Goal: Task Accomplishment & Management: Manage account settings

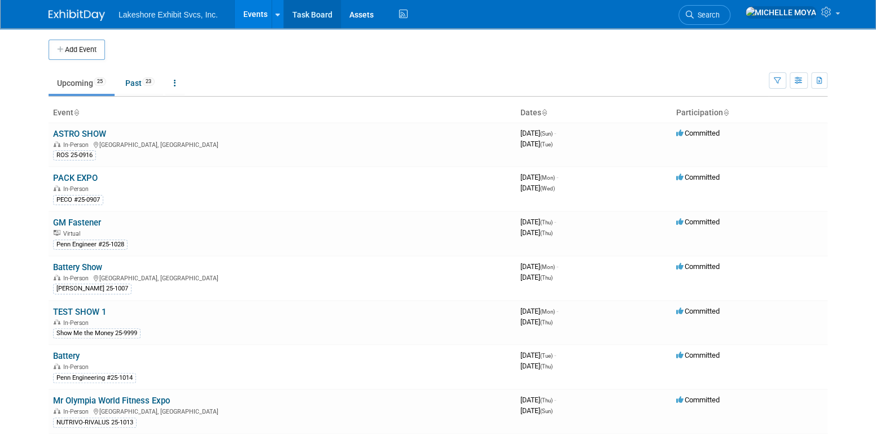
click at [301, 16] on link "Task Board" at bounding box center [312, 14] width 57 height 28
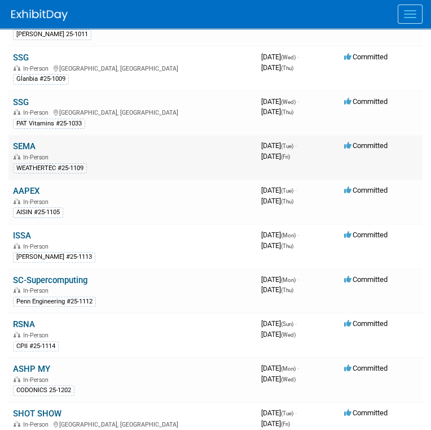
scroll to position [565, 0]
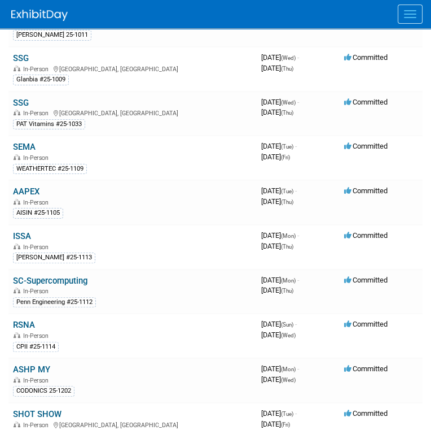
click at [38, 186] on link "AAPEX" at bounding box center [26, 191] width 27 height 10
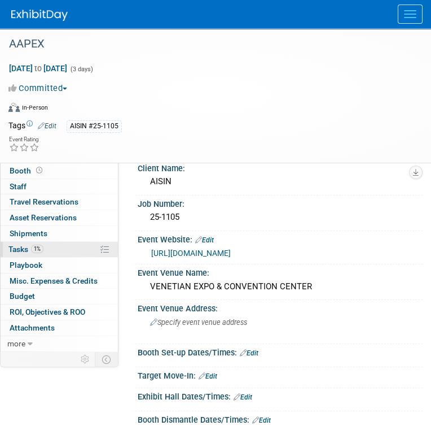
click at [68, 246] on link "1% Tasks 1%" at bounding box center [59, 249] width 117 height 15
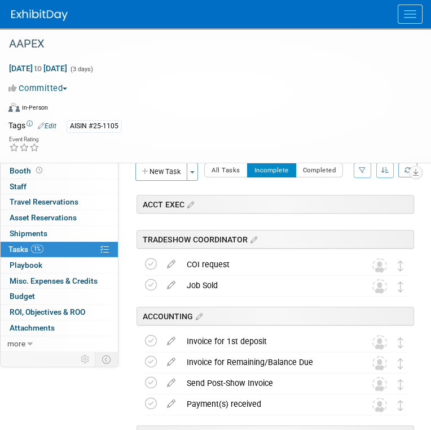
click at [387, 169] on icon "button" at bounding box center [386, 170] width 8 height 7
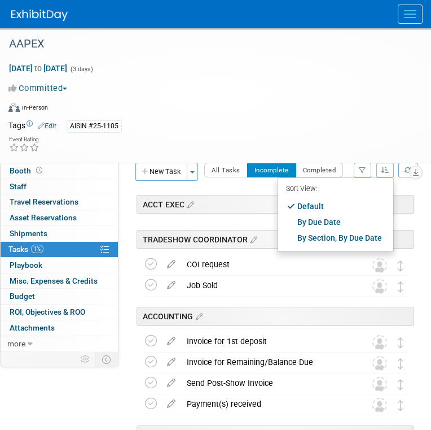
click at [364, 168] on icon "button" at bounding box center [362, 170] width 7 height 7
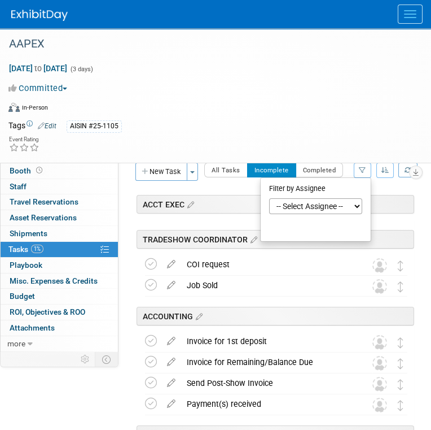
click at [334, 209] on select "-- Select Assignee -- All unassigned tasks Assigned to me Amanda Koss Dave Desa…" at bounding box center [315, 206] width 93 height 16
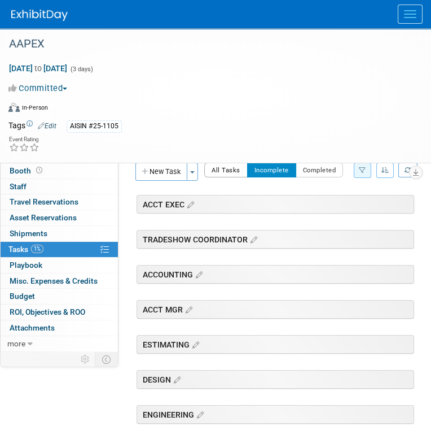
click at [221, 169] on button "All Tasks" at bounding box center [225, 170] width 43 height 15
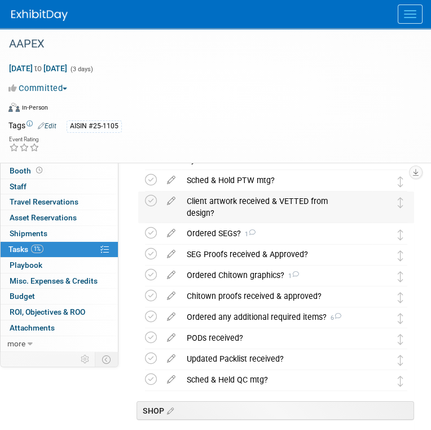
scroll to position [282, 0]
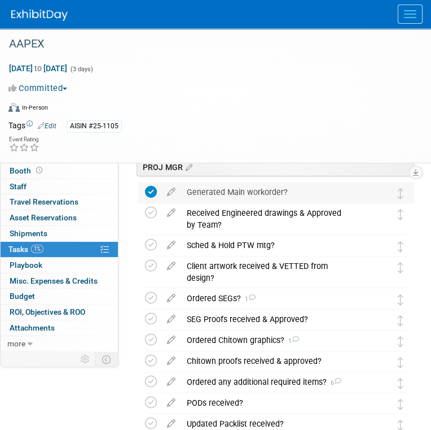
click at [224, 190] on div "Generated Main workorder?" at bounding box center [265, 191] width 169 height 19
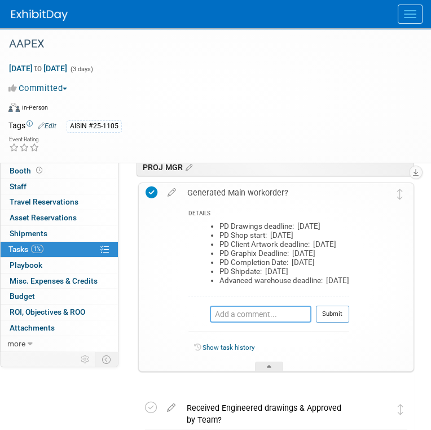
drag, startPoint x: 239, startPoint y: 340, endPoint x: 244, endPoint y: 337, distance: 5.8
click at [240, 322] on textarea at bounding box center [261, 314] width 102 height 17
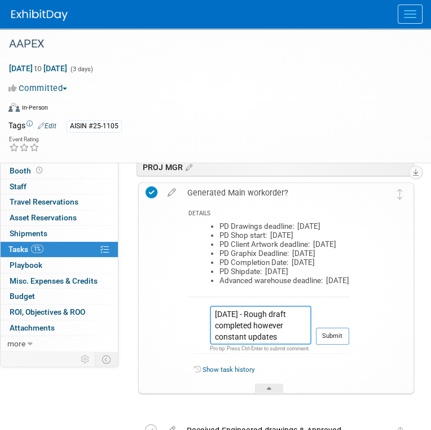
click at [230, 339] on textarea "9.22.25 - Rough draft completed however constant updates required." at bounding box center [261, 325] width 102 height 39
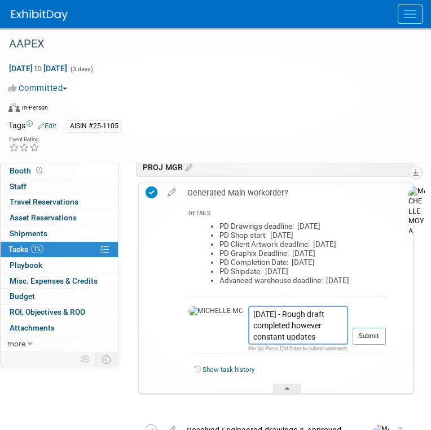
click at [300, 345] on textarea "9.07.25 - Rough draft completed however constant updates required." at bounding box center [298, 325] width 100 height 39
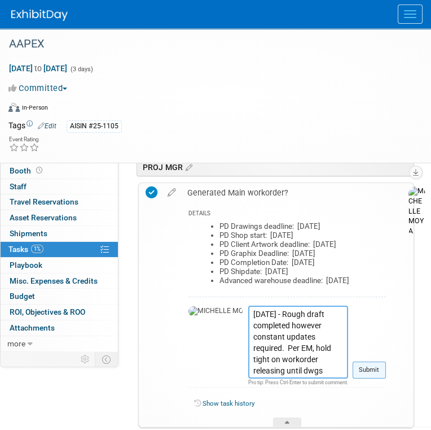
type textarea "9.07.25 - Rough draft completed however constant updates required. Per EM, hold…"
click at [353, 378] on button "Submit" at bounding box center [369, 369] width 33 height 17
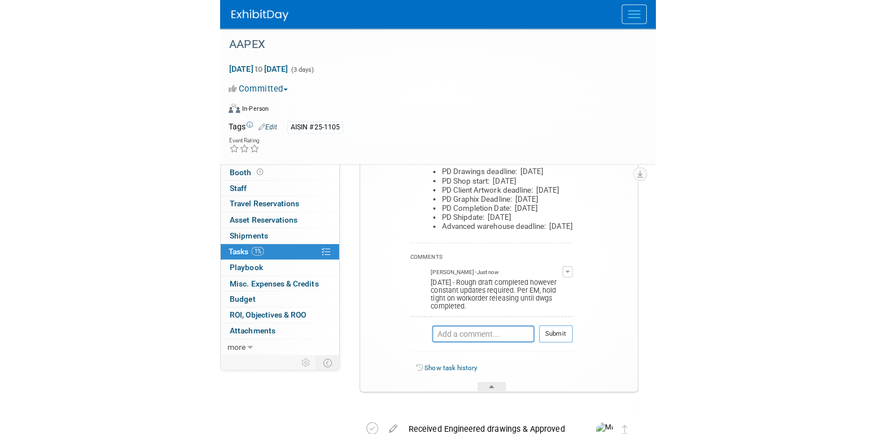
scroll to position [339, 0]
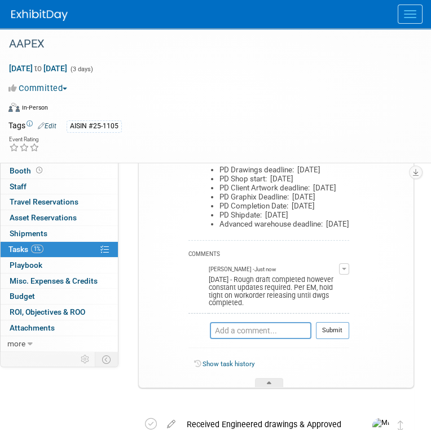
click at [344, 274] on button "button" at bounding box center [344, 268] width 10 height 11
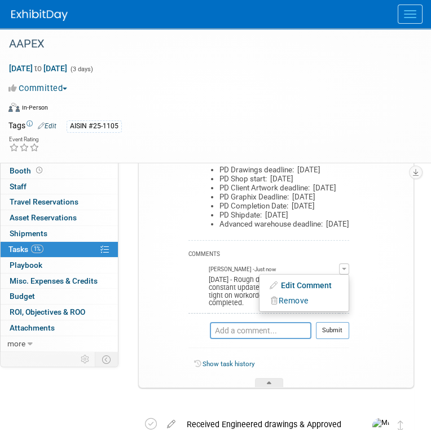
click at [321, 293] on link "Edit Comment" at bounding box center [304, 285] width 89 height 16
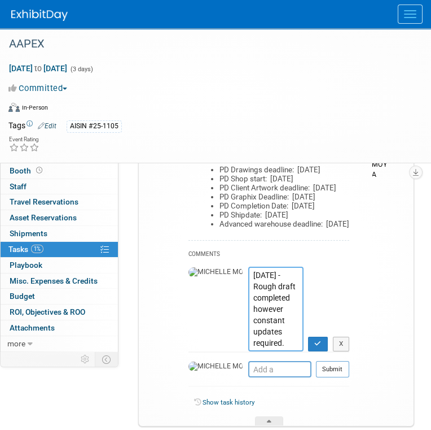
click at [248, 299] on textarea "9.07.25 - Rough draft completed however constant updates required. Per EM, hold…" at bounding box center [275, 309] width 55 height 84
type textarea "9.18.25 - Eric was releasing the TV wall into the shop so needed workorder to r…"
click at [317, 352] on button "button" at bounding box center [318, 344] width 20 height 15
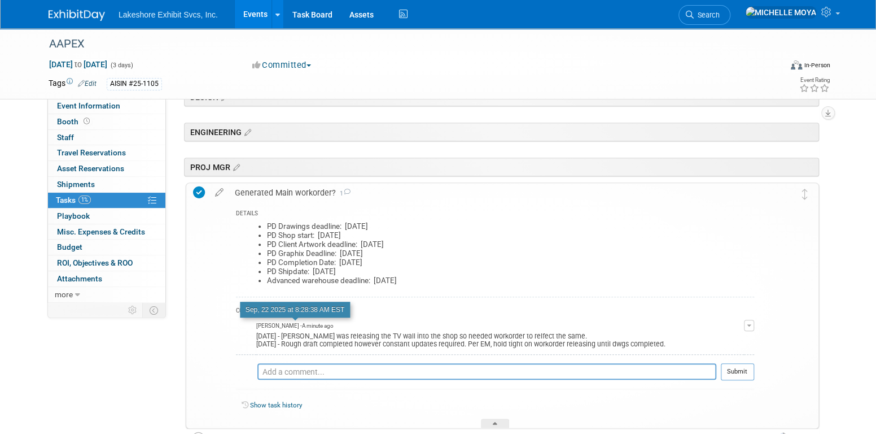
scroll to position [226, 0]
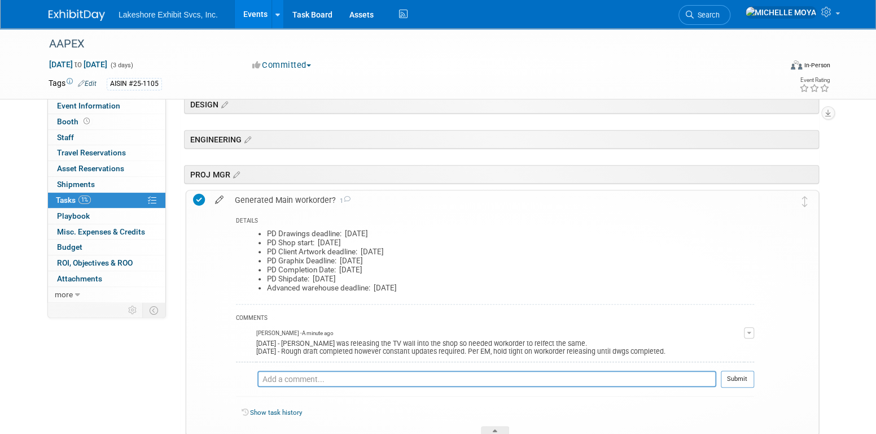
click at [220, 195] on icon at bounding box center [220, 197] width 20 height 14
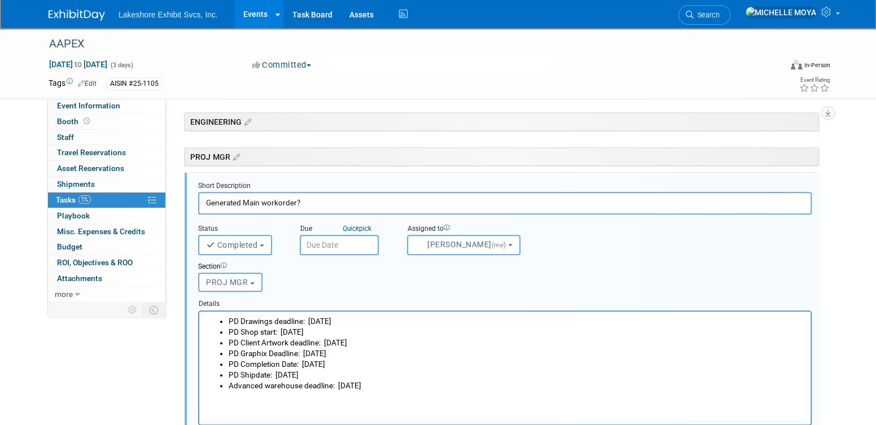
scroll to position [251, 0]
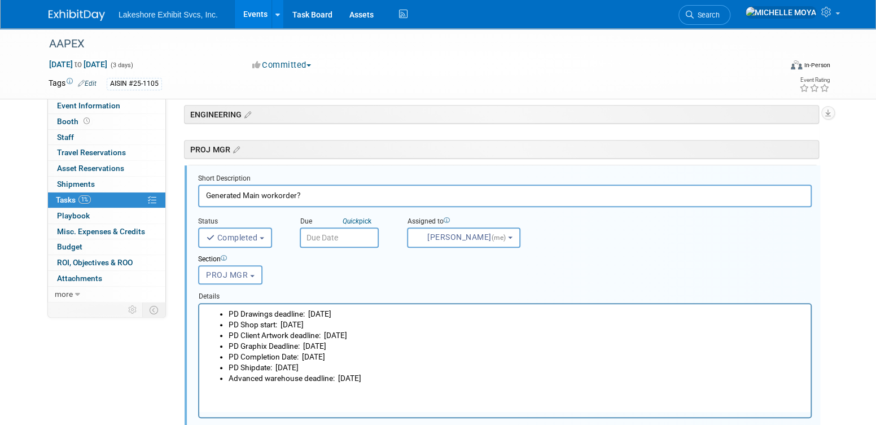
drag, startPoint x: 396, startPoint y: 378, endPoint x: 219, endPoint y: 308, distance: 190.5
click at [219, 308] on ul "PD Drawings deadline: Thurs. 09/11/25 PD Shop start: Fri. 09/12/25 PD Client Ar…" at bounding box center [505, 346] width 599 height 76
copy ul "PD Drawings deadline: Thurs. 09/11/25 PD Shop start: Fri. 09/12/25 PD Client Ar…"
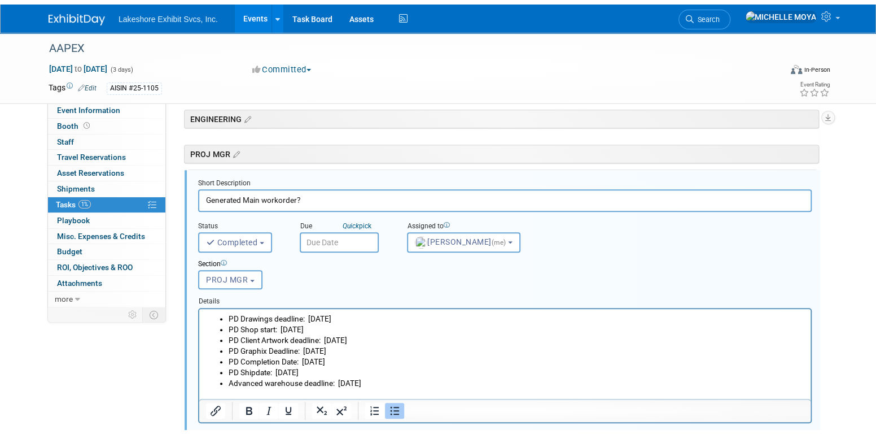
scroll to position [420, 0]
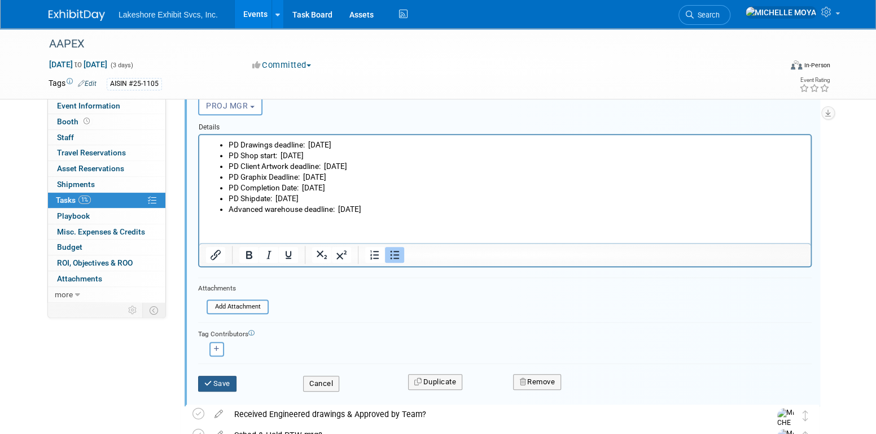
click at [230, 372] on div "Save" at bounding box center [242, 379] width 105 height 23
click at [229, 377] on button "Save" at bounding box center [217, 384] width 38 height 16
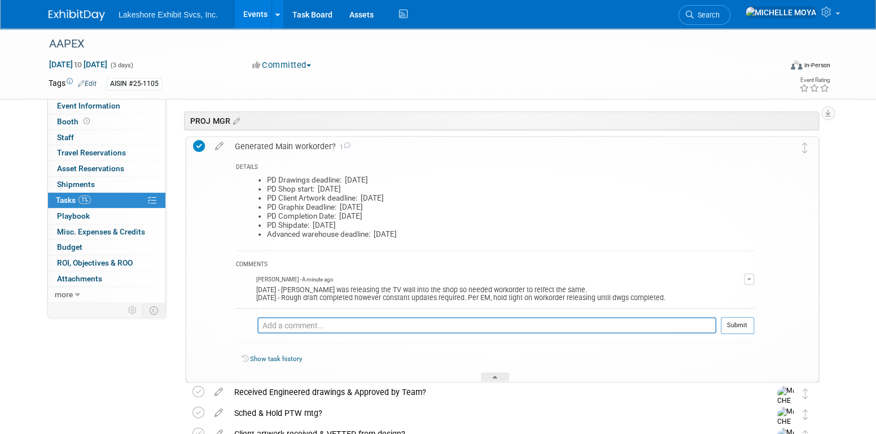
scroll to position [251, 0]
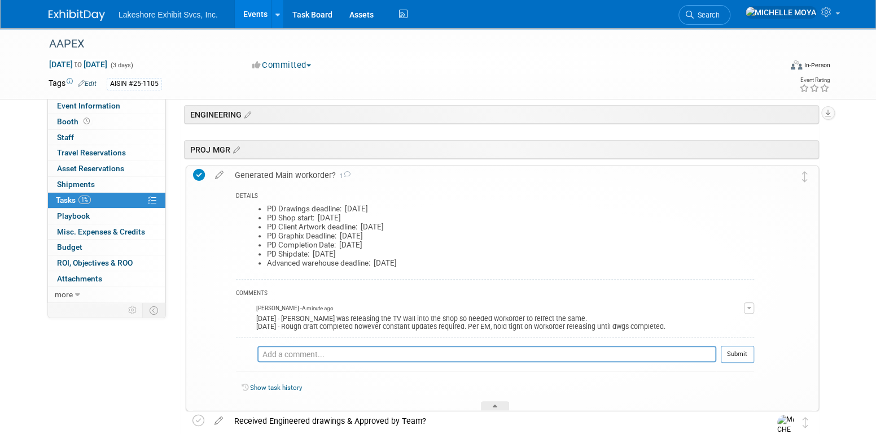
click at [258, 176] on div "Generated Main workorder? 1" at bounding box center [491, 174] width 525 height 19
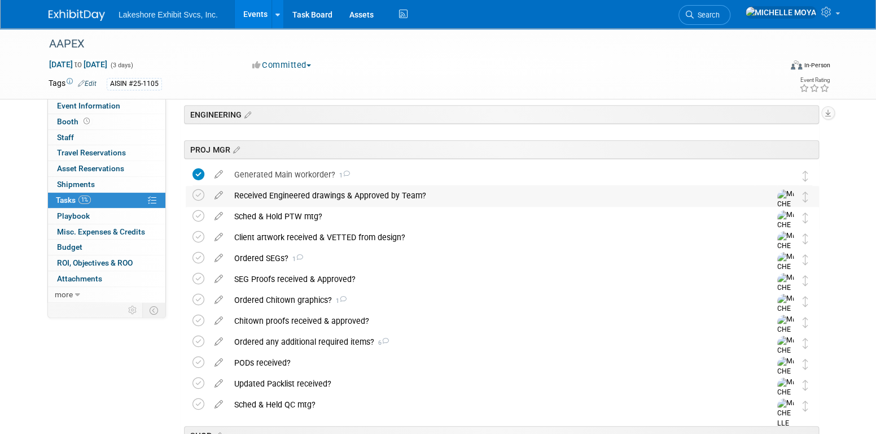
click at [260, 195] on div "Received Engineered drawings & Approved by Team?" at bounding box center [492, 195] width 526 height 19
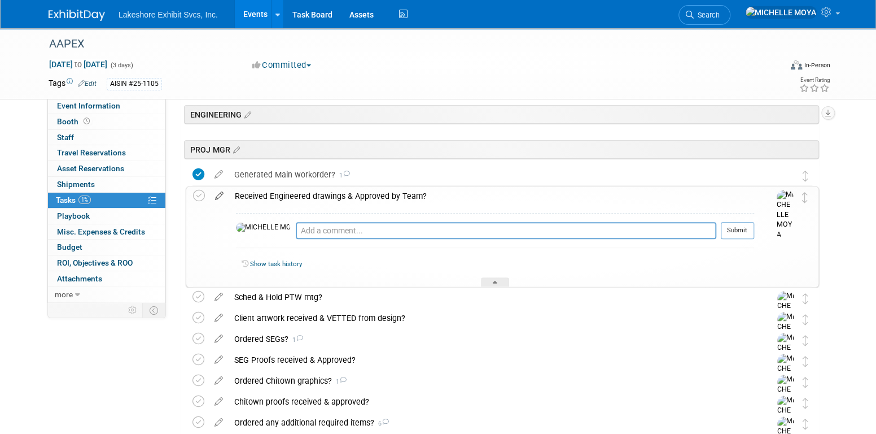
click at [220, 193] on icon at bounding box center [220, 193] width 20 height 14
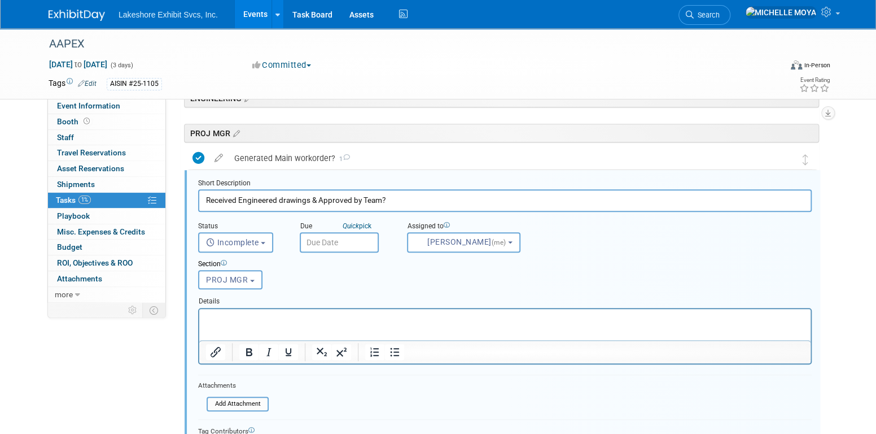
scroll to position [272, 0]
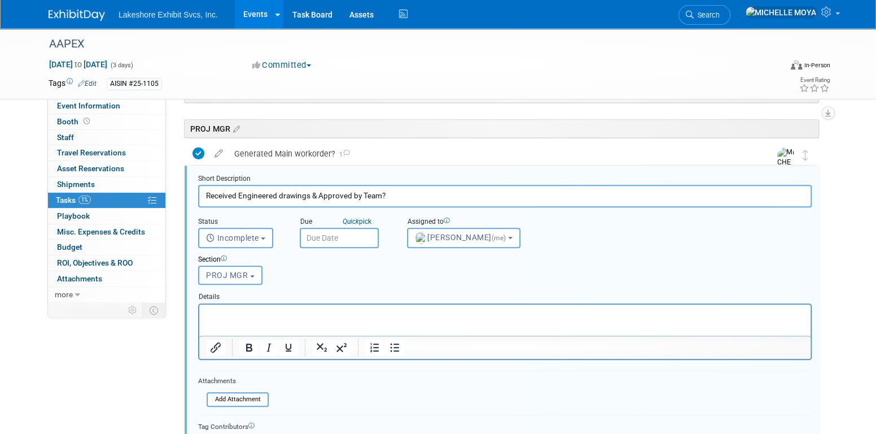
click at [296, 306] on html at bounding box center [505, 311] width 612 height 15
click at [294, 309] on p "Rich Text Area. Press ALT-0 for help." at bounding box center [505, 313] width 599 height 11
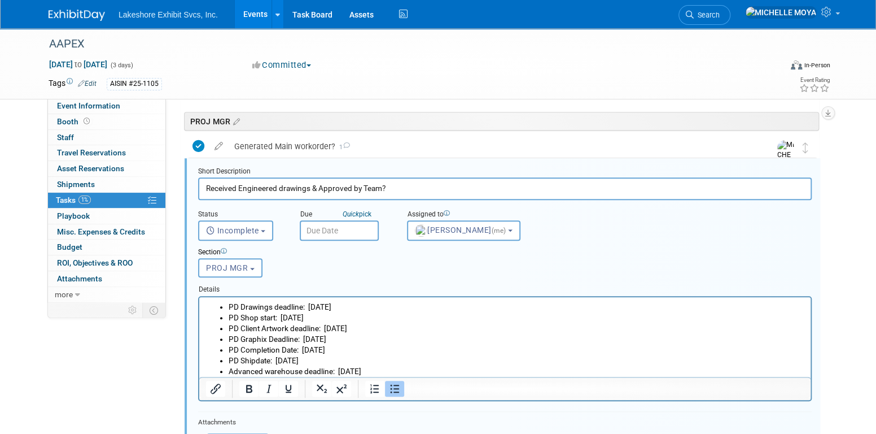
scroll to position [441, 0]
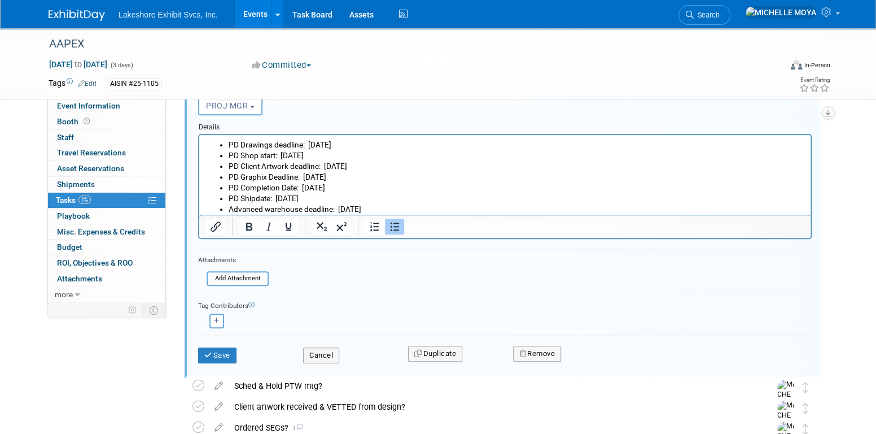
click at [226, 347] on button "Save" at bounding box center [217, 355] width 38 height 16
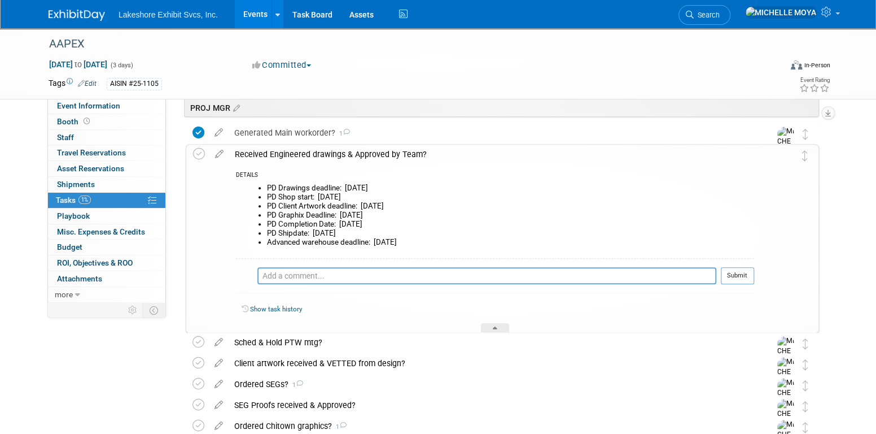
scroll to position [272, 0]
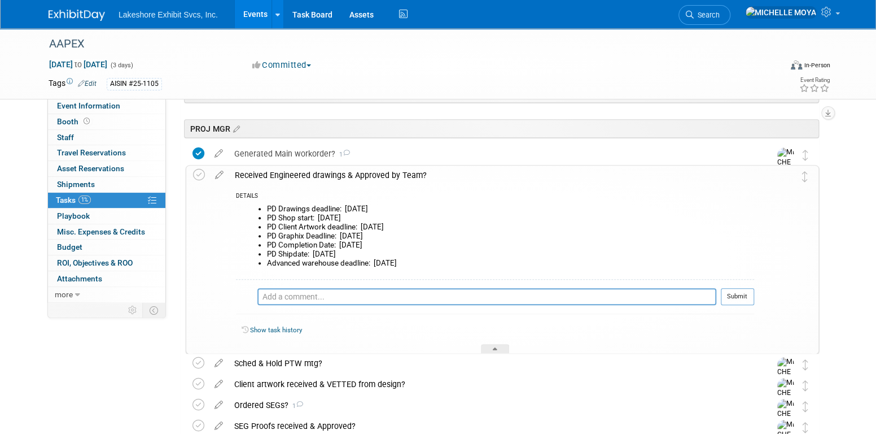
click at [272, 176] on div "Received Engineered drawings & Approved by Team?" at bounding box center [491, 174] width 525 height 19
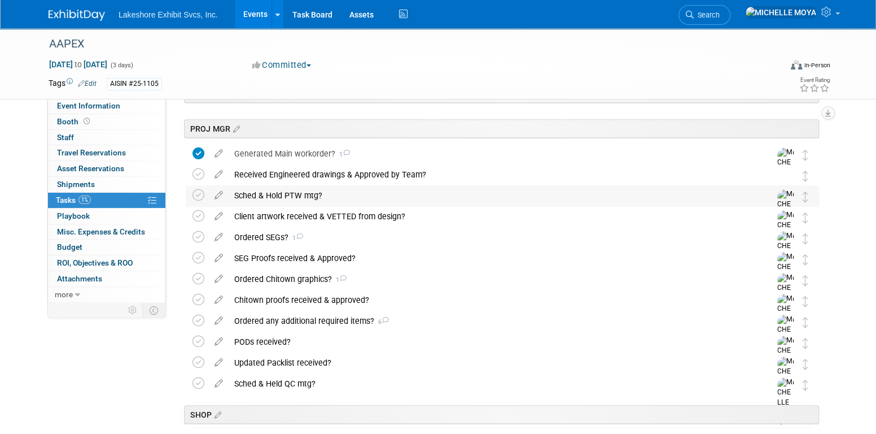
click at [272, 194] on div "Sched & Hold PTW mtg?" at bounding box center [492, 195] width 526 height 19
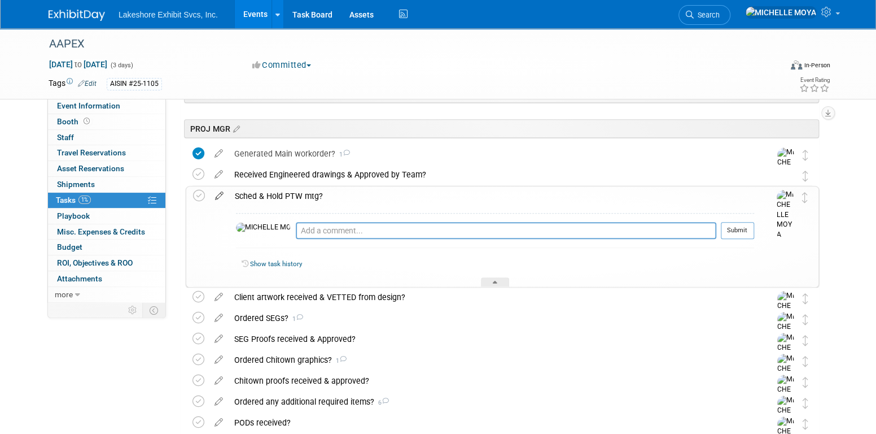
click at [220, 192] on icon at bounding box center [220, 193] width 20 height 14
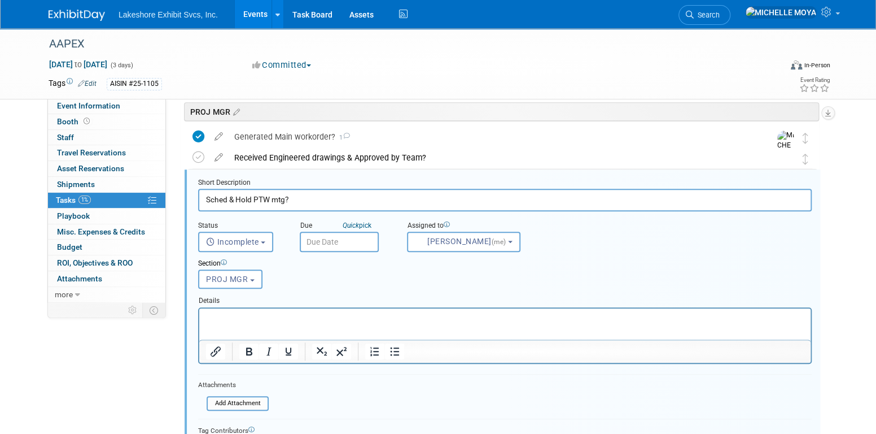
scroll to position [293, 0]
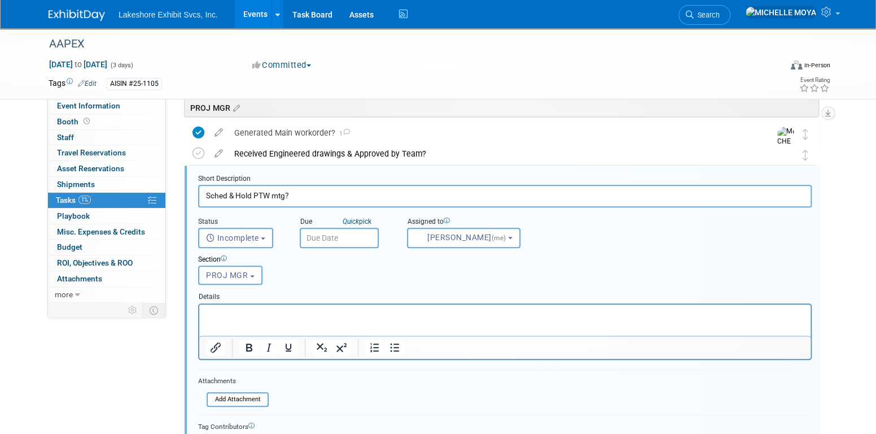
click at [292, 313] on p "Rich Text Area. Press ALT-0 for help." at bounding box center [505, 313] width 599 height 11
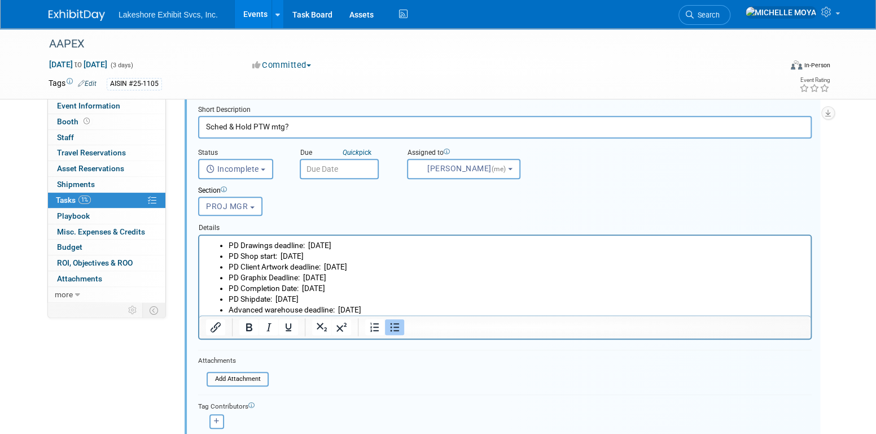
scroll to position [462, 0]
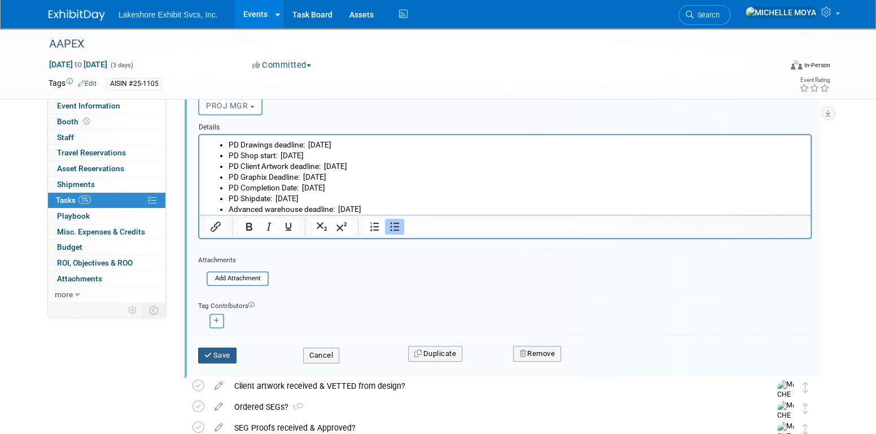
click at [231, 352] on button "Save" at bounding box center [217, 355] width 38 height 16
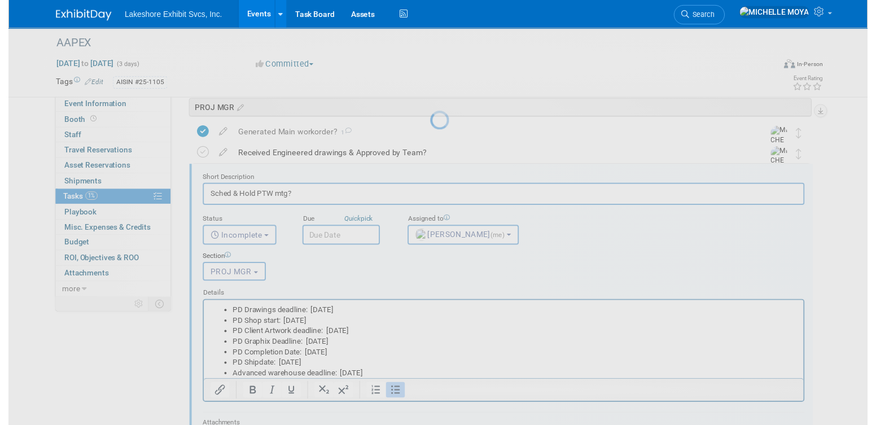
scroll to position [236, 0]
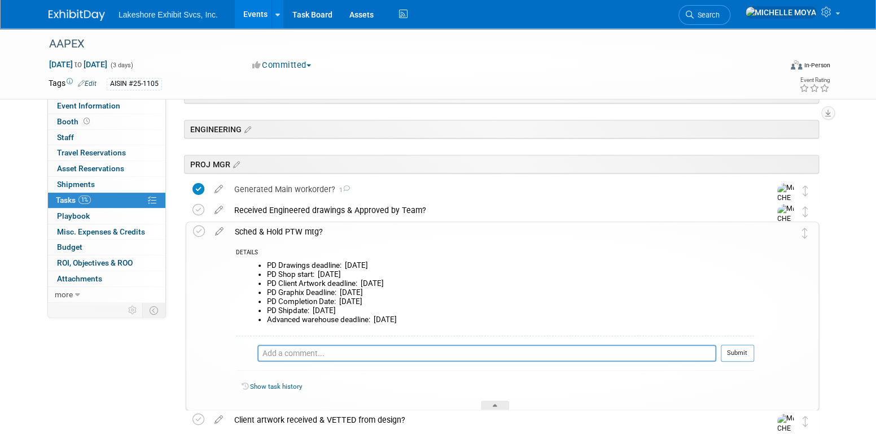
click at [293, 225] on div "Sched & Hold PTW mtg?" at bounding box center [491, 231] width 525 height 19
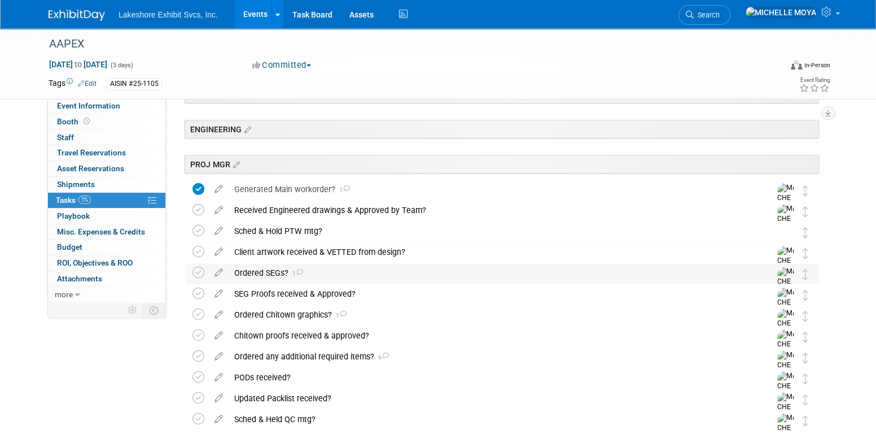
click at [280, 269] on div "Ordered SEGs? 1" at bounding box center [492, 272] width 526 height 19
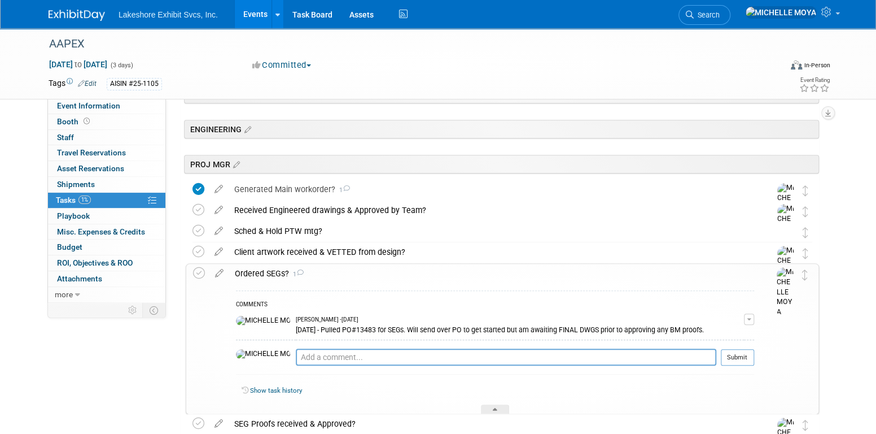
click at [282, 270] on div "Ordered SEGs? 1" at bounding box center [491, 273] width 525 height 19
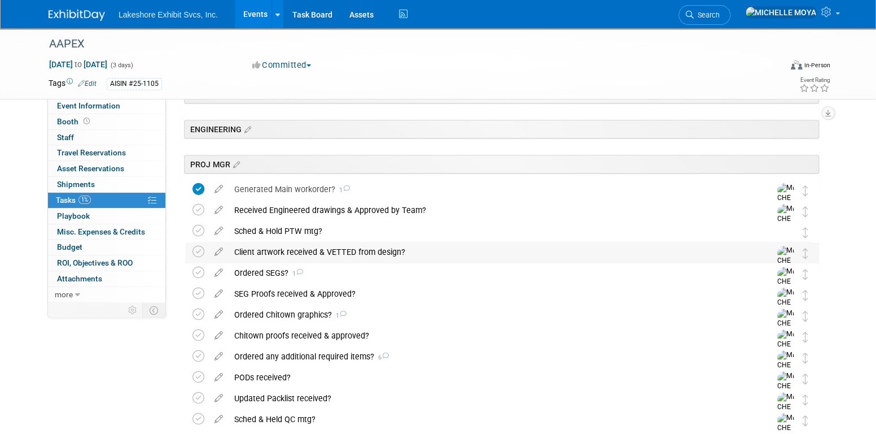
click at [288, 256] on div "Client artwork received & VETTED from design?" at bounding box center [492, 251] width 526 height 19
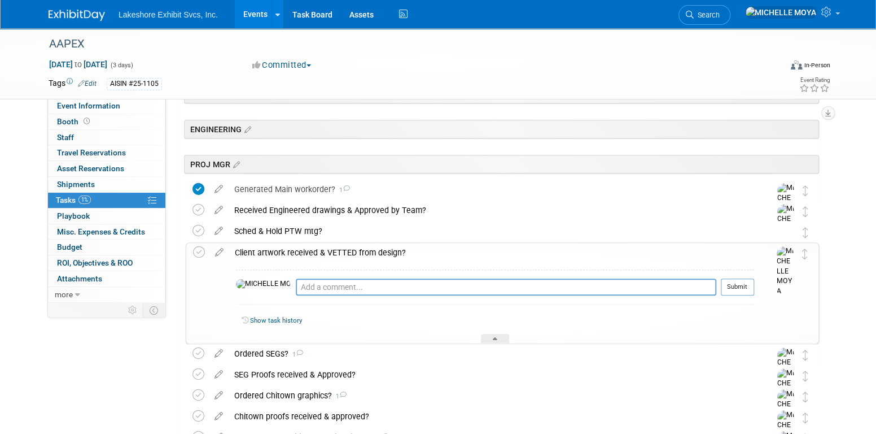
click at [217, 255] on icon at bounding box center [220, 250] width 20 height 14
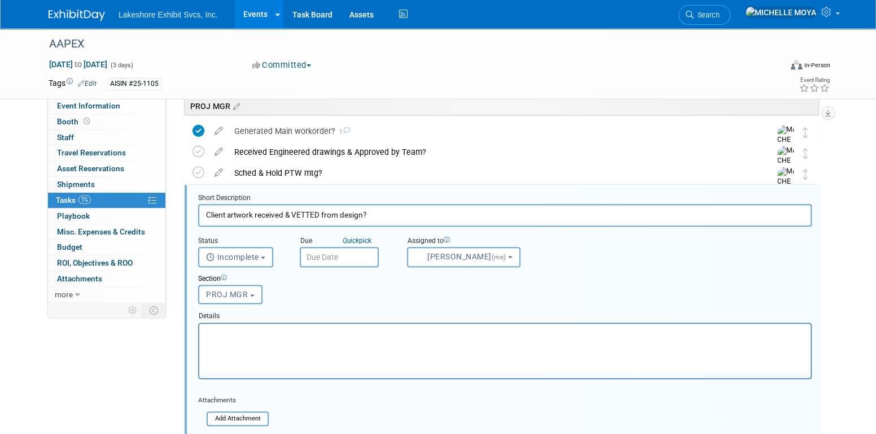
scroll to position [313, 0]
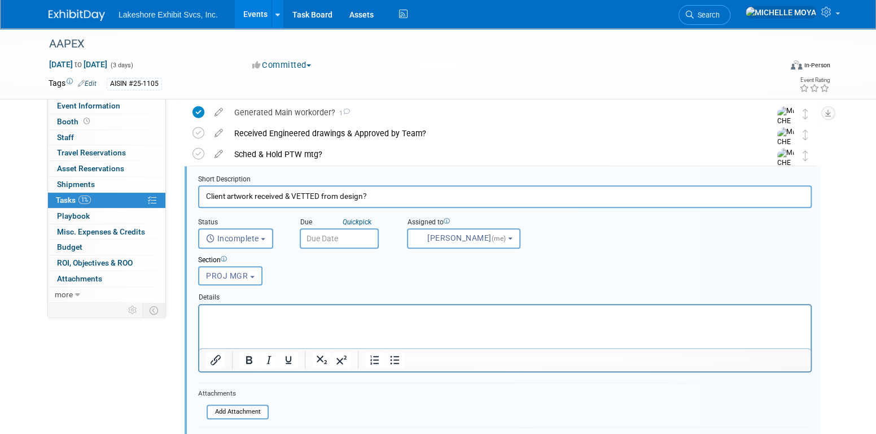
click at [273, 314] on p "Rich Text Area. Press ALT-0 for help." at bounding box center [505, 314] width 599 height 11
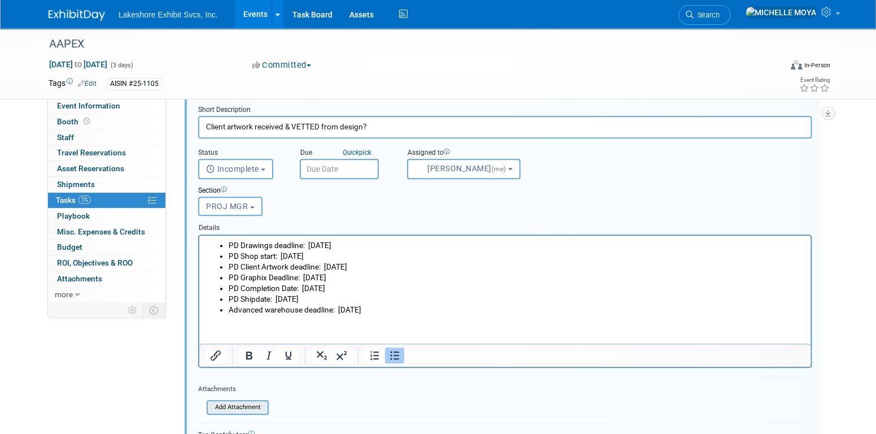
scroll to position [482, 0]
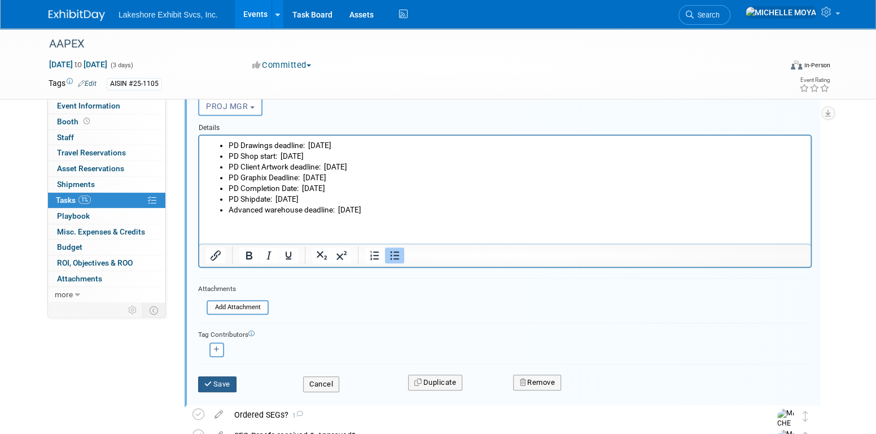
click at [219, 376] on button "Save" at bounding box center [217, 384] width 38 height 16
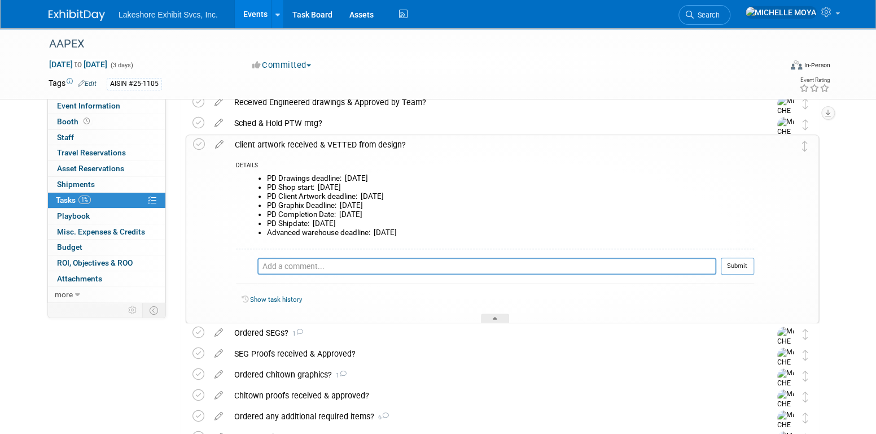
scroll to position [313, 0]
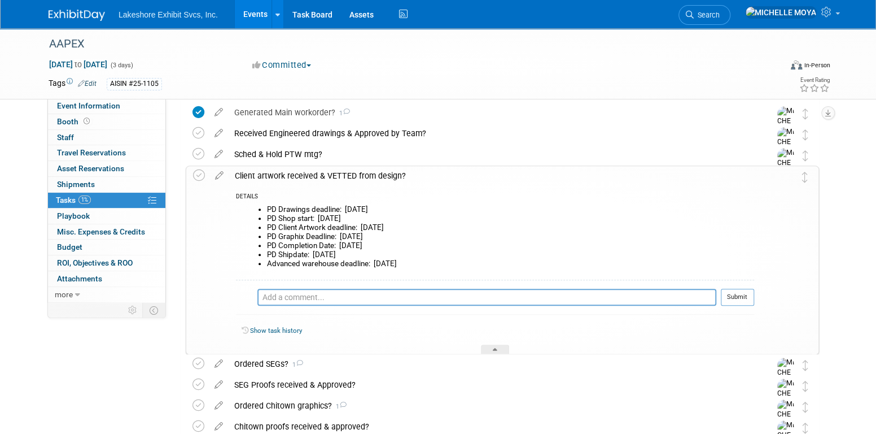
click at [285, 178] on div "Client artwork received & VETTED from design?" at bounding box center [491, 175] width 525 height 19
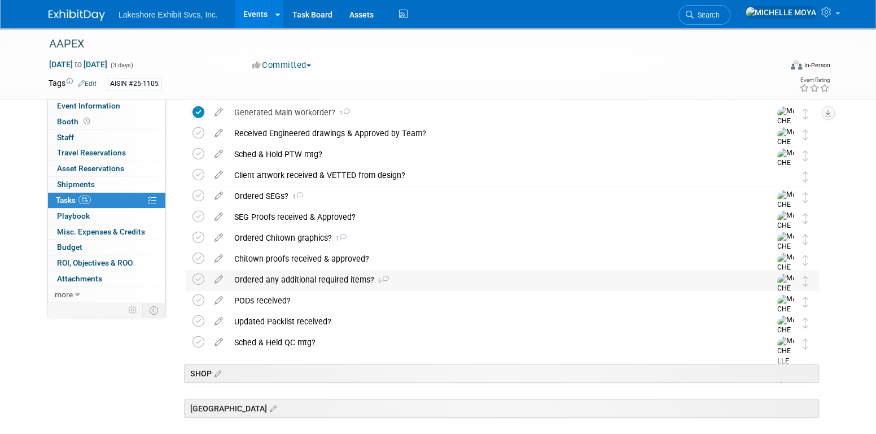
click at [344, 279] on div "Ordered any additional required items? 6" at bounding box center [492, 279] width 526 height 19
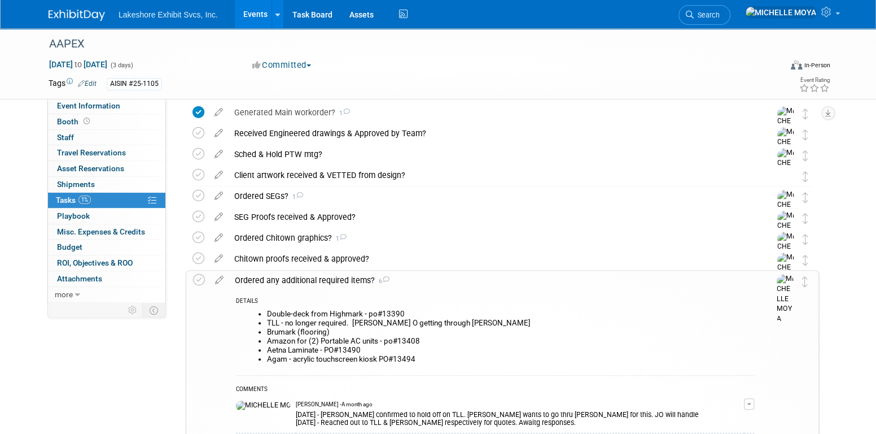
click at [260, 13] on link "Events" at bounding box center [255, 14] width 41 height 28
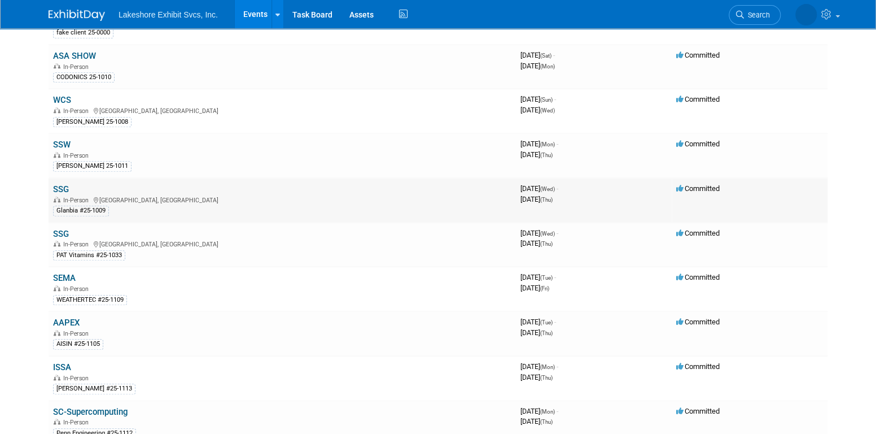
scroll to position [452, 0]
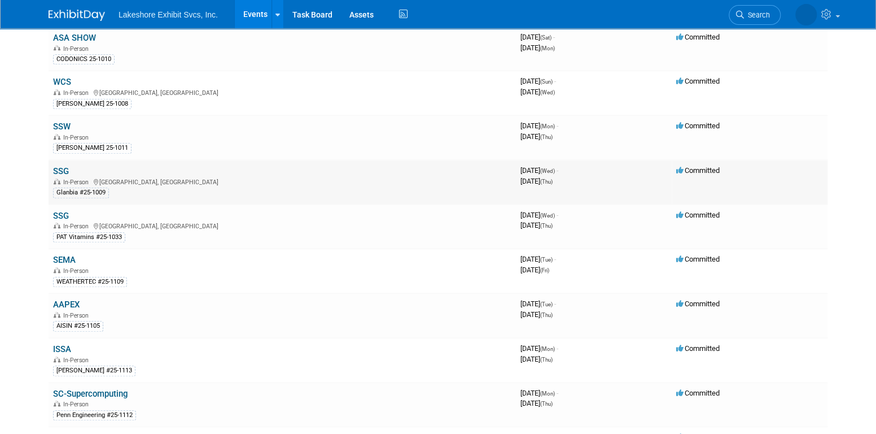
click at [62, 166] on link "SSG" at bounding box center [61, 171] width 16 height 10
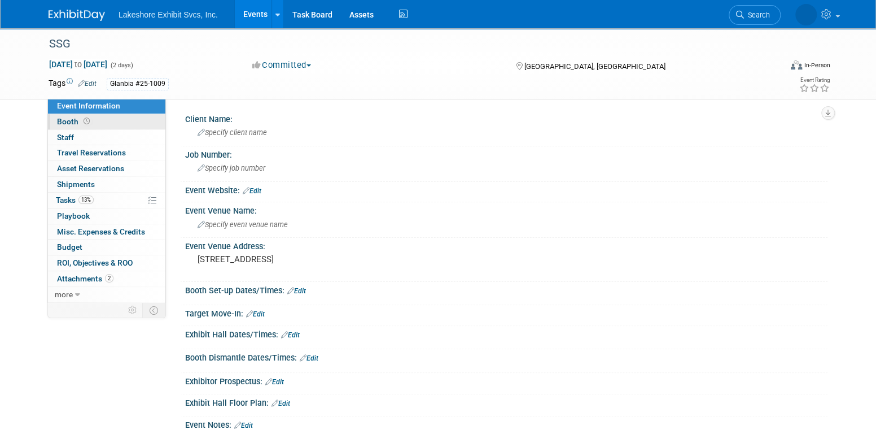
click at [98, 117] on link "Booth" at bounding box center [106, 121] width 117 height 15
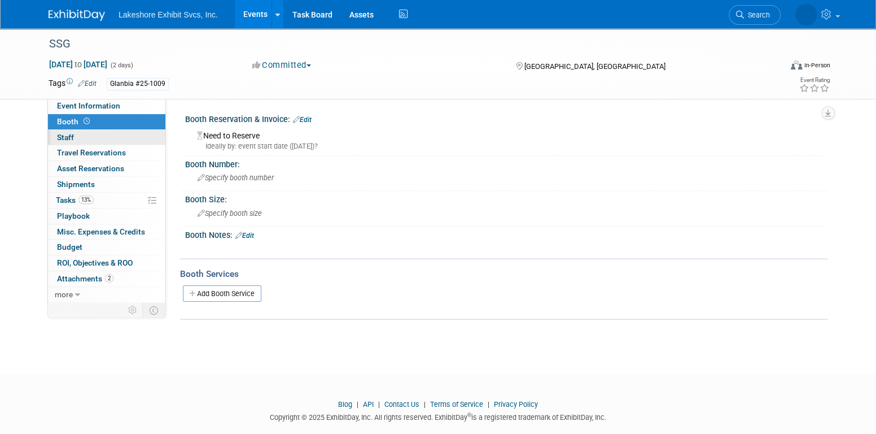
click at [110, 134] on link "0 Staff 0" at bounding box center [106, 137] width 117 height 15
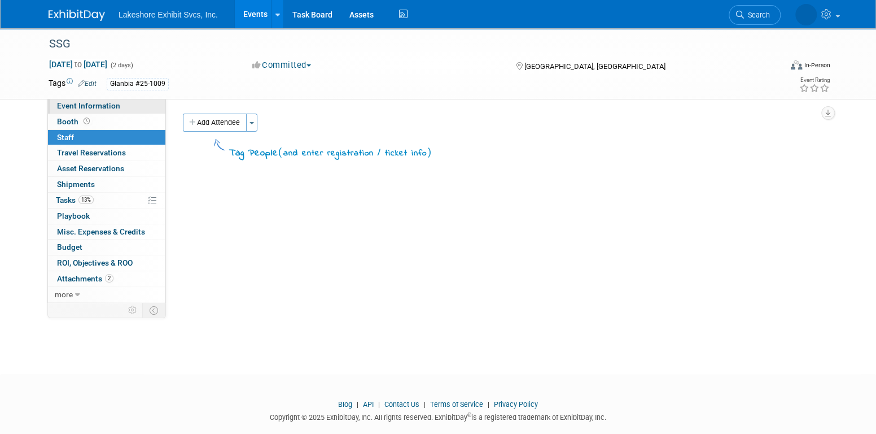
click at [103, 110] on span "Event Information" at bounding box center [88, 105] width 63 height 9
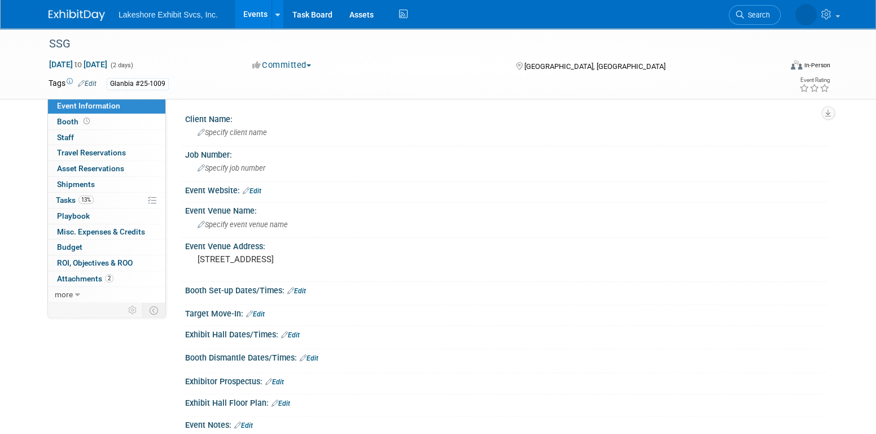
click at [247, 13] on link "Events" at bounding box center [255, 14] width 41 height 28
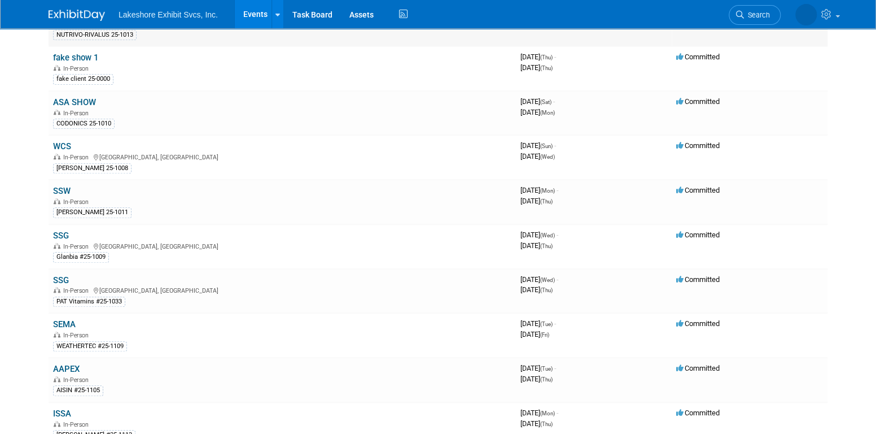
scroll to position [452, 0]
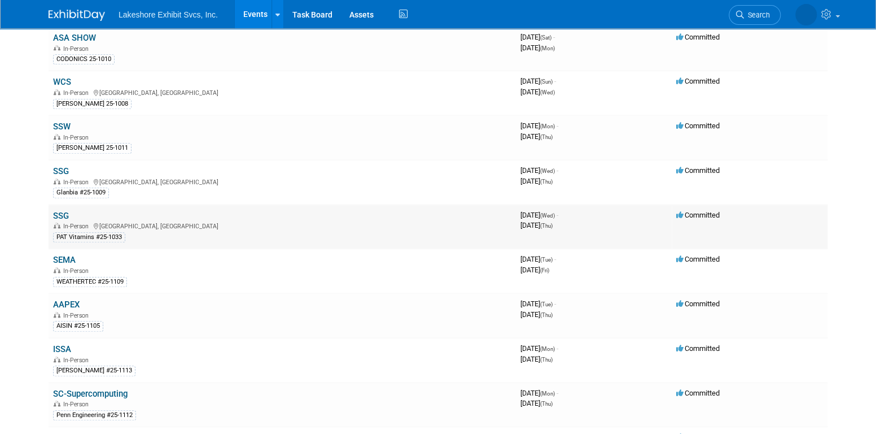
click at [63, 211] on link "SSG" at bounding box center [61, 216] width 16 height 10
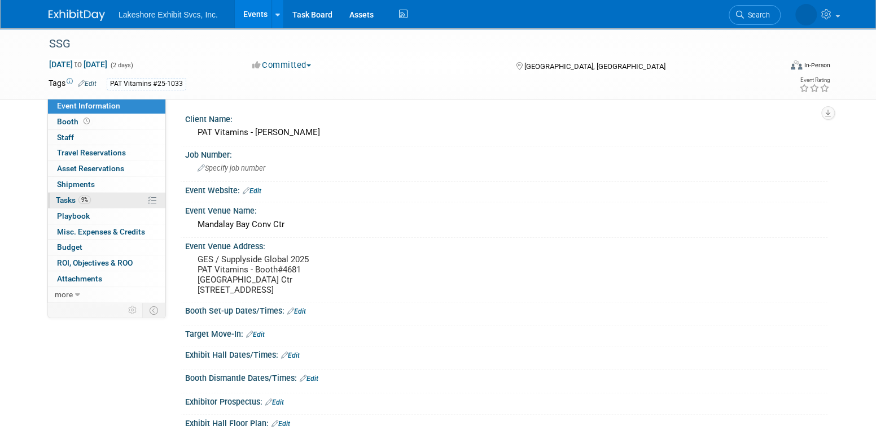
click at [103, 197] on link "9% Tasks 9%" at bounding box center [106, 200] width 117 height 15
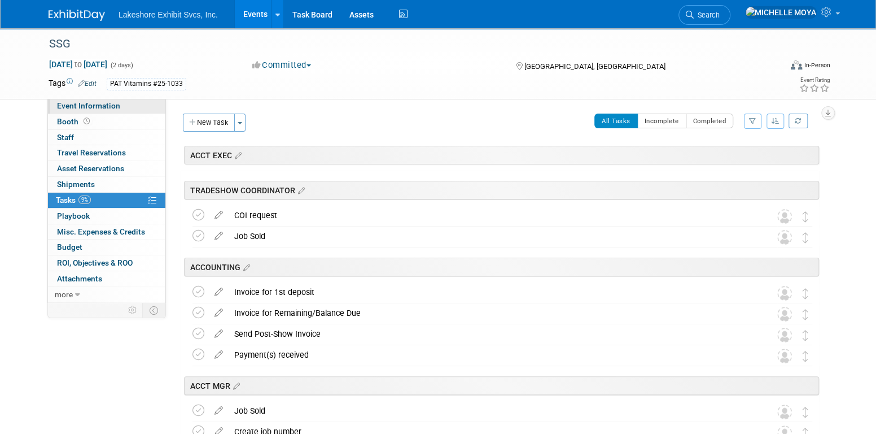
click at [104, 104] on span "Event Information" at bounding box center [88, 105] width 63 height 9
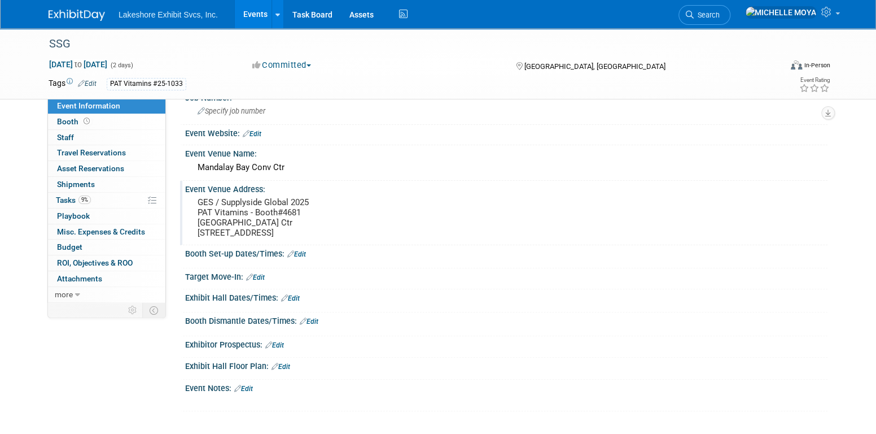
scroll to position [64, 0]
click at [105, 194] on link "9% Tasks 9%" at bounding box center [106, 200] width 117 height 15
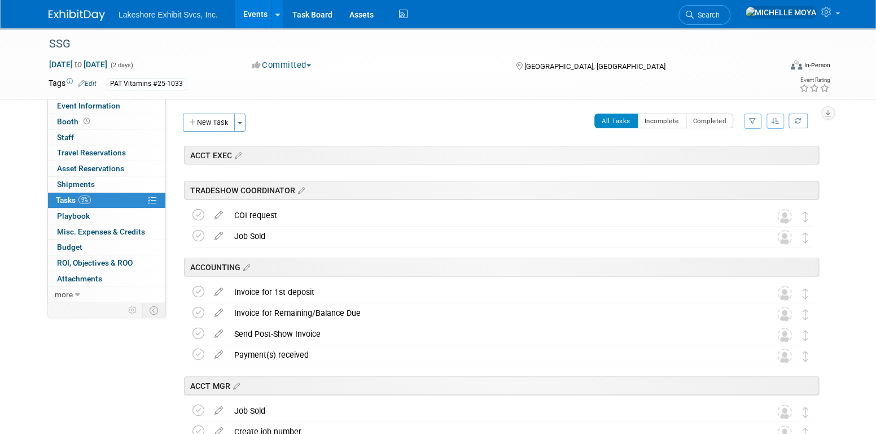
click at [254, 9] on link "Events" at bounding box center [255, 14] width 41 height 28
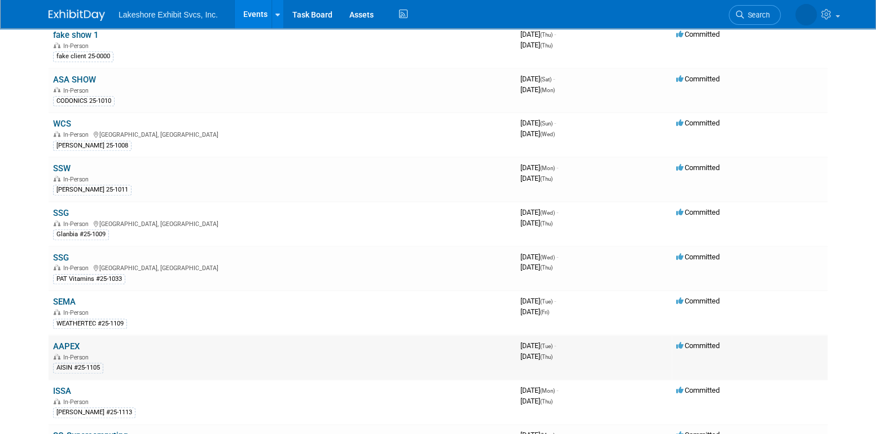
scroll to position [621, 0]
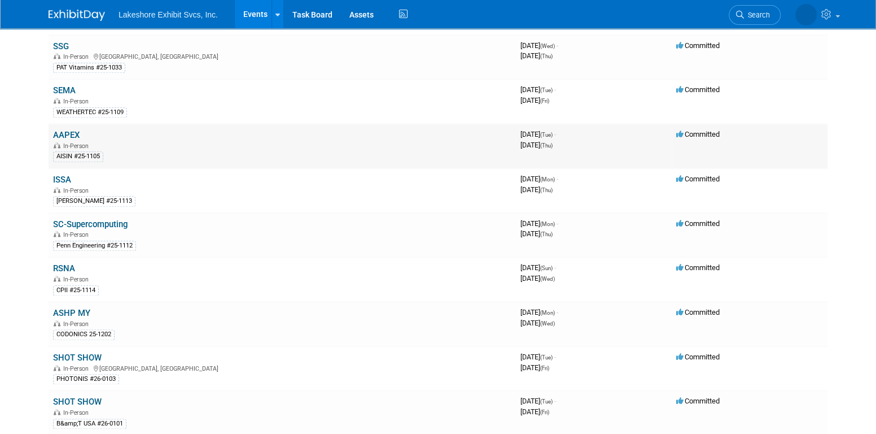
click at [76, 130] on link "AAPEX" at bounding box center [66, 135] width 27 height 10
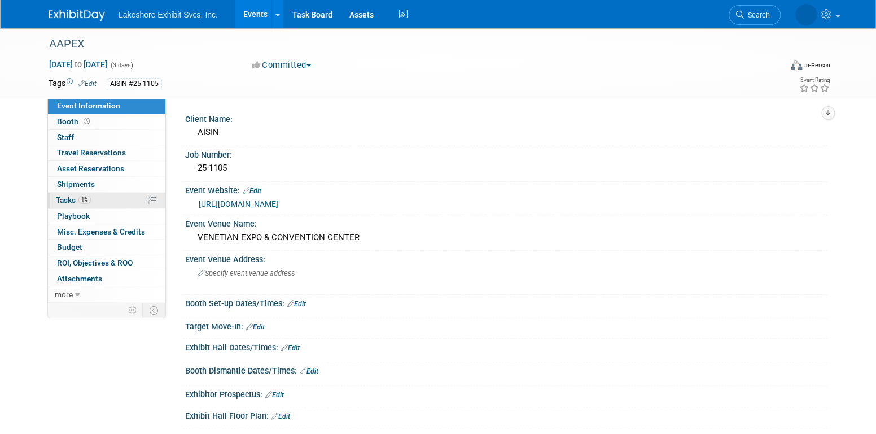
click at [114, 200] on link "1% Tasks 1%" at bounding box center [106, 200] width 117 height 15
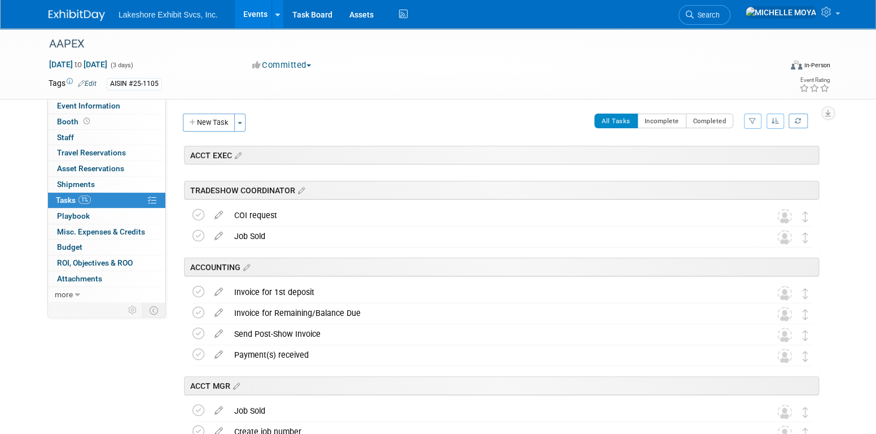
click at [121, 199] on link "1% Tasks 1%" at bounding box center [106, 200] width 117 height 15
click at [757, 120] on button "button" at bounding box center [753, 121] width 18 height 15
click at [718, 159] on select "-- Select Assignee -- All unassigned tasks Assigned to me [PERSON_NAME] [PERSON…" at bounding box center [706, 157] width 93 height 16
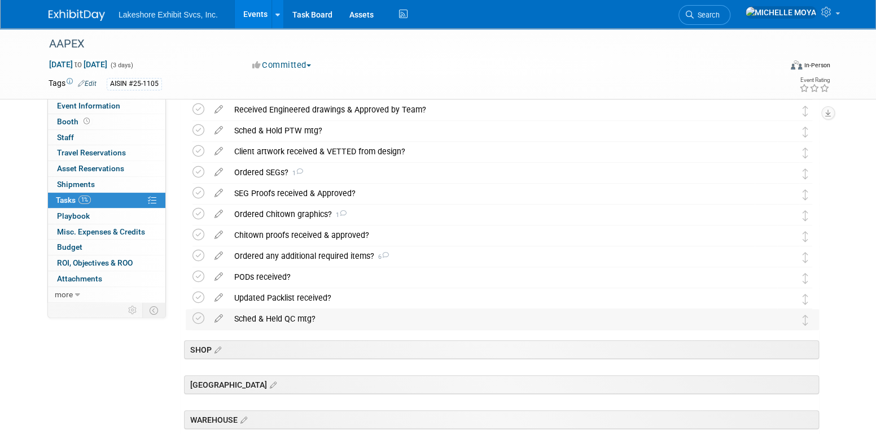
scroll to position [395, 0]
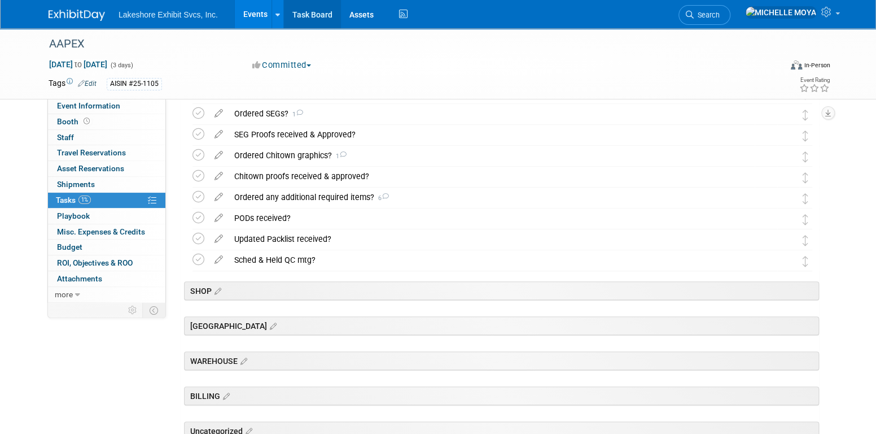
click at [312, 15] on link "Task Board" at bounding box center [312, 14] width 57 height 28
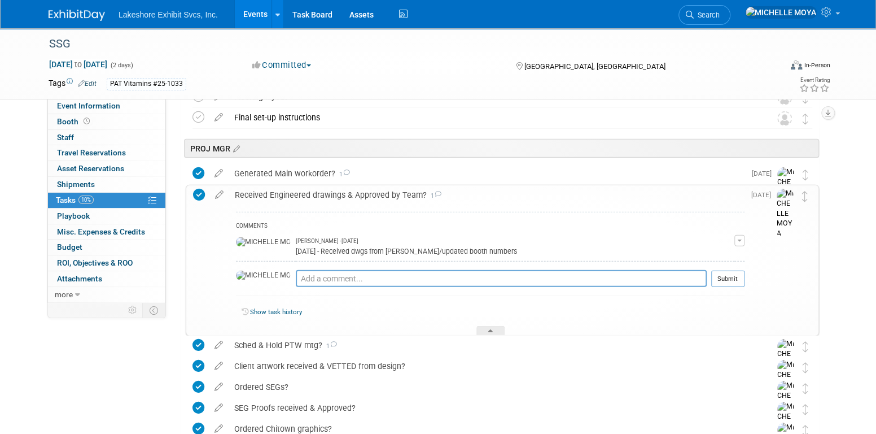
click at [322, 197] on div "Received Engineered drawings & Approved by Team? 1" at bounding box center [487, 194] width 516 height 19
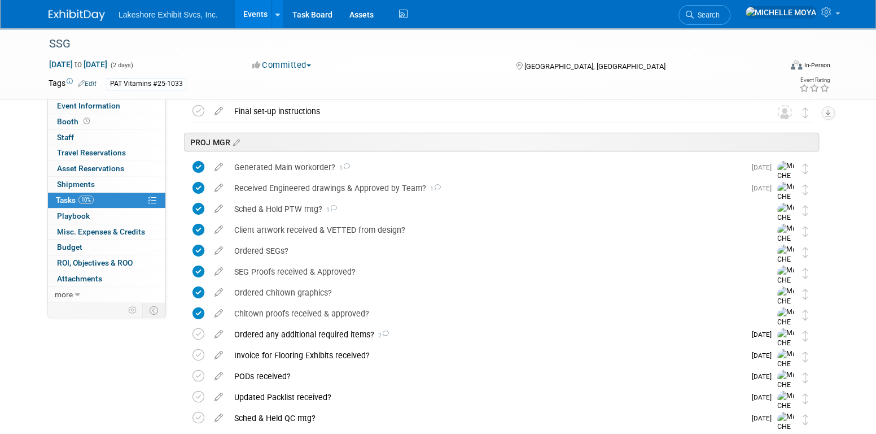
scroll to position [1537, 0]
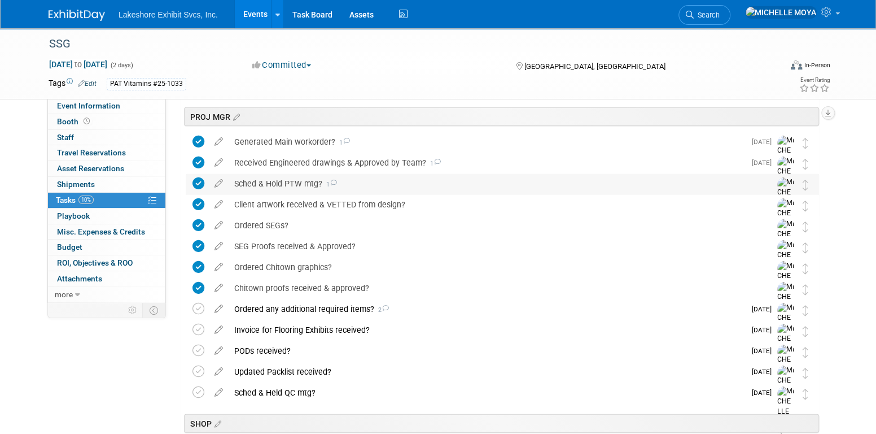
click at [418, 186] on div "Sched & Hold PTW mtg? 1" at bounding box center [492, 183] width 526 height 19
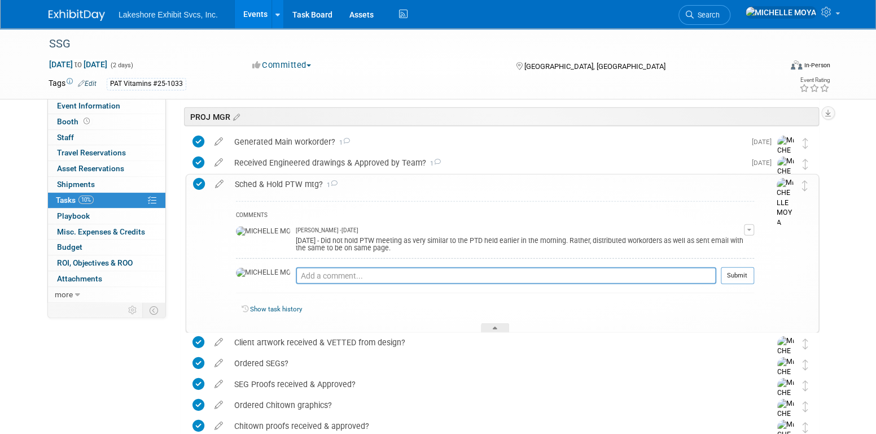
click at [418, 186] on div "Sched & Hold PTW mtg? 1" at bounding box center [491, 184] width 525 height 19
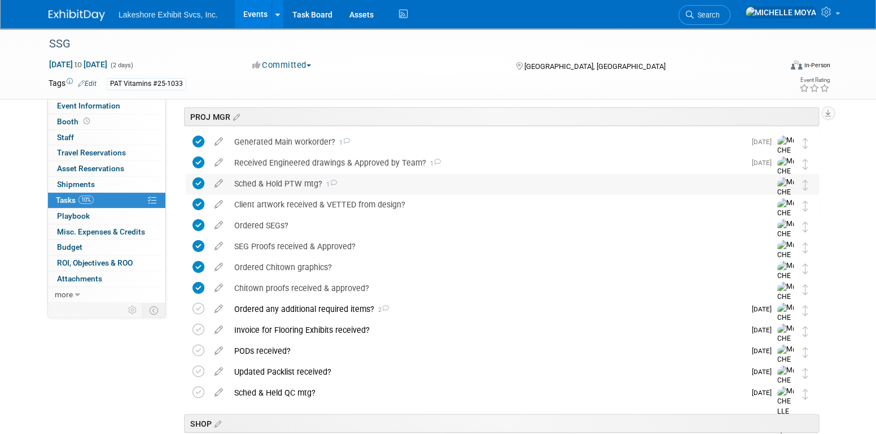
click at [418, 186] on div "Sched & Hold PTW mtg? 1" at bounding box center [492, 183] width 526 height 19
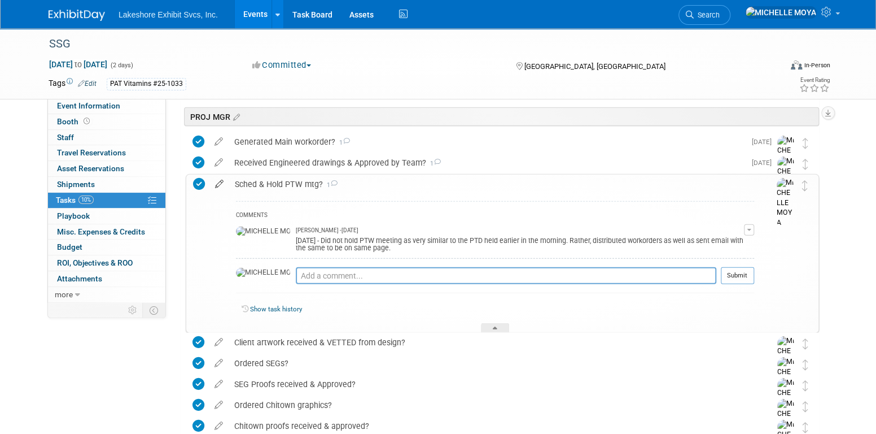
click at [219, 181] on icon at bounding box center [220, 182] width 20 height 14
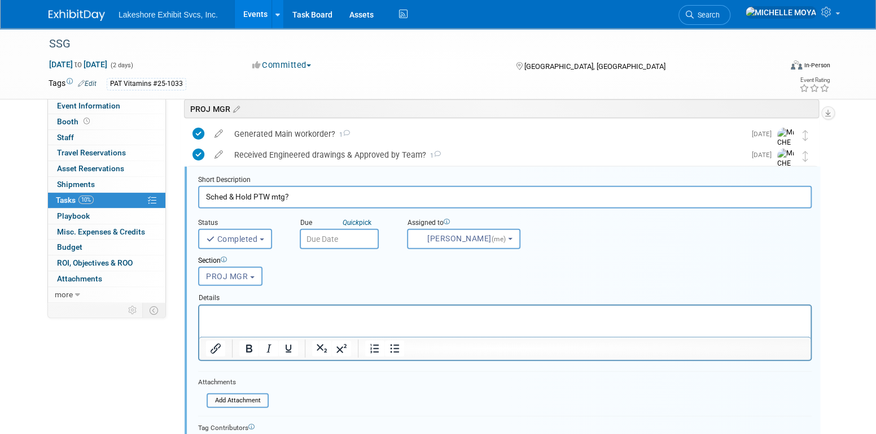
scroll to position [1546, 0]
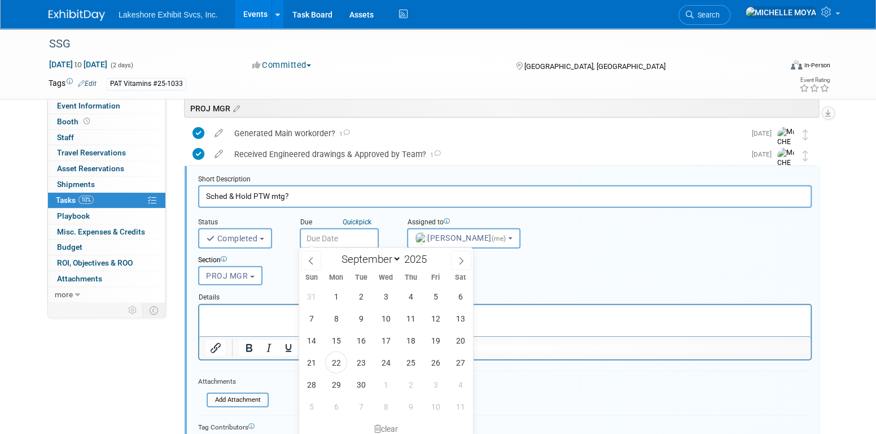
click at [359, 236] on input "text" at bounding box center [339, 238] width 79 height 20
click at [304, 133] on div "Generated Main workorder? 1" at bounding box center [487, 133] width 517 height 19
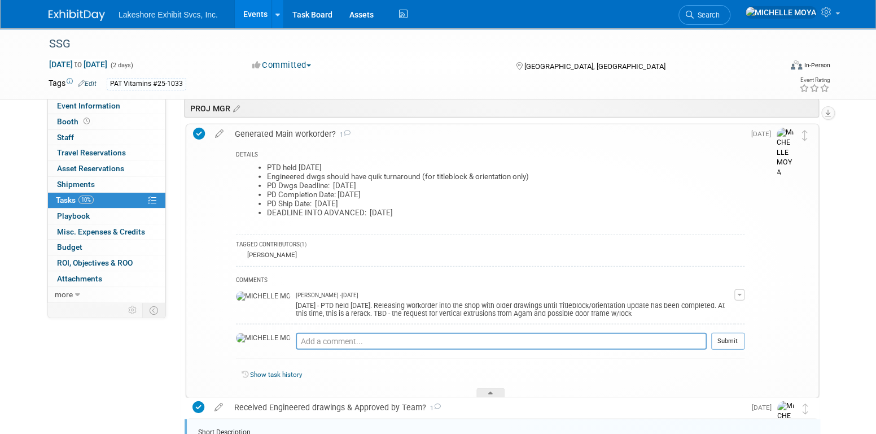
click at [304, 133] on div "Generated Main workorder? 1" at bounding box center [487, 133] width 516 height 19
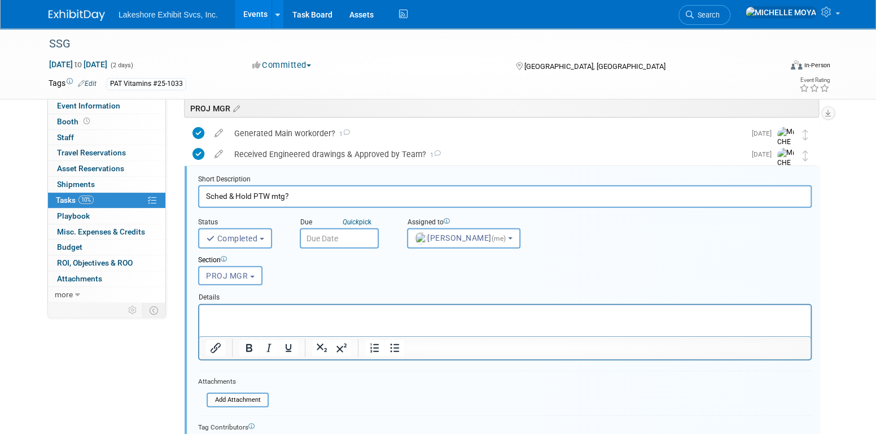
click at [335, 154] on div "Received Engineered drawings & Approved by Team? 1" at bounding box center [487, 154] width 517 height 19
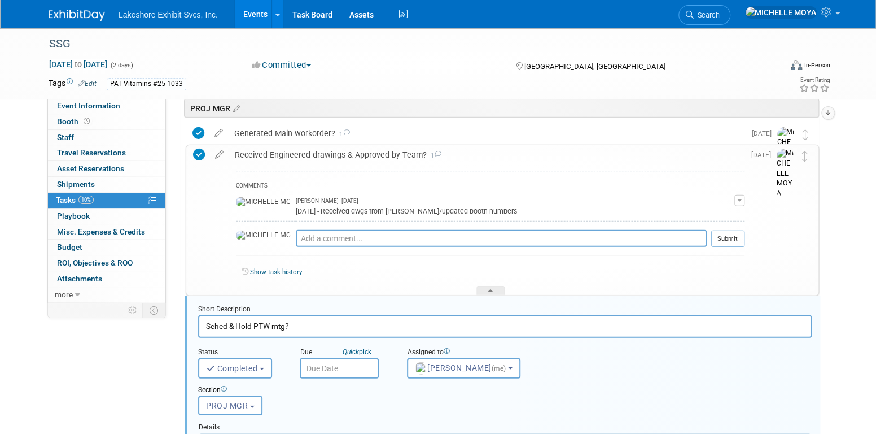
click at [335, 154] on div "Received Engineered drawings & Approved by Team? 1" at bounding box center [487, 154] width 516 height 19
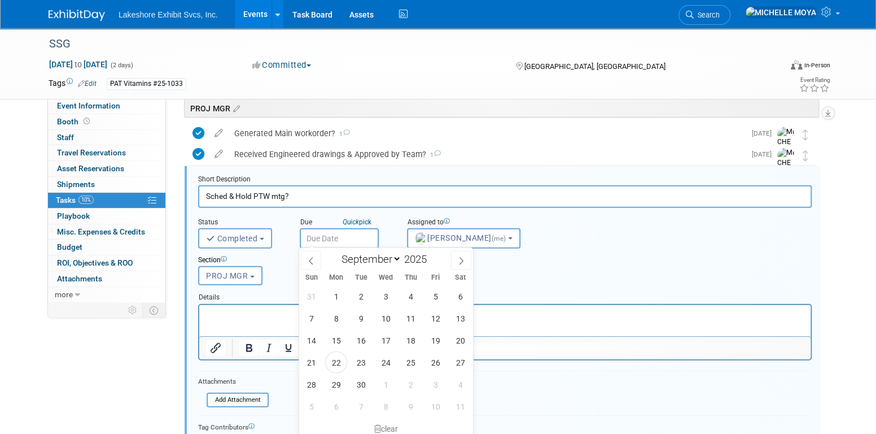
click at [347, 235] on input "text" at bounding box center [339, 238] width 79 height 20
click at [439, 338] on span "19" at bounding box center [436, 340] width 22 height 22
type input "Sep 19, 2025"
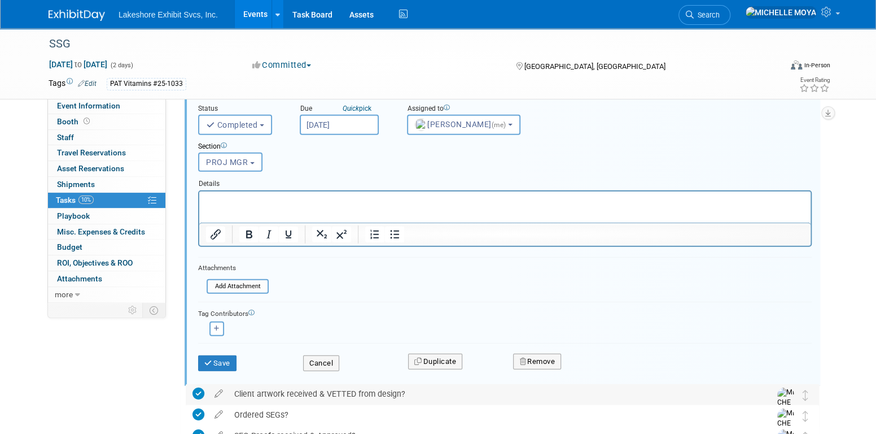
scroll to position [1715, 0]
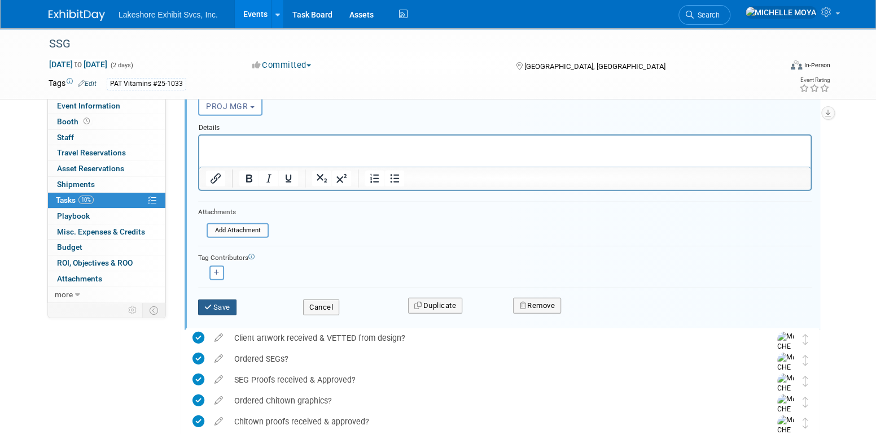
click at [220, 303] on button "Save" at bounding box center [217, 307] width 38 height 16
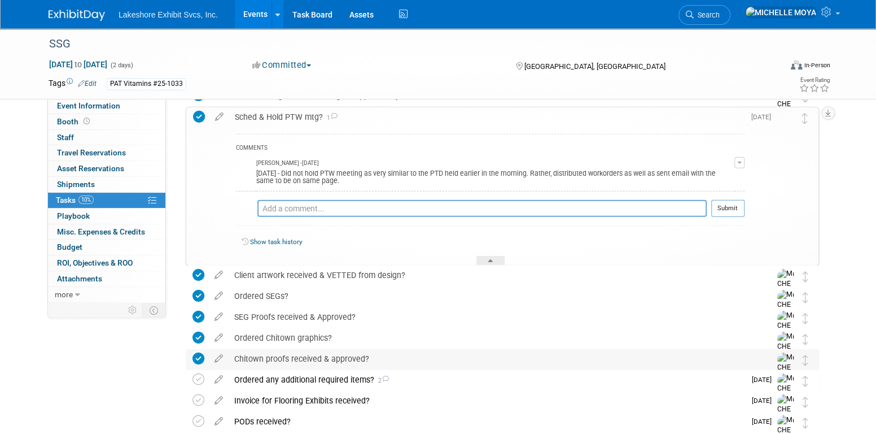
scroll to position [1376, 0]
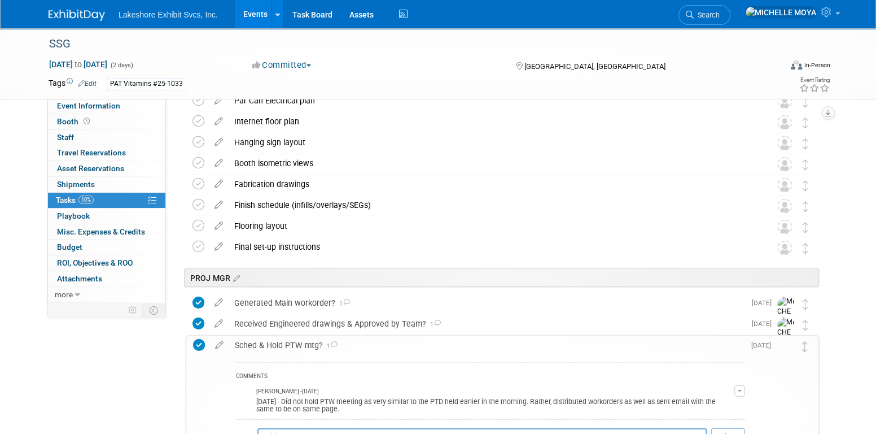
click at [277, 343] on div "Sched & Hold PTW mtg? 1" at bounding box center [487, 344] width 516 height 19
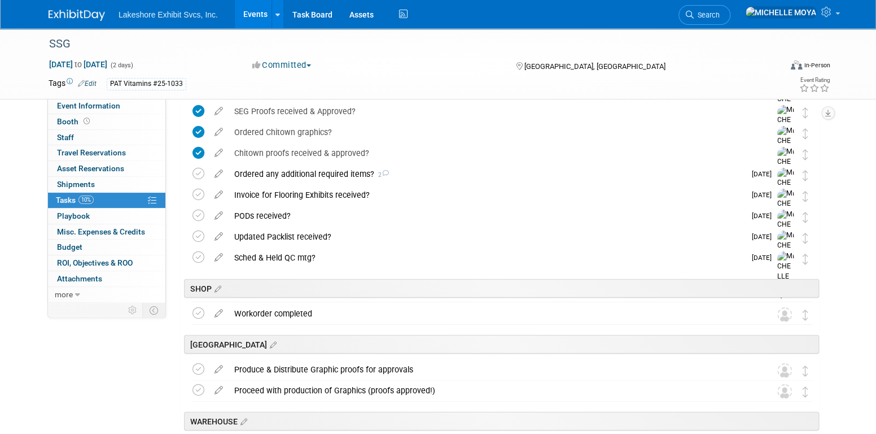
scroll to position [1707, 0]
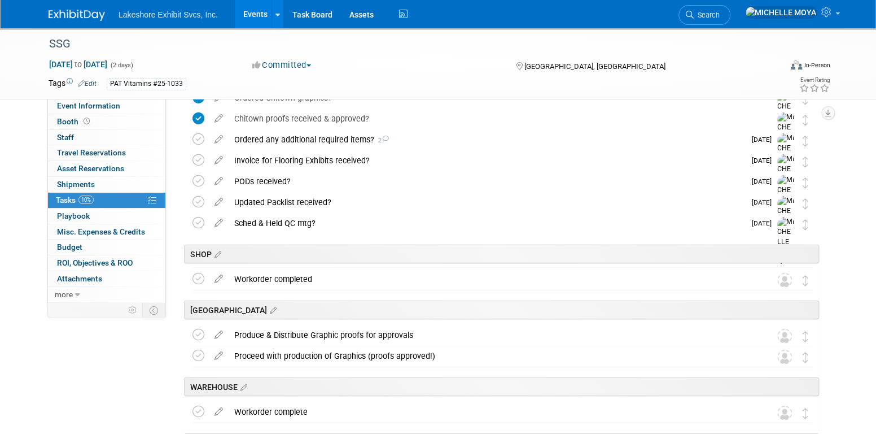
click at [259, 15] on link "Events" at bounding box center [255, 14] width 41 height 28
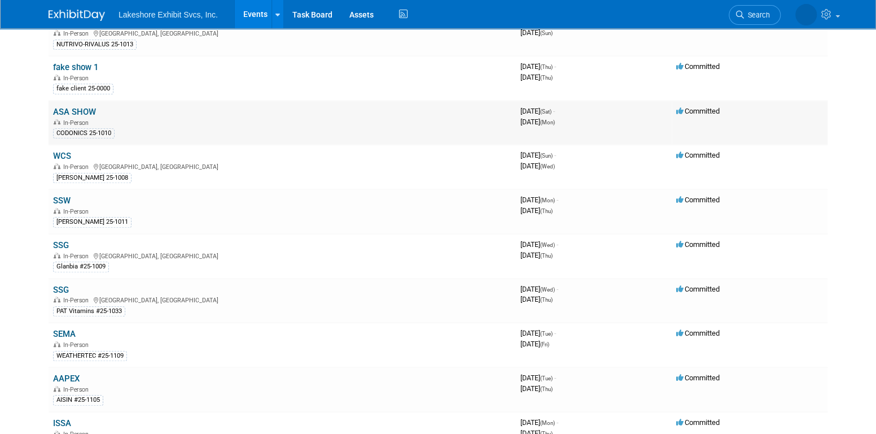
scroll to position [395, 0]
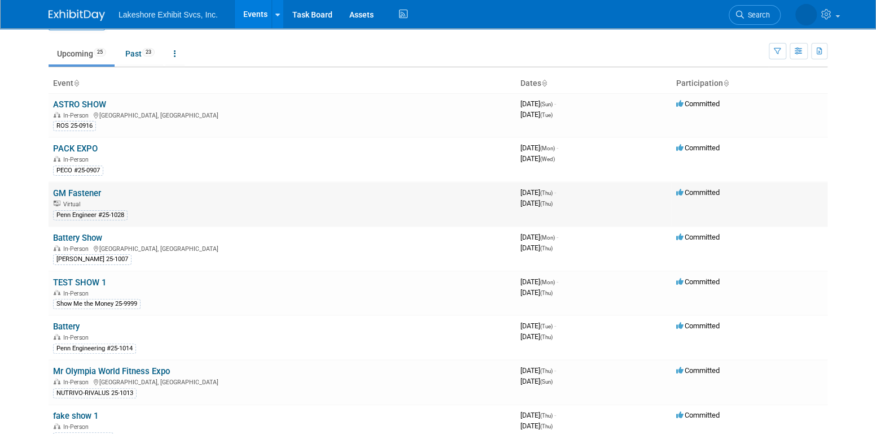
scroll to position [56, 0]
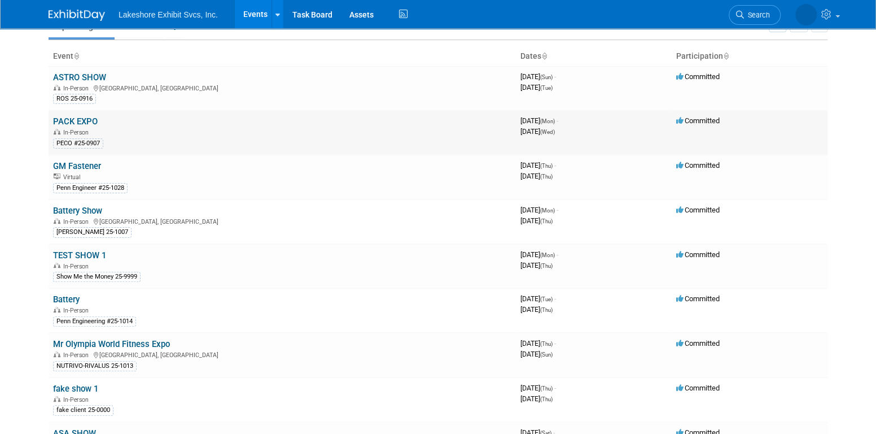
click at [85, 120] on link "PACK EXPO" at bounding box center [75, 121] width 45 height 10
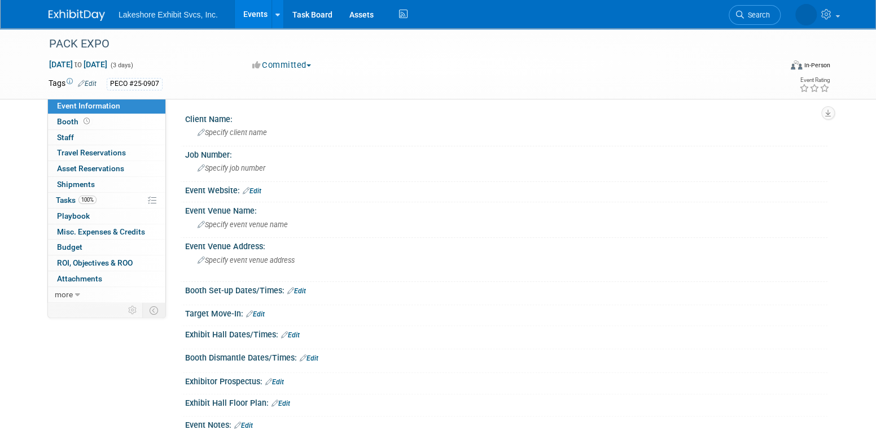
click at [246, 13] on link "Events" at bounding box center [255, 14] width 41 height 28
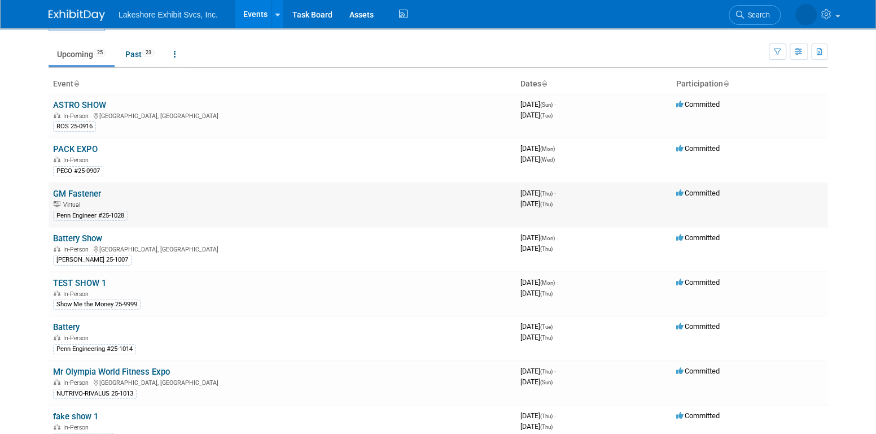
scroll to position [56, 0]
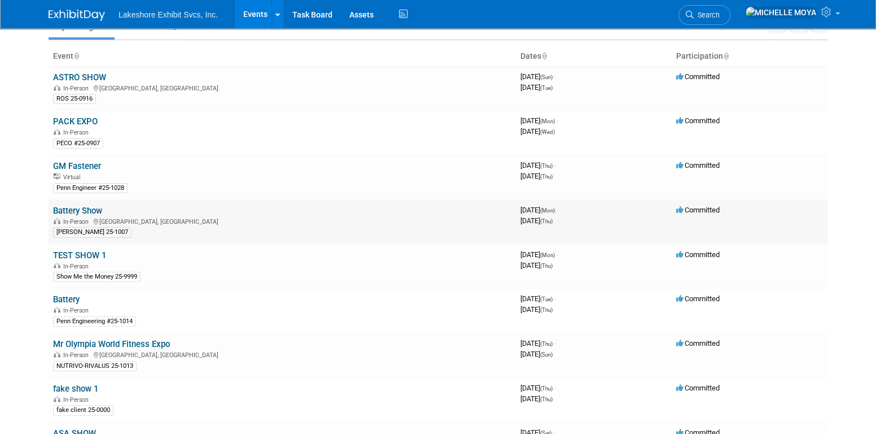
click at [93, 210] on link "Battery Show" at bounding box center [77, 211] width 49 height 10
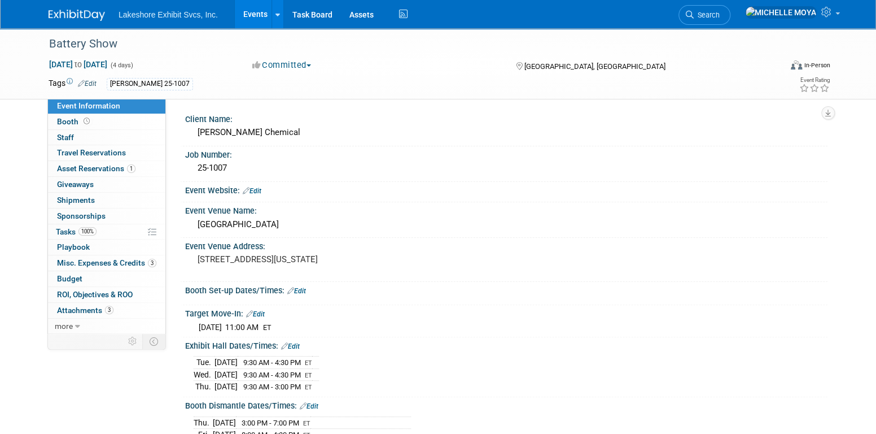
click at [250, 12] on link "Events" at bounding box center [255, 14] width 41 height 28
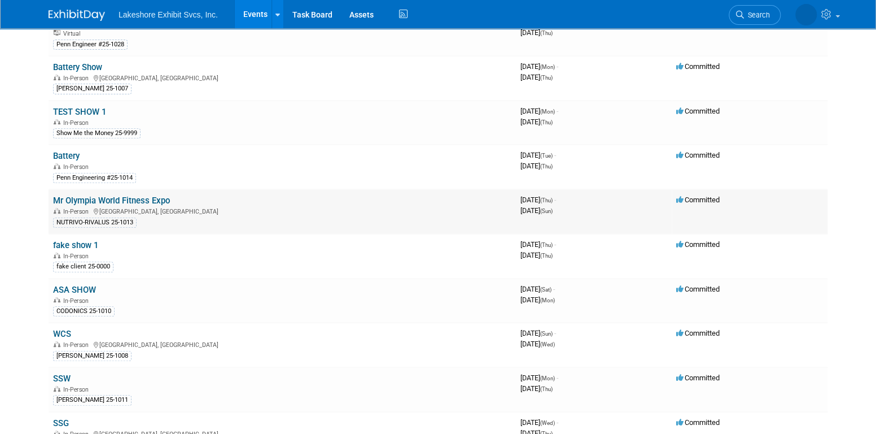
scroll to position [226, 0]
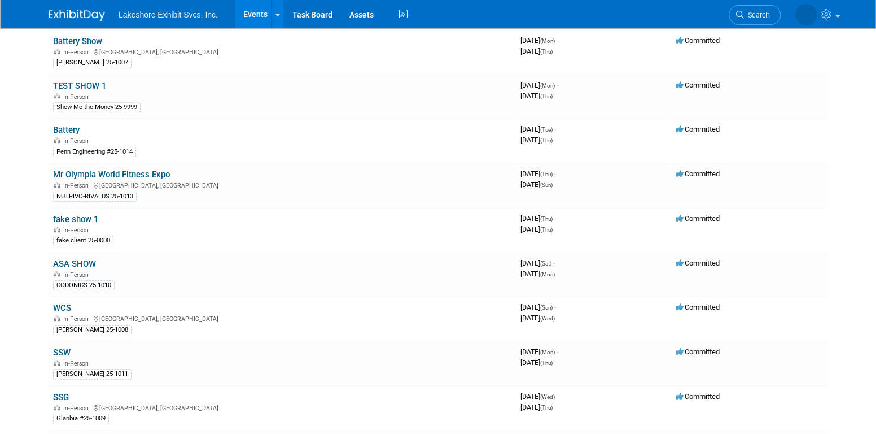
click at [75, 126] on link "Battery" at bounding box center [66, 130] width 27 height 10
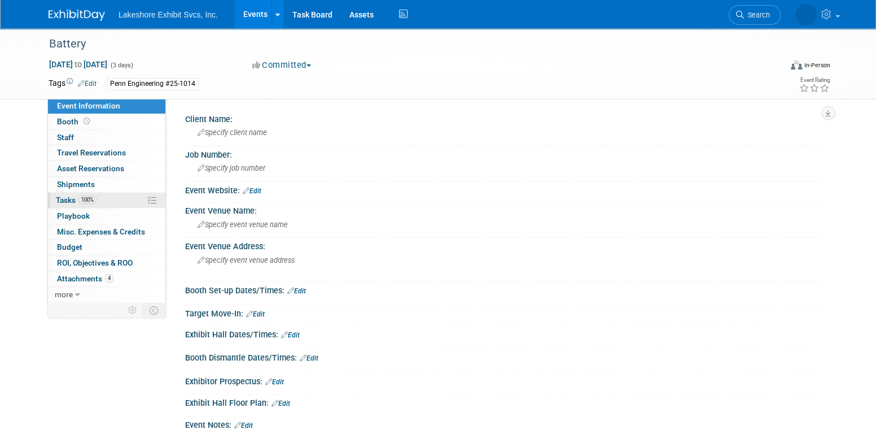
click at [100, 195] on link "100% Tasks 100%" at bounding box center [106, 200] width 117 height 15
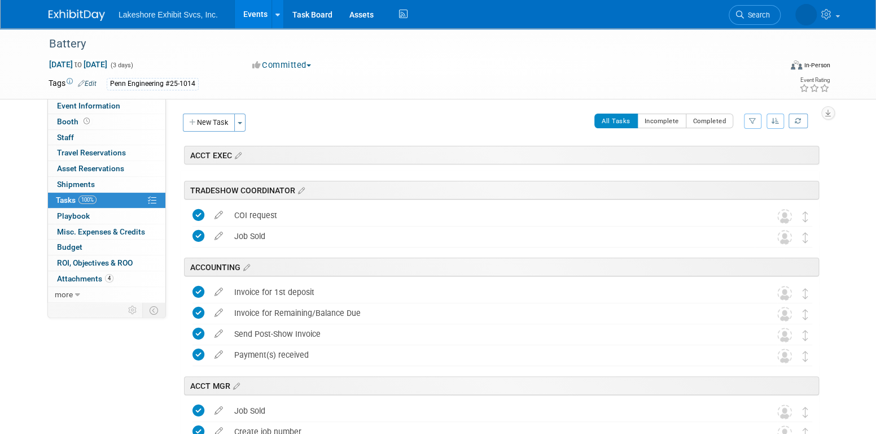
click at [259, 11] on link "Events" at bounding box center [255, 14] width 41 height 28
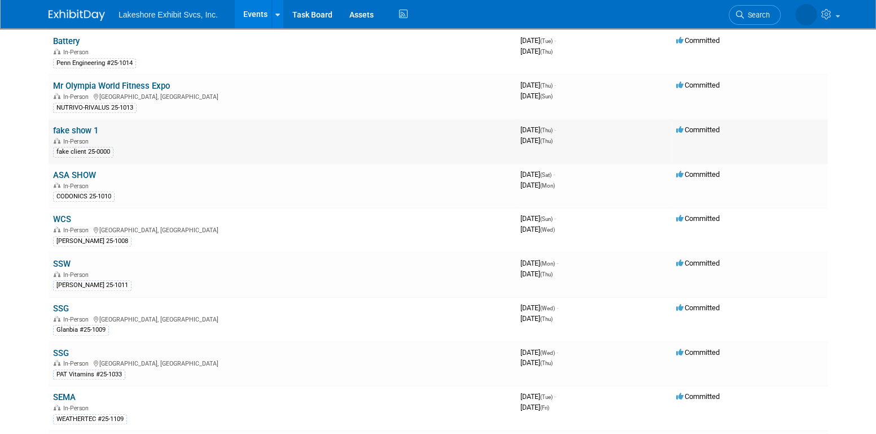
scroll to position [339, 0]
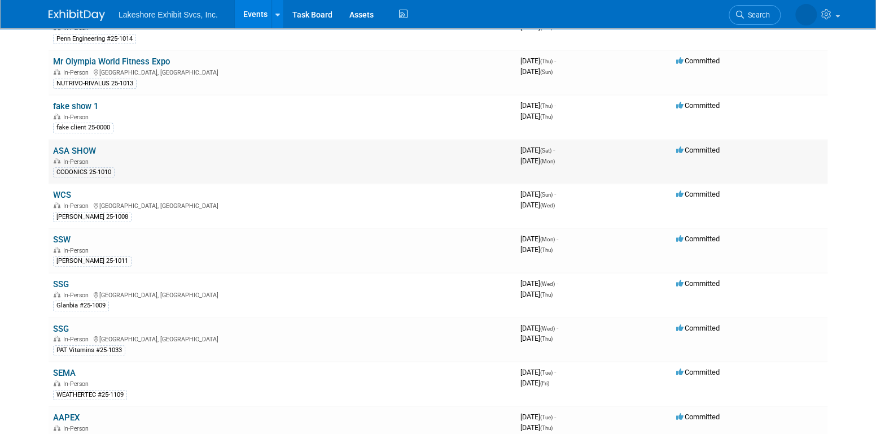
click at [86, 146] on link "ASA SHOW" at bounding box center [74, 151] width 43 height 10
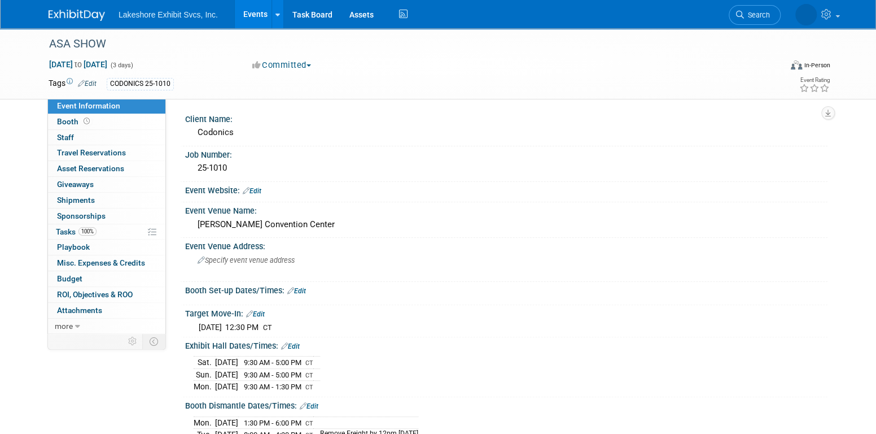
click at [258, 17] on link "Events" at bounding box center [255, 14] width 41 height 28
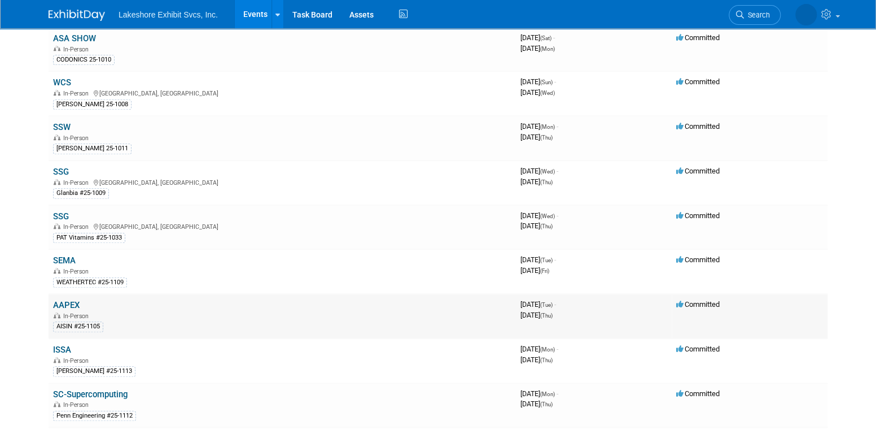
scroll to position [452, 0]
click at [62, 123] on link "SSW" at bounding box center [62, 126] width 18 height 10
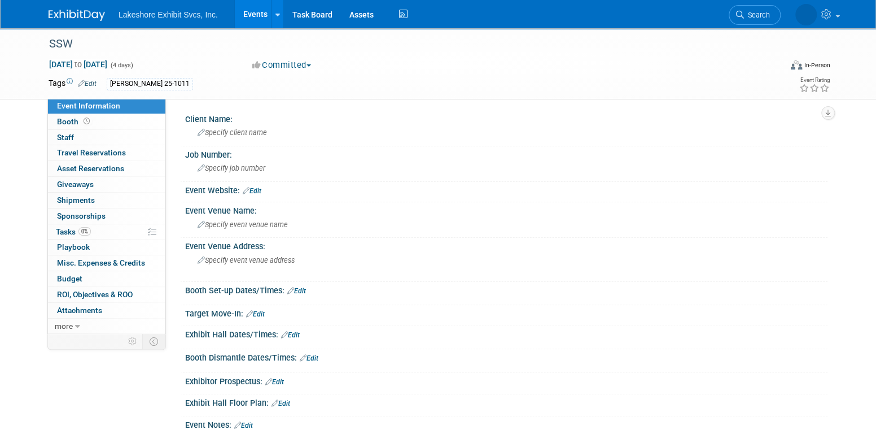
click at [102, 104] on span "Event Information" at bounding box center [88, 105] width 63 height 9
click at [251, 13] on link "Events" at bounding box center [255, 14] width 41 height 28
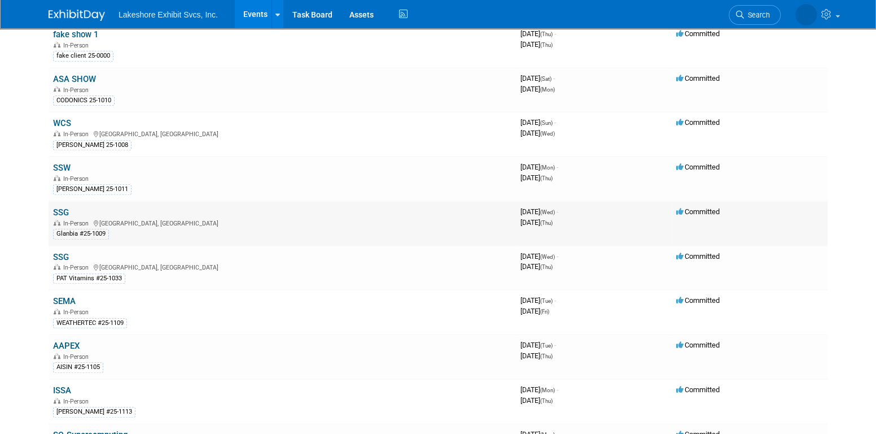
scroll to position [452, 0]
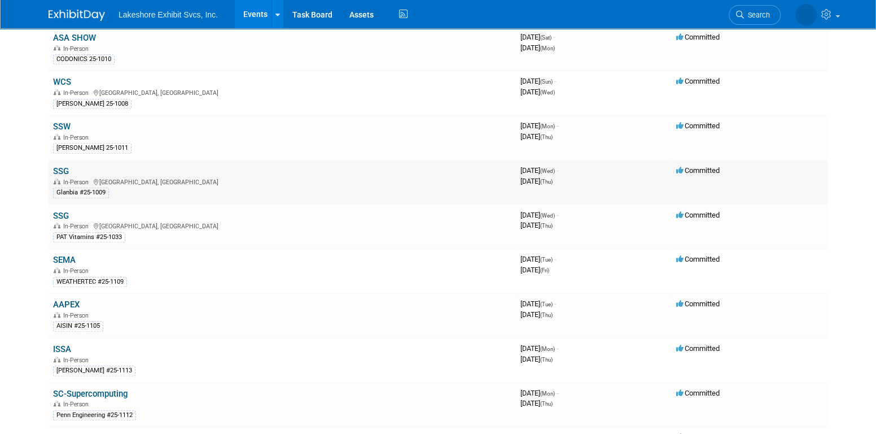
click at [64, 166] on link "SSG" at bounding box center [61, 171] width 16 height 10
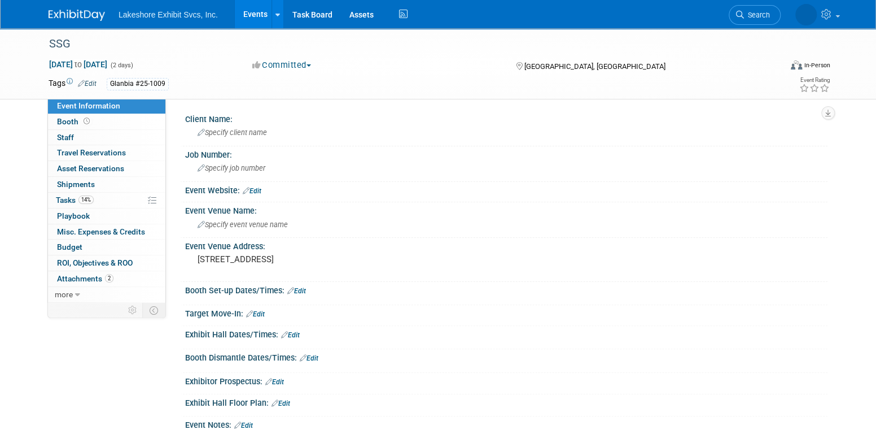
click at [116, 104] on span "Event Information" at bounding box center [88, 105] width 63 height 9
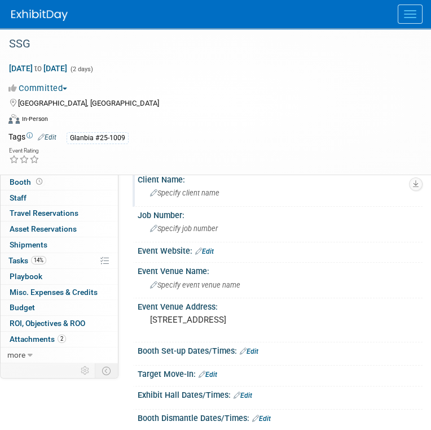
click at [203, 195] on span "Specify client name" at bounding box center [184, 193] width 69 height 8
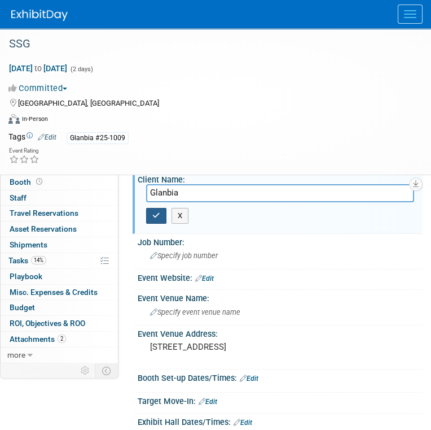
type input "Glanbia"
click at [158, 212] on icon "button" at bounding box center [156, 215] width 8 height 7
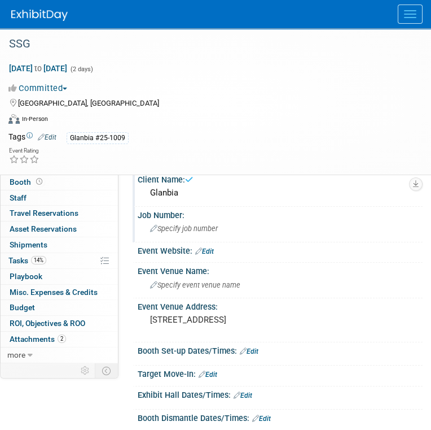
click at [176, 226] on span "Specify job number" at bounding box center [184, 228] width 68 height 8
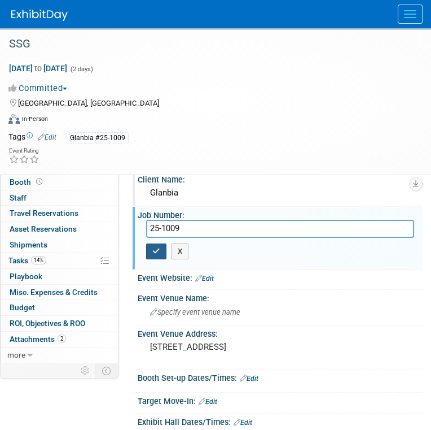
type input "25-1009"
drag, startPoint x: 156, startPoint y: 241, endPoint x: 156, endPoint y: 247, distance: 6.2
click at [156, 248] on button "button" at bounding box center [156, 251] width 20 height 16
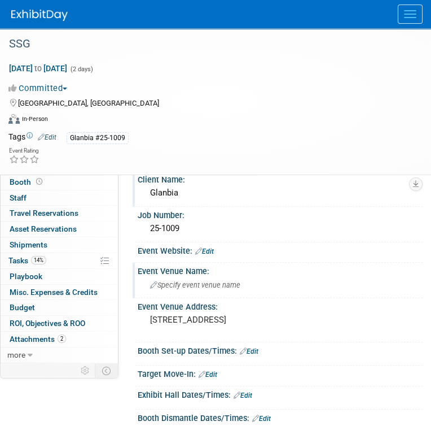
click at [268, 287] on div "Specify event venue name" at bounding box center [280, 285] width 268 height 18
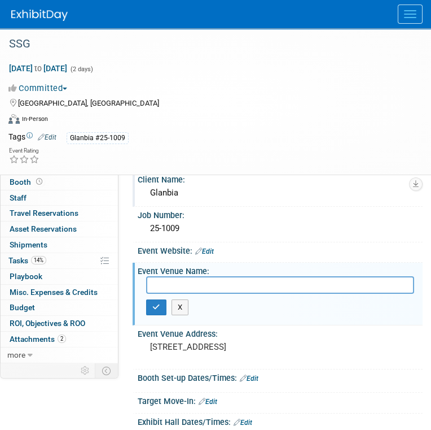
click at [203, 285] on input "text" at bounding box center [280, 285] width 268 height 18
paste input "GES / Supply Side Global 2025 Glanbia Nutritionals – Booth #3964 [GEOGRAPHIC_DA…"
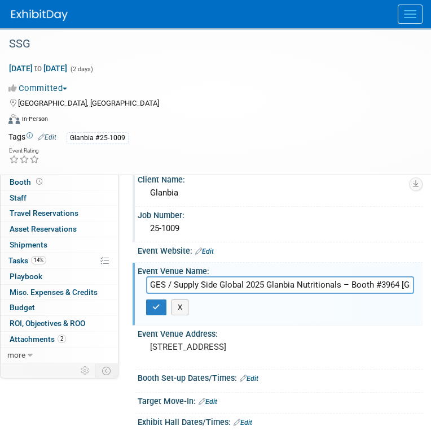
scroll to position [0, 306]
type input "GES / Supply Side Global 2025 Glanbia Nutritionals – Booth #3964 [GEOGRAPHIC_DA…"
click at [153, 303] on icon "button" at bounding box center [156, 306] width 8 height 7
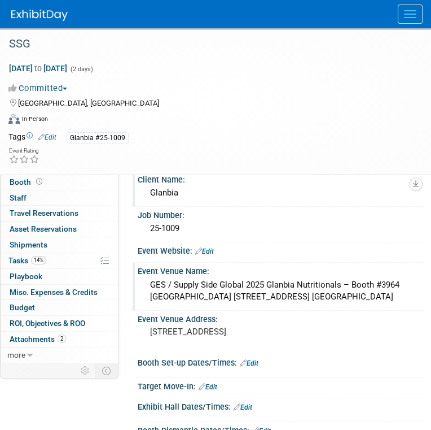
click at [266, 290] on div "GES / Supply Side Global 2025 Glanbia Nutritionals – Booth #3964 [GEOGRAPHIC_DA…" at bounding box center [280, 291] width 268 height 30
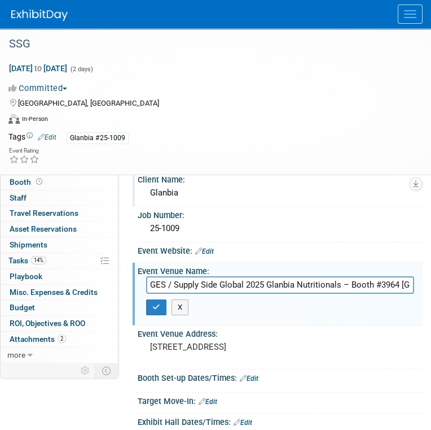
click at [402, 280] on input "GES / Supply Side Global 2025 Glanbia Nutritionals – Booth #3964 [GEOGRAPHIC_DA…" at bounding box center [280, 285] width 268 height 18
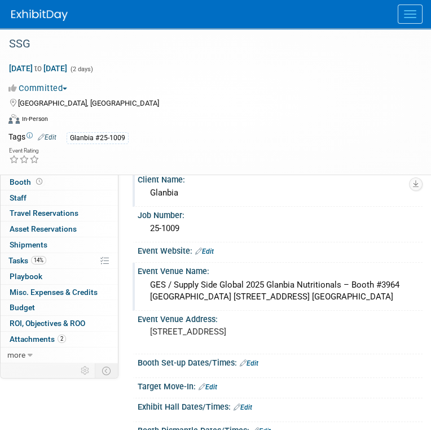
click at [312, 296] on div "GES / Supply Side Global 2025 Glanbia Nutritionals – Booth #3964 [GEOGRAPHIC_DA…" at bounding box center [280, 291] width 268 height 30
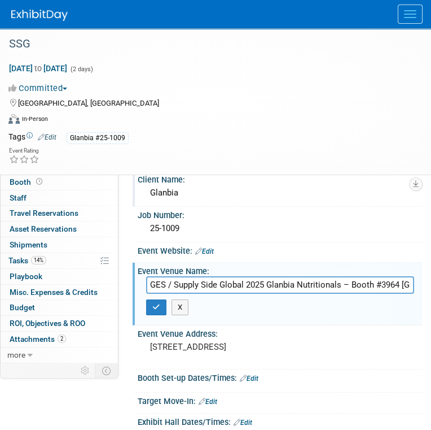
click at [377, 283] on input "GES / Supply Side Global 2025 Glanbia Nutritionals – Booth #3964 [GEOGRAPHIC_DA…" at bounding box center [280, 285] width 268 height 18
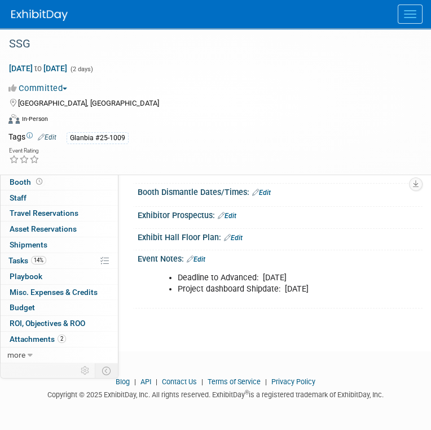
scroll to position [247, 0]
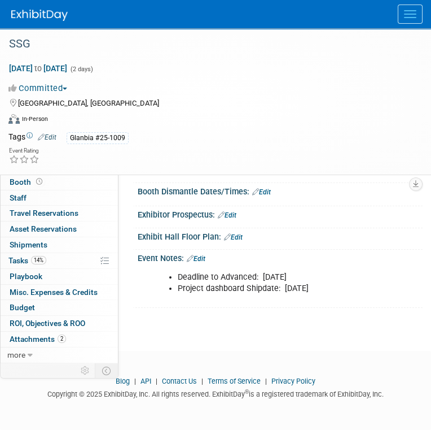
click at [202, 260] on link "Edit" at bounding box center [196, 259] width 19 height 8
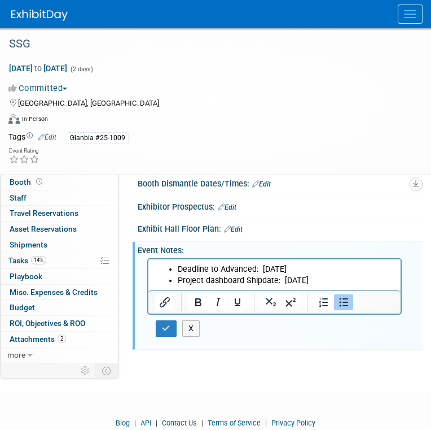
scroll to position [0, 0]
click at [317, 267] on li "Deadline to Advanced: [DATE]" at bounding box center [286, 268] width 217 height 11
drag, startPoint x: 317, startPoint y: 267, endPoint x: 263, endPoint y: 273, distance: 54.0
click at [263, 273] on li "Deadline to Advanced: [DATE]" at bounding box center [286, 268] width 217 height 11
click at [298, 263] on html "Deadline to Advanced: Tues. Project dashboard Shipdate: [DATE]" at bounding box center [275, 272] width 252 height 27
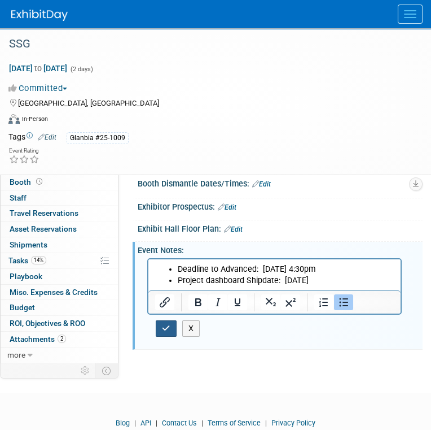
click at [169, 330] on icon "button" at bounding box center [166, 328] width 8 height 8
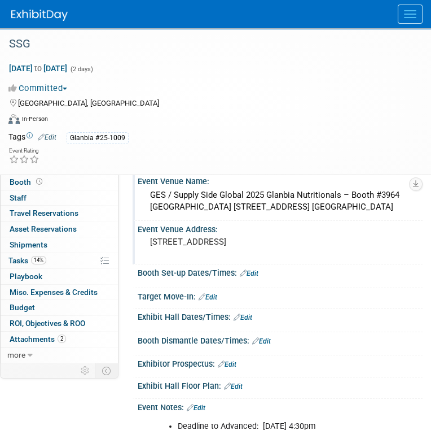
scroll to position [77, 0]
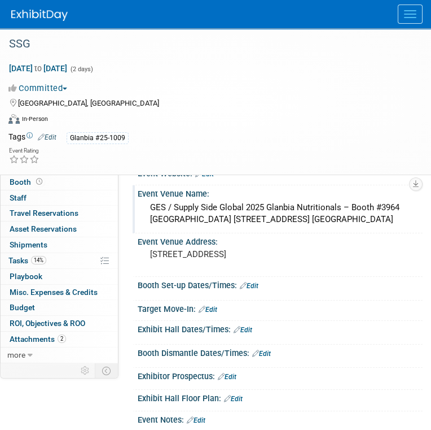
click at [254, 290] on link "Edit" at bounding box center [249, 286] width 19 height 8
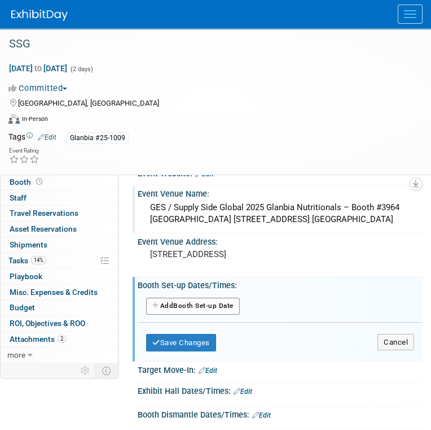
click at [226, 315] on button "Add Another Booth Set-up Date" at bounding box center [193, 306] width 94 height 17
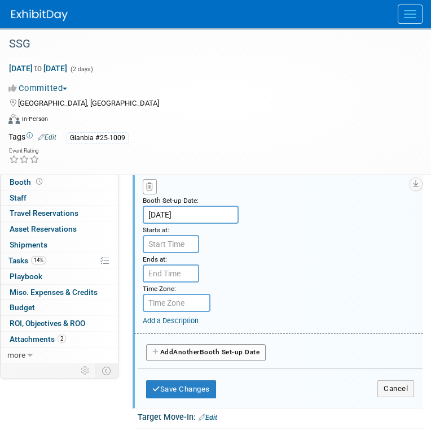
scroll to position [247, 0]
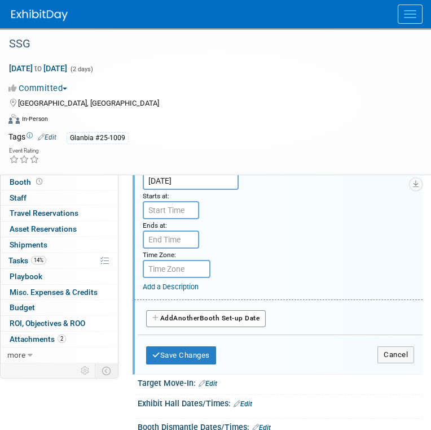
click at [177, 186] on input "[DATE]" at bounding box center [191, 181] width 96 height 18
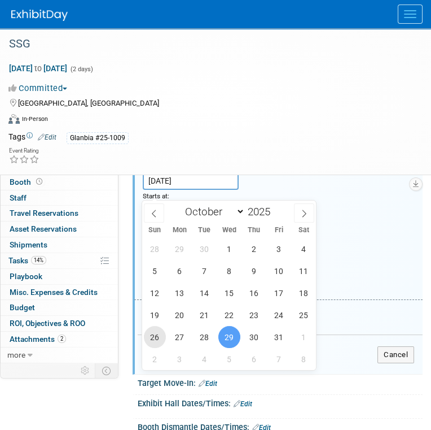
click at [154, 337] on span "26" at bounding box center [155, 337] width 22 height 22
type input "[DATE]"
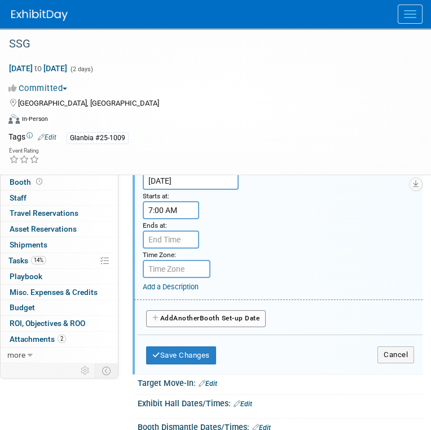
click at [186, 219] on input "7:00 AM" at bounding box center [171, 210] width 56 height 18
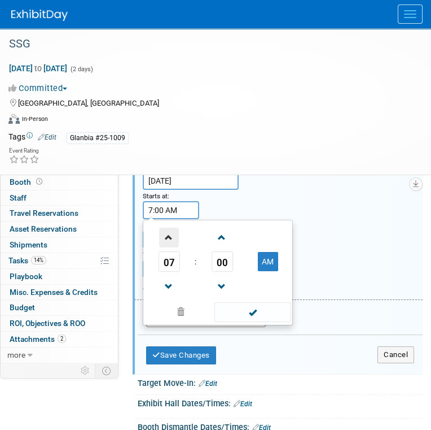
click at [172, 247] on span at bounding box center [169, 238] width 20 height 20
type input "8:00 AM"
click at [259, 322] on span at bounding box center [253, 312] width 76 height 20
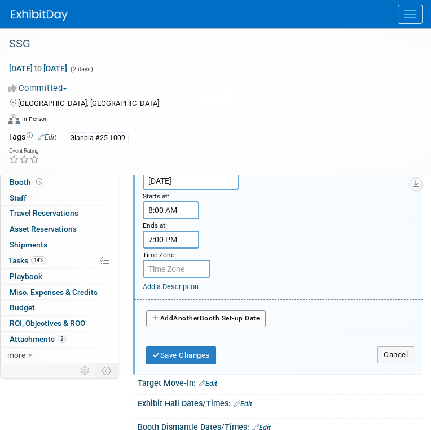
click at [178, 248] on input "7:00 PM" at bounding box center [171, 239] width 56 height 18
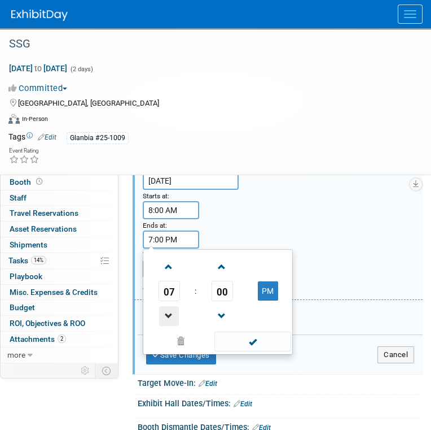
click at [171, 324] on span at bounding box center [169, 316] width 20 height 20
click at [172, 324] on span at bounding box center [169, 316] width 20 height 20
type input "5:00 PM"
click at [255, 348] on span at bounding box center [253, 342] width 76 height 20
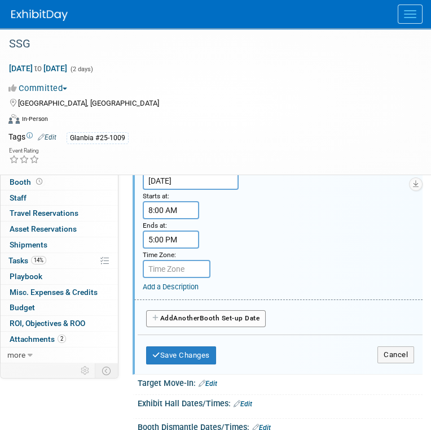
click at [198, 278] on input "text" at bounding box center [177, 269] width 68 height 18
type input "p"
type input "PST"
click at [190, 360] on button "Save Changes" at bounding box center [181, 355] width 70 height 18
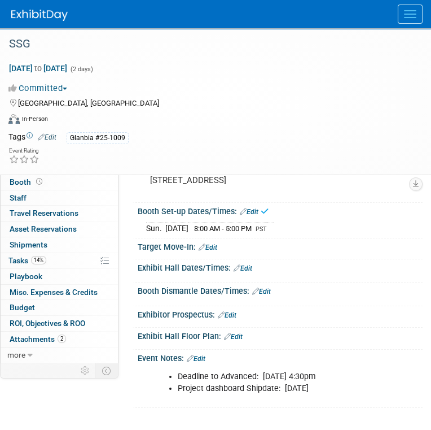
scroll to position [131, 0]
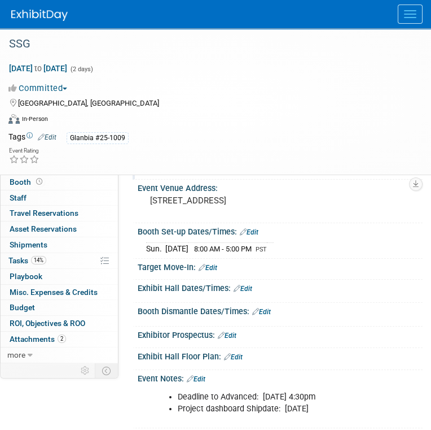
click at [254, 236] on link "Edit" at bounding box center [249, 232] width 19 height 8
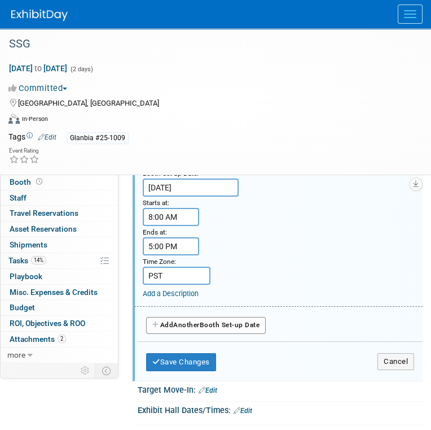
scroll to position [244, 0]
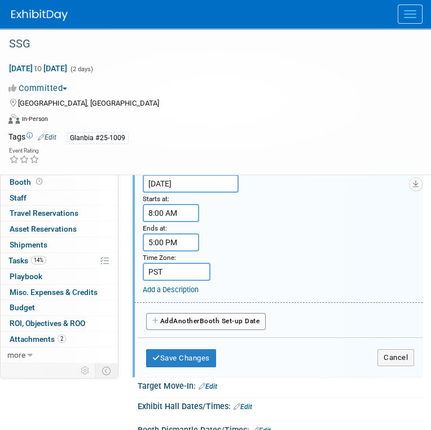
click at [197, 330] on button "Add Another Booth Set-up Date" at bounding box center [206, 321] width 120 height 17
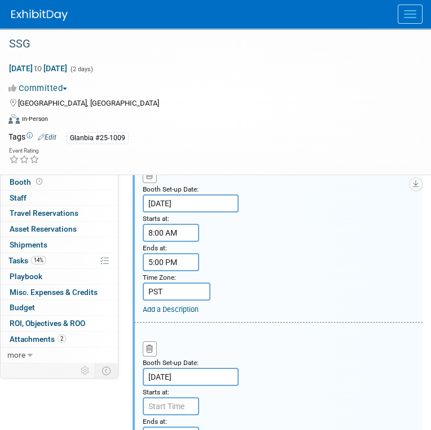
scroll to position [300, 0]
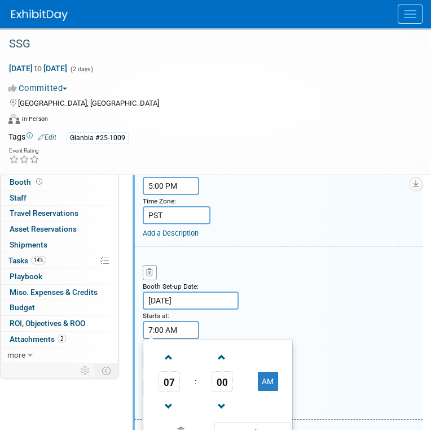
click at [190, 337] on input "7:00 AM" at bounding box center [171, 330] width 56 height 18
click at [174, 366] on span at bounding box center [169, 357] width 20 height 20
type input "8:00 AM"
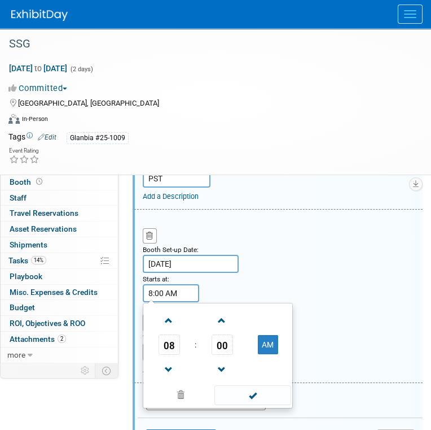
scroll to position [357, 0]
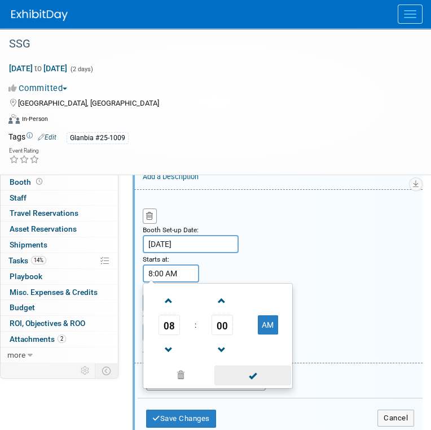
click at [242, 381] on span at bounding box center [253, 375] width 76 height 20
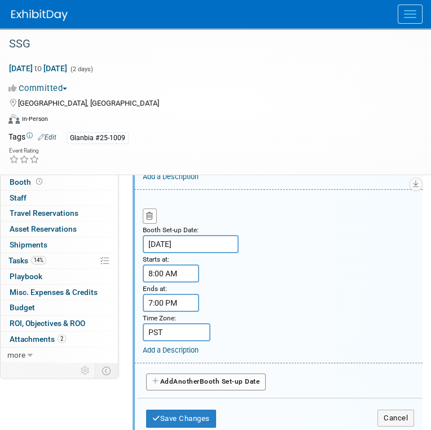
click at [159, 312] on input "7:00 PM" at bounding box center [171, 303] width 56 height 18
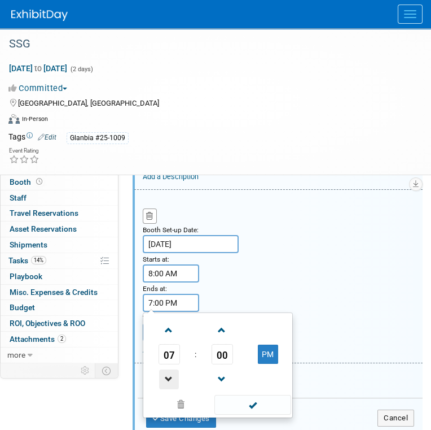
click at [169, 378] on span at bounding box center [169, 379] width 20 height 20
click at [169, 381] on span at bounding box center [169, 379] width 20 height 20
type input "5:00 PM"
click at [243, 413] on span at bounding box center [253, 405] width 76 height 20
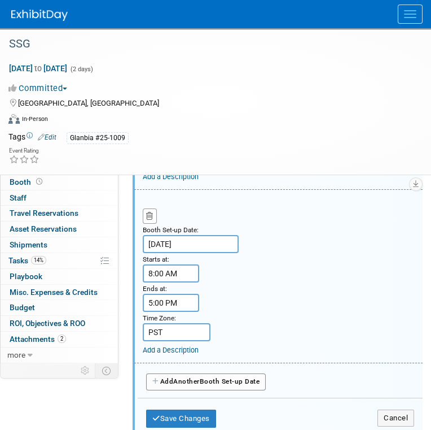
click at [191, 383] on span "Another" at bounding box center [186, 381] width 27 height 8
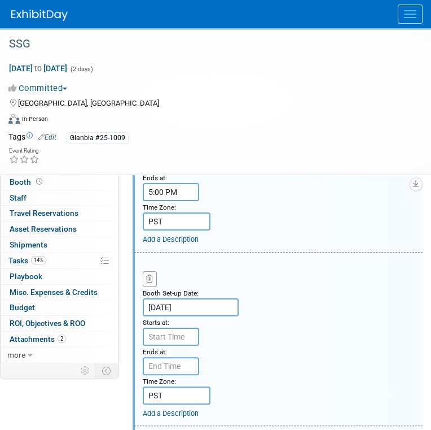
scroll to position [526, 0]
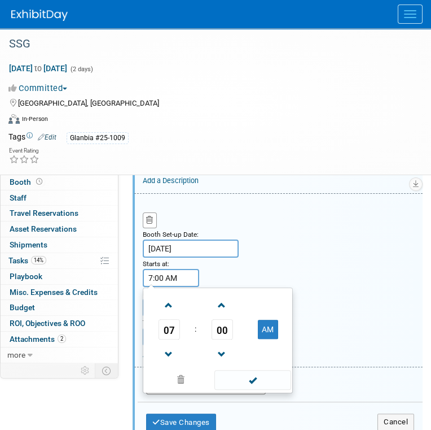
click at [184, 285] on input "7:00 AM" at bounding box center [171, 278] width 56 height 18
drag, startPoint x: 169, startPoint y: 313, endPoint x: 195, endPoint y: 329, distance: 30.6
click at [171, 315] on span at bounding box center [169, 305] width 20 height 20
type input "8:00 AM"
click at [244, 386] on span at bounding box center [253, 380] width 76 height 20
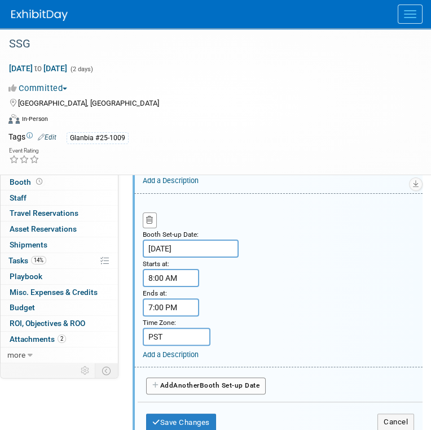
click at [170, 311] on input "7:00 PM" at bounding box center [171, 307] width 56 height 18
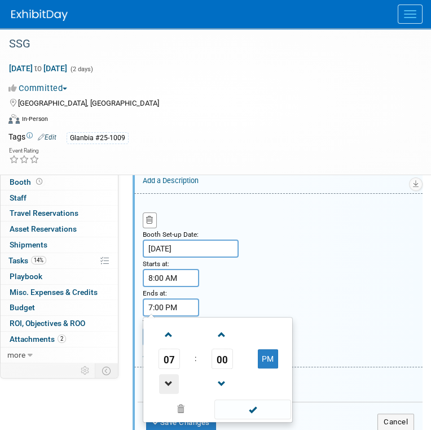
click at [169, 382] on span at bounding box center [169, 384] width 20 height 20
click at [171, 383] on span at bounding box center [169, 384] width 20 height 20
type input "5:00 PM"
click at [255, 411] on span at bounding box center [253, 409] width 76 height 20
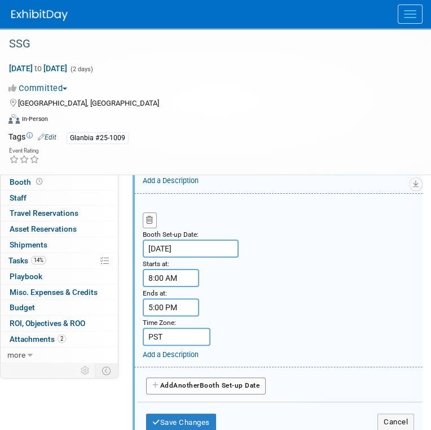
scroll to position [639, 0]
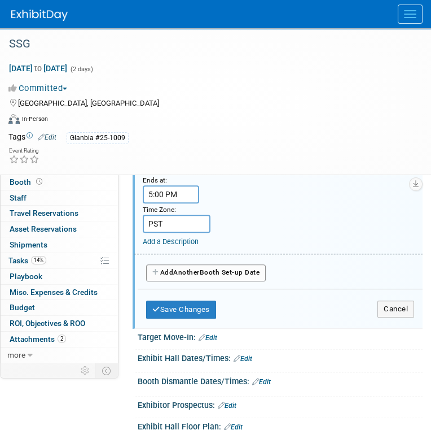
click at [190, 276] on span "Another" at bounding box center [186, 272] width 27 height 8
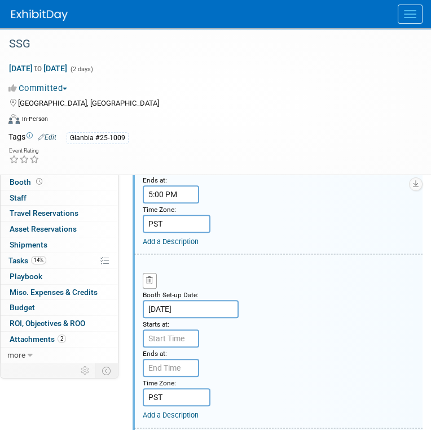
type input "7:00 AM"
click at [190, 342] on input "7:00 AM" at bounding box center [171, 338] width 56 height 18
click at [164, 373] on input "7:00 PM" at bounding box center [171, 368] width 56 height 18
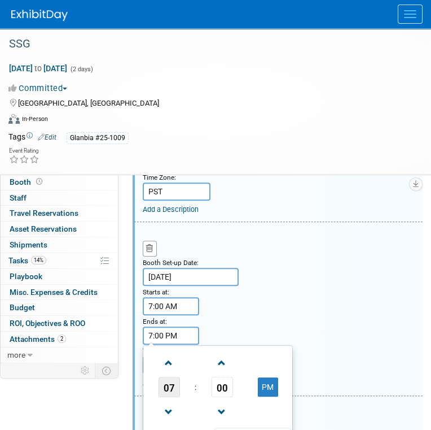
scroll to position [696, 0]
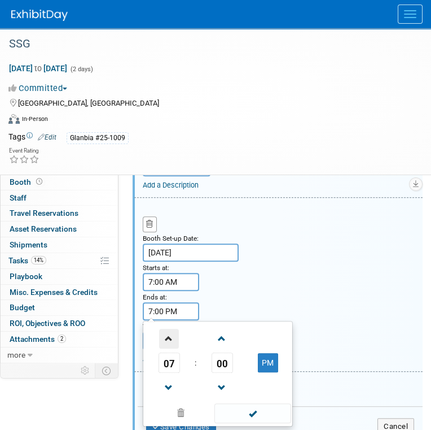
click at [166, 347] on span at bounding box center [169, 339] width 20 height 20
click at [225, 368] on span "00" at bounding box center [222, 362] width 21 height 20
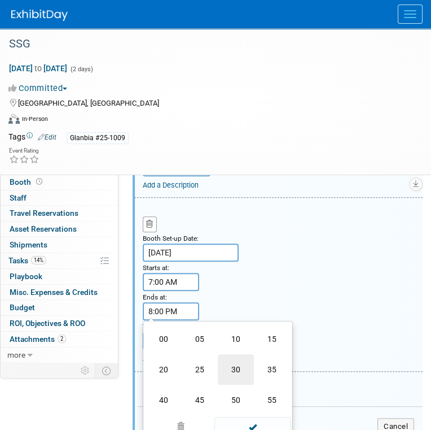
click at [238, 374] on td "30" at bounding box center [236, 369] width 36 height 30
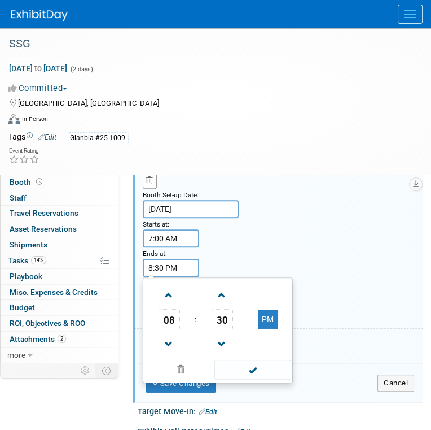
scroll to position [809, 0]
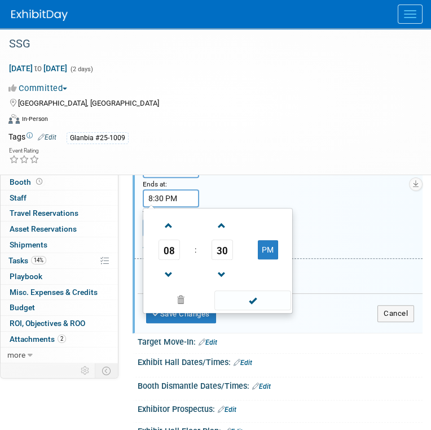
drag, startPoint x: 268, startPoint y: 263, endPoint x: 271, endPoint y: 257, distance: 6.6
click at [269, 260] on td "PM" at bounding box center [268, 249] width 45 height 20
click at [271, 256] on button "PM" at bounding box center [268, 249] width 20 height 19
type input "8:30 AM"
click at [261, 306] on span at bounding box center [253, 300] width 76 height 20
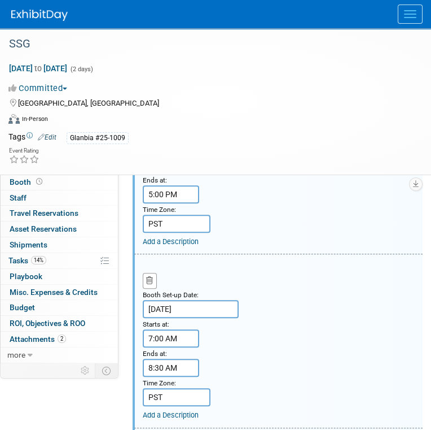
scroll to position [526, 0]
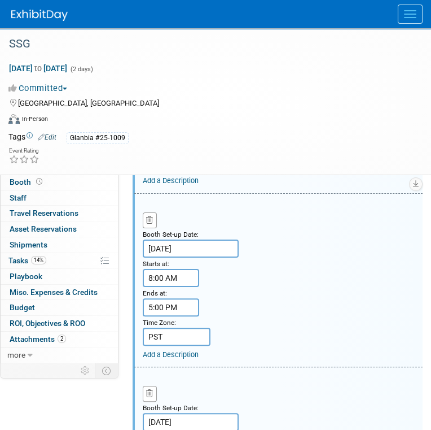
click at [151, 316] on input "5:00 PM" at bounding box center [171, 307] width 56 height 18
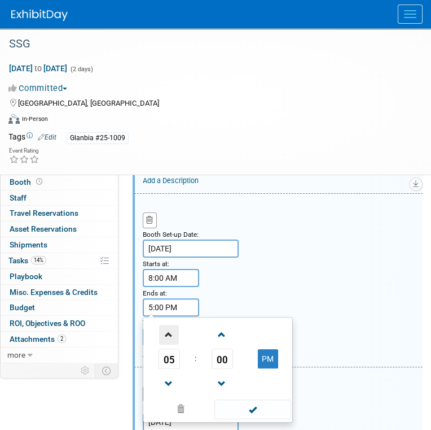
click at [172, 342] on span at bounding box center [169, 335] width 20 height 20
type input "9:00 PM"
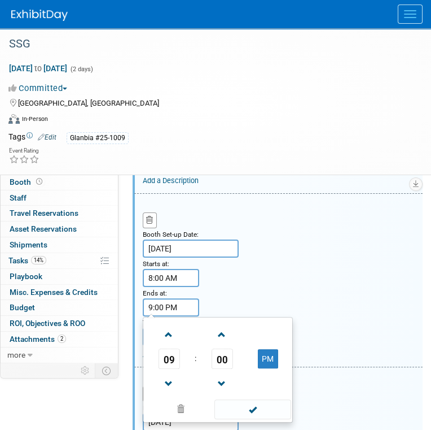
drag, startPoint x: 244, startPoint y: 411, endPoint x: 249, endPoint y: 406, distance: 7.2
click at [245, 411] on span at bounding box center [253, 409] width 76 height 20
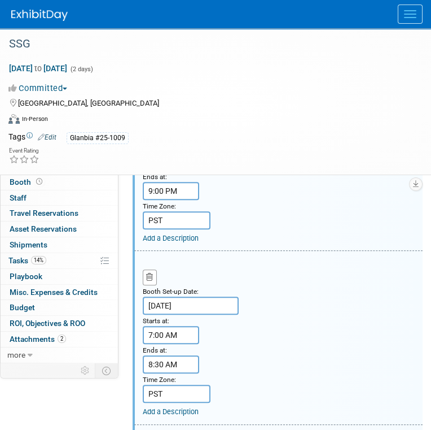
scroll to position [752, 0]
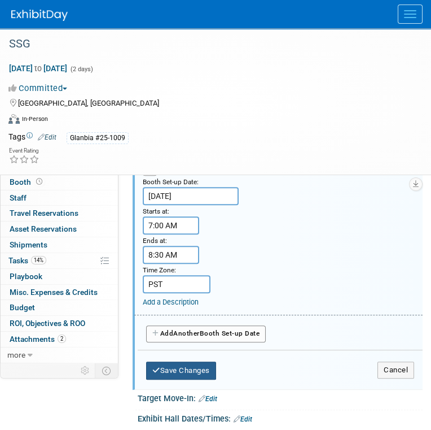
click at [195, 372] on button "Save Changes" at bounding box center [181, 370] width 70 height 18
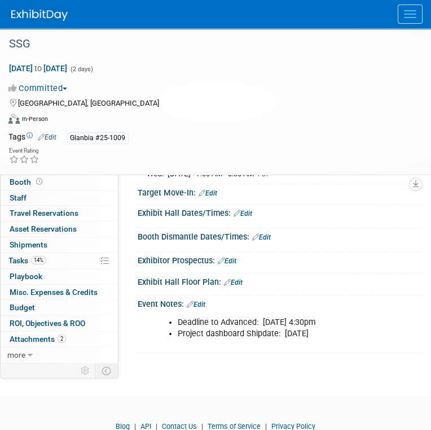
scroll to position [245, 0]
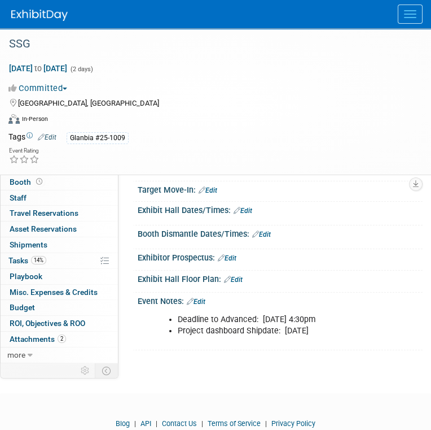
click at [249, 215] on link "Edit" at bounding box center [243, 211] width 19 height 8
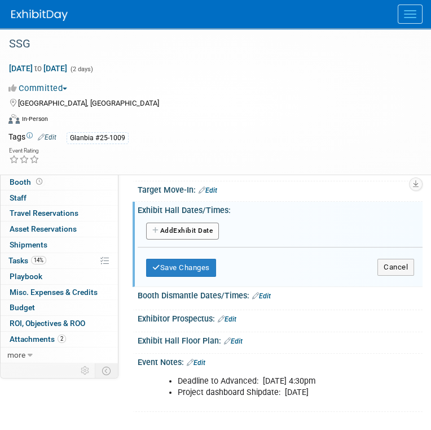
click at [190, 239] on button "Add Another Exhibit Date" at bounding box center [182, 231] width 73 height 17
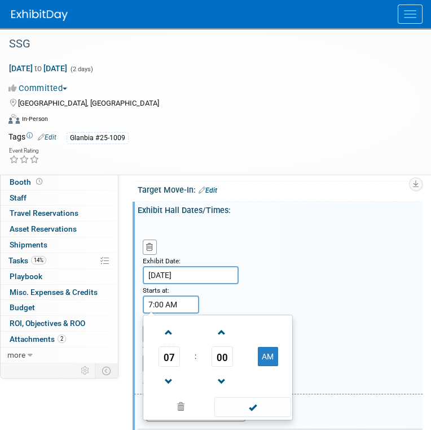
click at [178, 311] on input "7:00 AM" at bounding box center [171, 304] width 56 height 18
click at [172, 339] on span at bounding box center [169, 332] width 20 height 20
type input "9:00 AM"
click at [238, 411] on span at bounding box center [253, 407] width 76 height 20
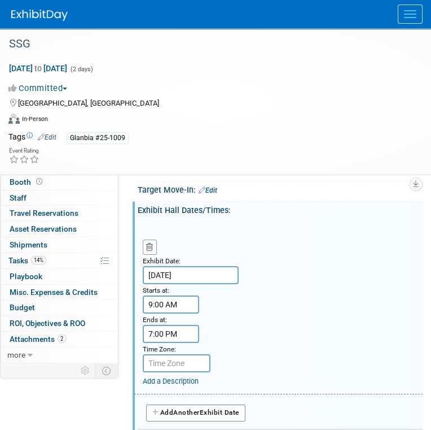
click at [163, 339] on input "7:00 PM" at bounding box center [171, 334] width 56 height 18
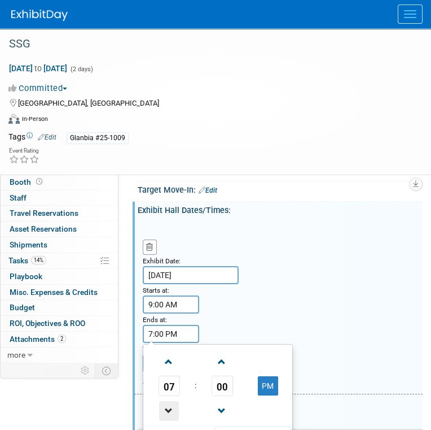
click at [172, 416] on span at bounding box center [169, 411] width 20 height 20
click at [172, 415] on span at bounding box center [169, 411] width 20 height 20
click at [219, 396] on span "00" at bounding box center [222, 386] width 21 height 20
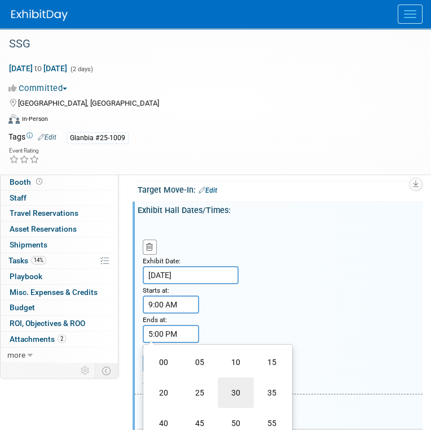
click at [238, 395] on td "30" at bounding box center [236, 392] width 36 height 30
type input "5:30 PM"
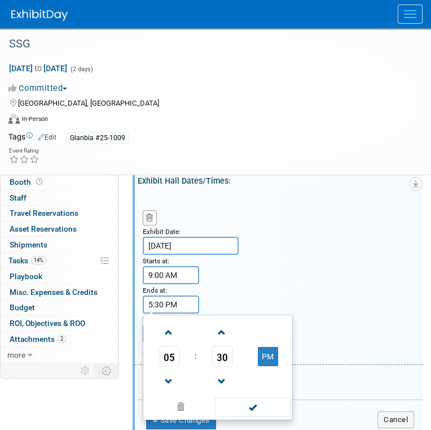
scroll to position [302, 0]
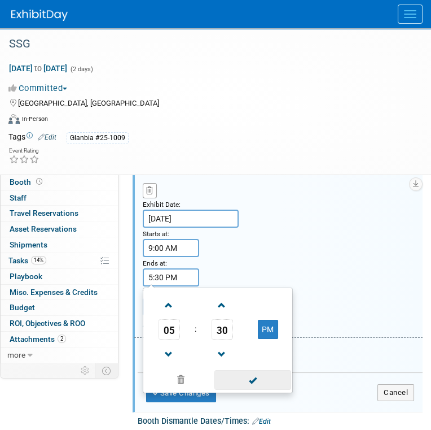
click at [261, 384] on span at bounding box center [253, 380] width 76 height 20
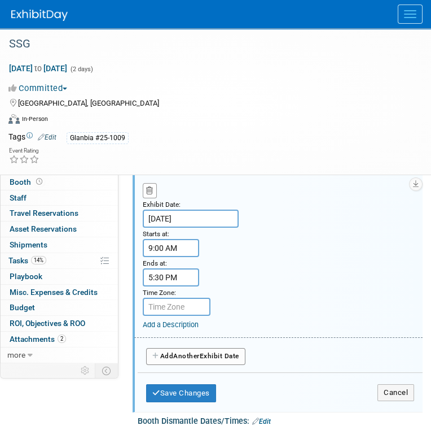
click at [182, 316] on input "text" at bounding box center [177, 307] width 68 height 18
type input "PST"
click at [193, 356] on button "Add Another Exhibit Date" at bounding box center [195, 356] width 99 height 17
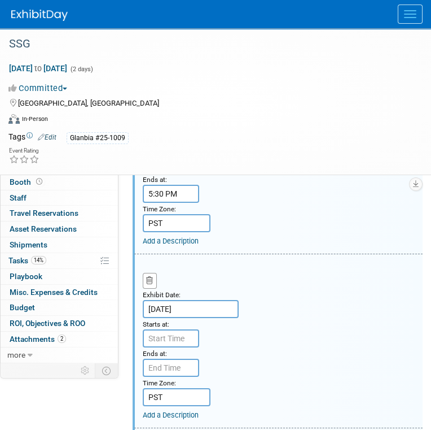
scroll to position [415, 0]
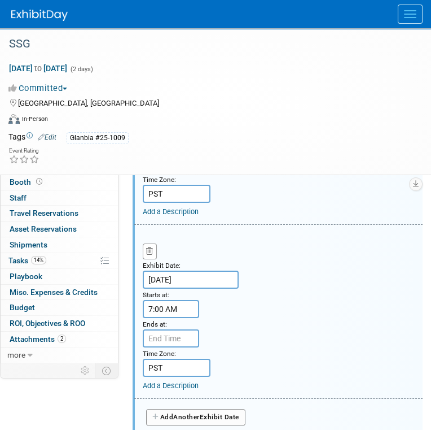
click at [182, 313] on input "7:00 AM" at bounding box center [171, 309] width 56 height 18
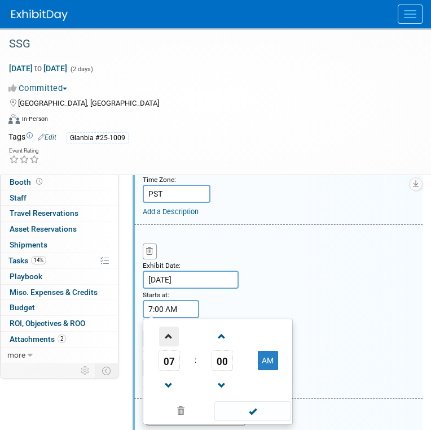
click at [166, 342] on span at bounding box center [169, 336] width 20 height 20
drag, startPoint x: 166, startPoint y: 342, endPoint x: 187, endPoint y: 380, distance: 43.2
click at [167, 342] on span at bounding box center [169, 336] width 20 height 20
type input "9:00 AM"
click at [234, 418] on span at bounding box center [253, 411] width 76 height 20
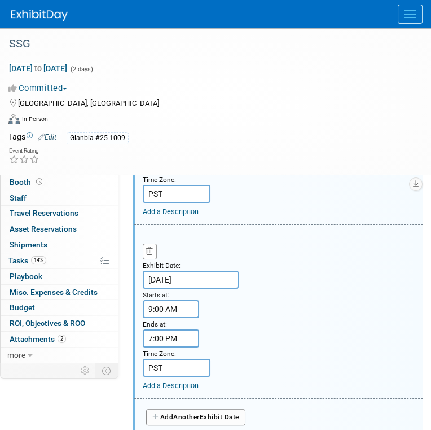
click at [178, 341] on input "7:00 PM" at bounding box center [171, 338] width 56 height 18
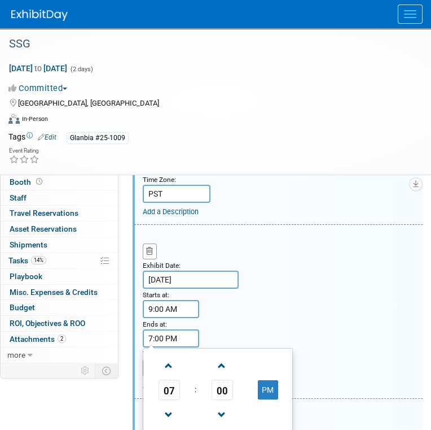
click at [347, 284] on div "Exhibit Date: [DATE] Starts at: 9:00 AM Ends at: 7:00 PM 07 : 00 PM 12 01 02 03…" at bounding box center [278, 311] width 289 height 173
click at [158, 343] on input "7:00 PM" at bounding box center [171, 338] width 56 height 18
click at [168, 415] on span at bounding box center [169, 415] width 20 height 20
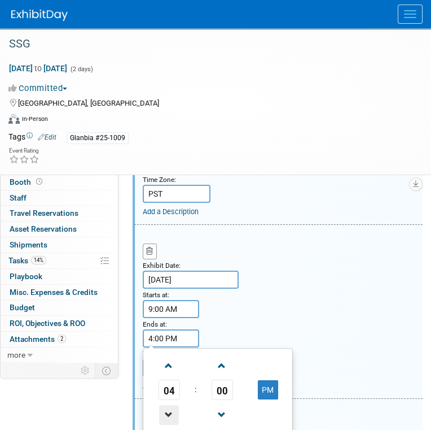
click at [168, 415] on span at bounding box center [169, 415] width 20 height 20
type input "3:00 PM"
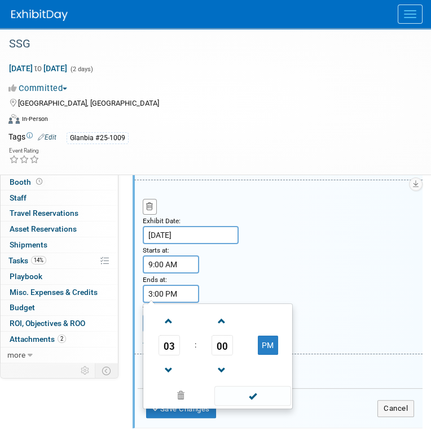
scroll to position [527, 0]
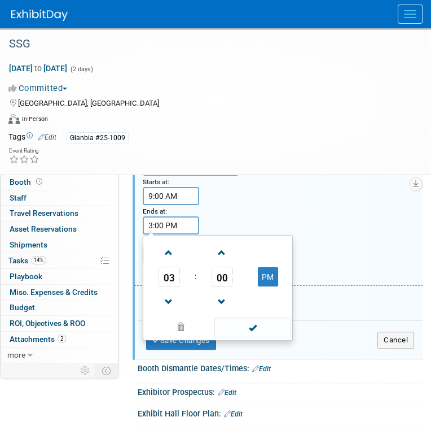
click at [258, 329] on span at bounding box center [253, 327] width 76 height 20
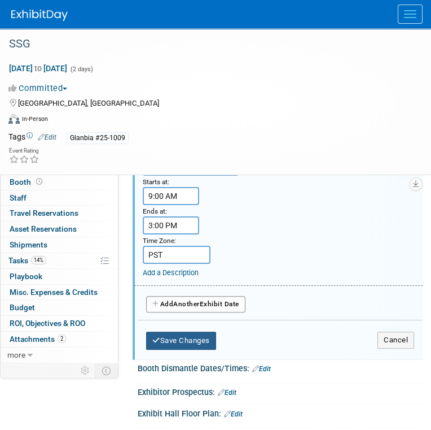
click at [185, 347] on button "Save Changes" at bounding box center [181, 341] width 70 height 18
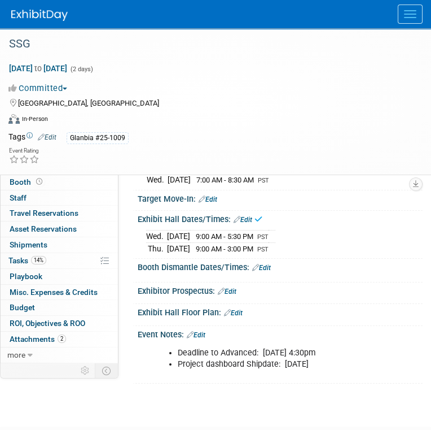
scroll to position [236, 0]
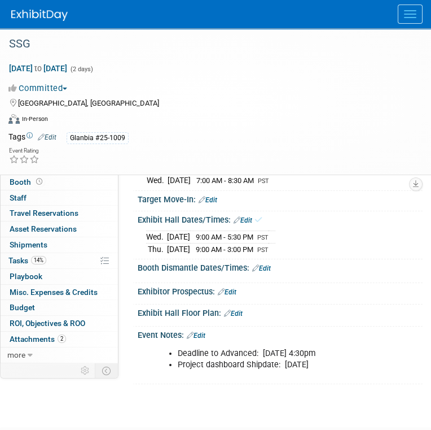
click at [267, 272] on link "Edit" at bounding box center [261, 268] width 19 height 8
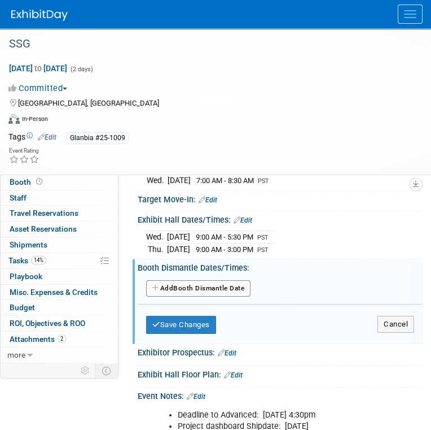
click at [224, 297] on button "Add Another Booth Dismantle Date" at bounding box center [198, 288] width 104 height 17
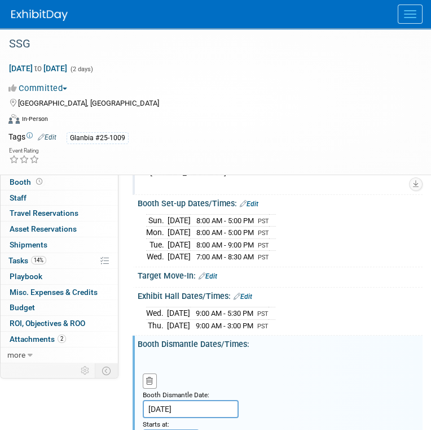
scroll to position [292, 0]
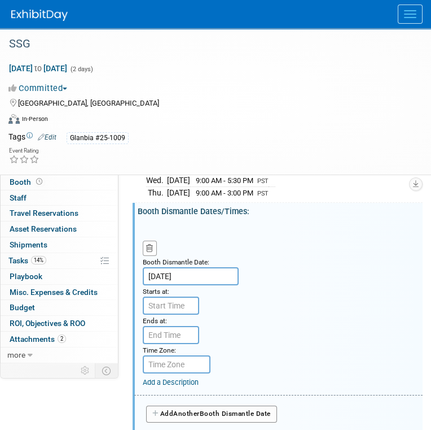
type input "7:00 AM"
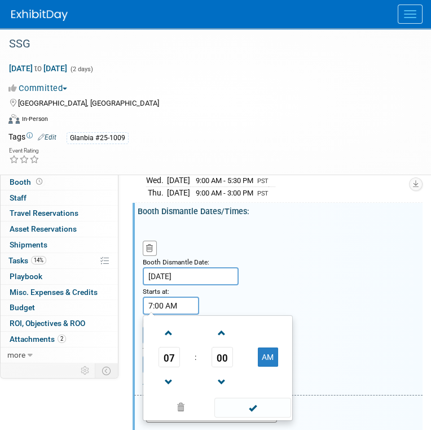
click at [182, 309] on input "7:00 AM" at bounding box center [171, 305] width 56 height 18
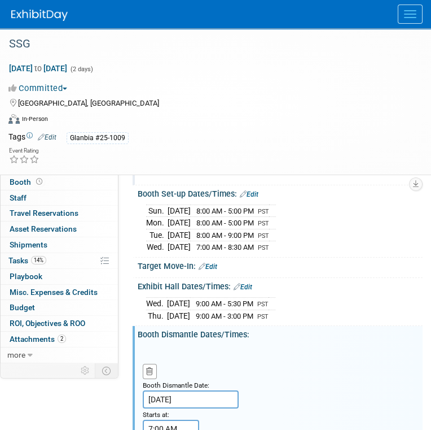
scroll to position [179, 0]
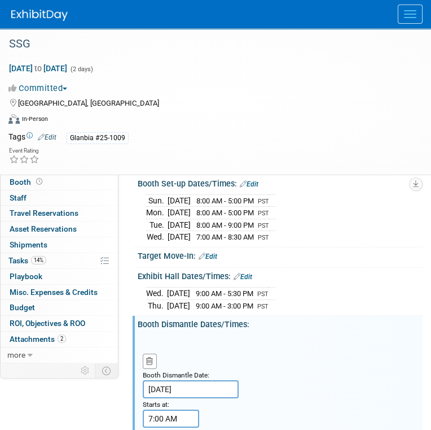
click at [251, 281] on link "Edit" at bounding box center [243, 277] width 19 height 8
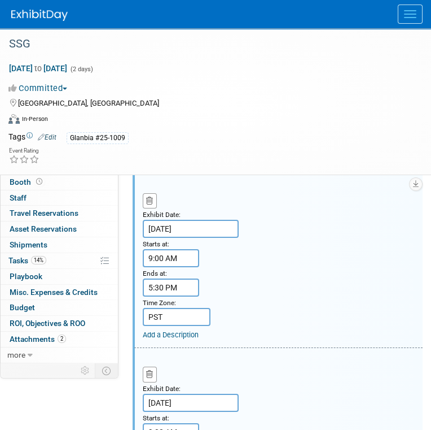
scroll to position [292, 0]
click at [156, 263] on input "9:00 AM" at bounding box center [171, 257] width 56 height 18
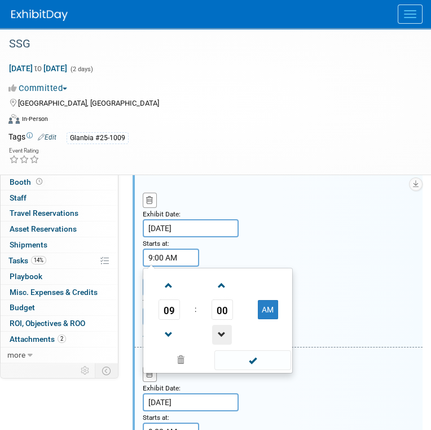
drag, startPoint x: 167, startPoint y: 295, endPoint x: 230, endPoint y: 339, distance: 76.6
click at [167, 295] on span at bounding box center [169, 286] width 20 height 20
type input "10:00 AM"
drag, startPoint x: 247, startPoint y: 360, endPoint x: 254, endPoint y: 367, distance: 9.6
click at [247, 361] on span at bounding box center [253, 360] width 76 height 20
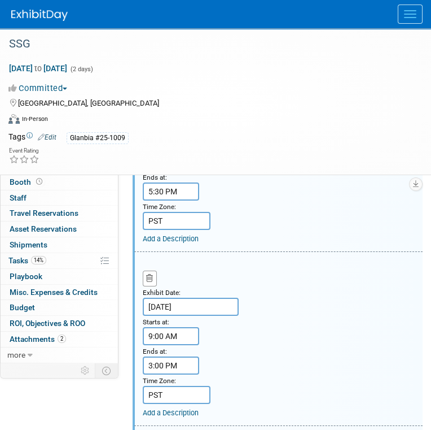
scroll to position [405, 0]
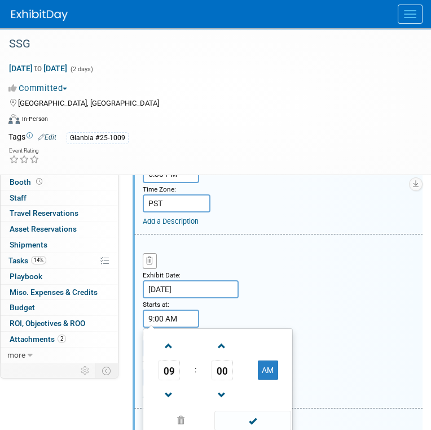
click at [177, 321] on input "9:00 AM" at bounding box center [171, 318] width 56 height 18
click at [169, 350] on span at bounding box center [169, 346] width 20 height 20
type input "10:00 AM"
click at [250, 421] on span at bounding box center [253, 421] width 76 height 20
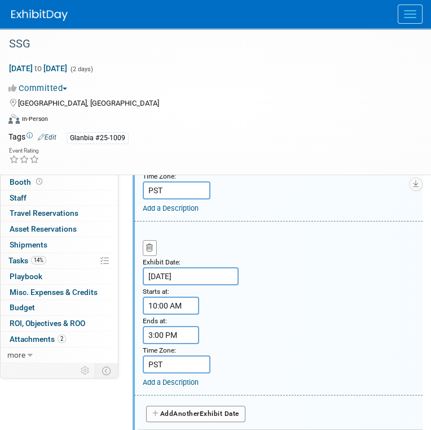
scroll to position [461, 0]
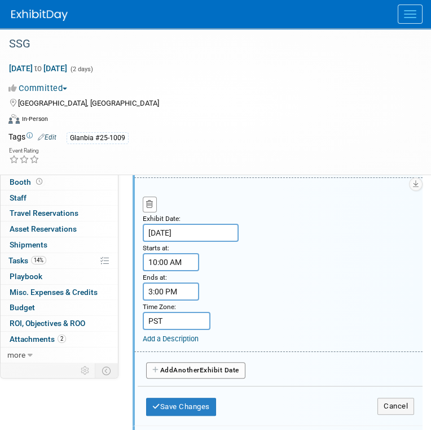
click at [155, 299] on input "3:00 PM" at bounding box center [171, 291] width 56 height 18
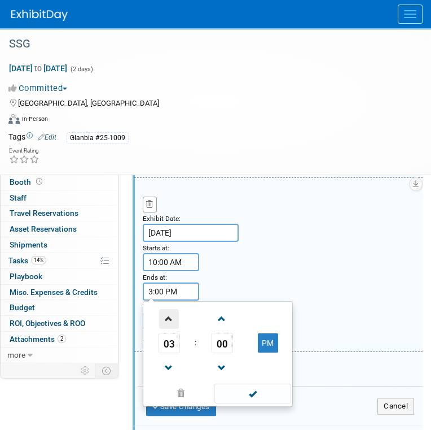
click at [169, 329] on span at bounding box center [169, 319] width 20 height 20
drag, startPoint x: 169, startPoint y: 328, endPoint x: 209, endPoint y: 375, distance: 61.7
click at [169, 329] on span at bounding box center [169, 319] width 20 height 20
type input "5:00 PM"
drag, startPoint x: 244, startPoint y: 395, endPoint x: 261, endPoint y: 367, distance: 32.7
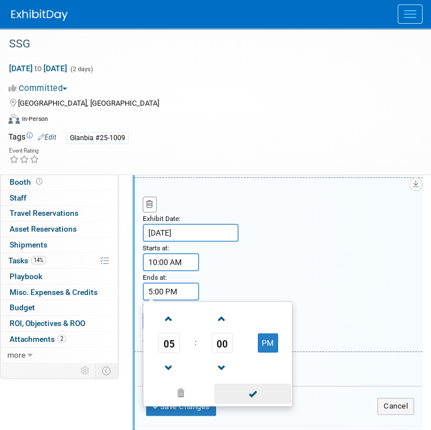
click at [244, 394] on span at bounding box center [253, 393] width 76 height 20
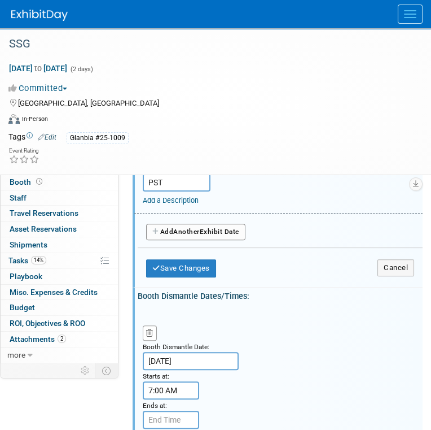
scroll to position [687, 0]
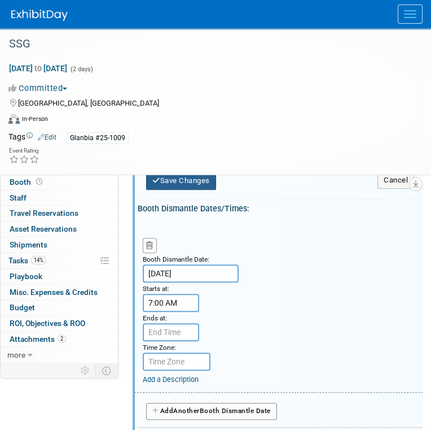
click at [202, 186] on button "Save Changes" at bounding box center [181, 181] width 70 height 18
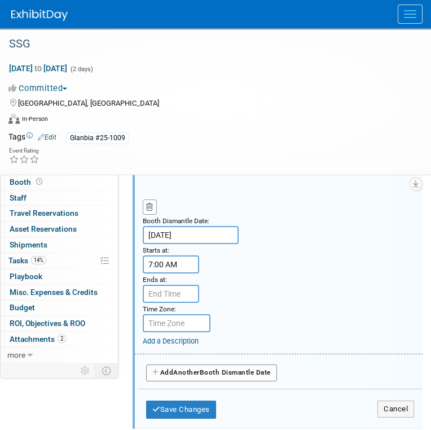
scroll to position [277, 0]
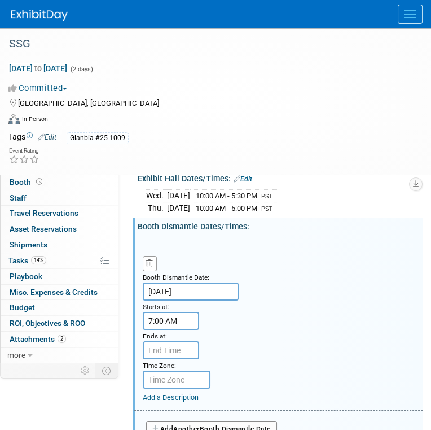
click at [189, 326] on input "7:00 AM" at bounding box center [171, 321] width 56 height 18
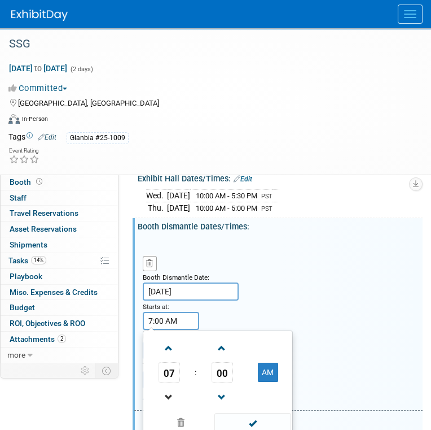
click at [172, 391] on link at bounding box center [169, 396] width 21 height 29
click at [277, 370] on button "AM" at bounding box center [268, 372] width 20 height 19
click at [270, 377] on button "PM" at bounding box center [268, 372] width 20 height 19
click at [265, 382] on button "AM" at bounding box center [268, 372] width 20 height 19
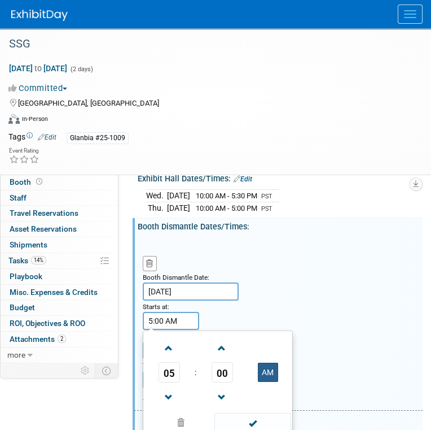
type input "5:00 PM"
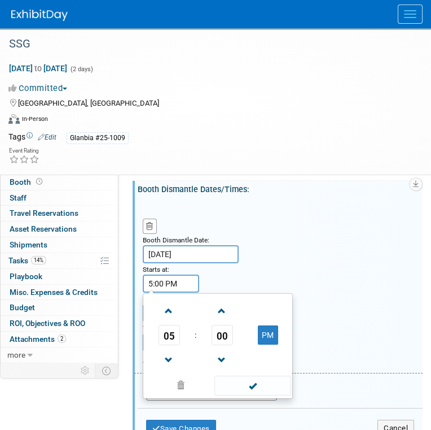
scroll to position [333, 0]
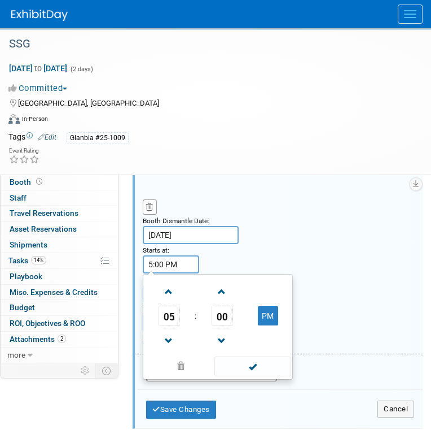
click at [258, 370] on span at bounding box center [253, 366] width 76 height 20
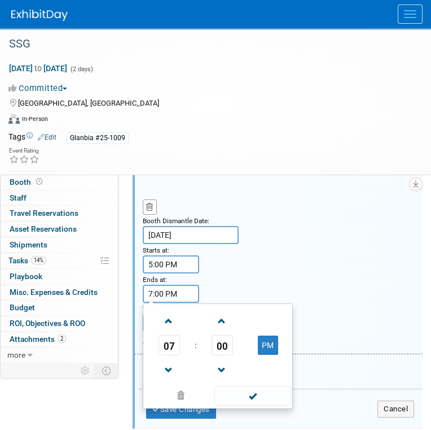
click at [189, 300] on input "7:00 PM" at bounding box center [171, 294] width 56 height 18
click at [172, 330] on span at bounding box center [169, 321] width 20 height 20
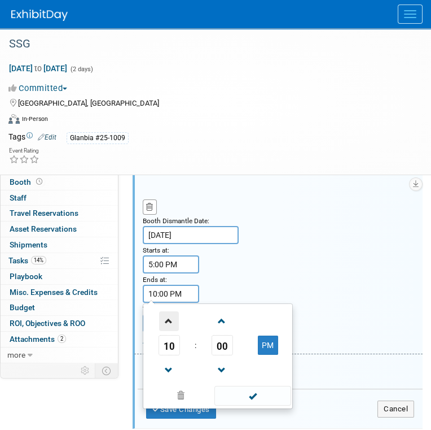
type input "11:00 PM"
click at [254, 398] on span at bounding box center [253, 396] width 76 height 20
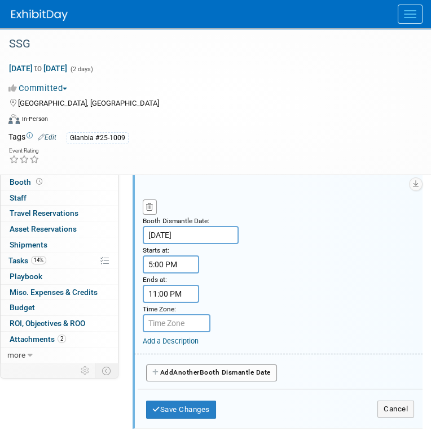
click at [182, 327] on input "text" at bounding box center [177, 323] width 68 height 18
type input "PST"
click at [204, 378] on button "Add Another Booth Dismantle Date" at bounding box center [211, 372] width 131 height 17
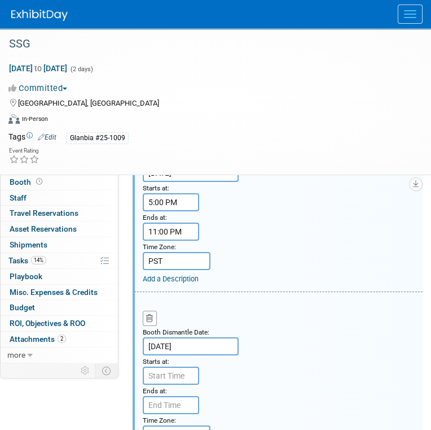
scroll to position [446, 0]
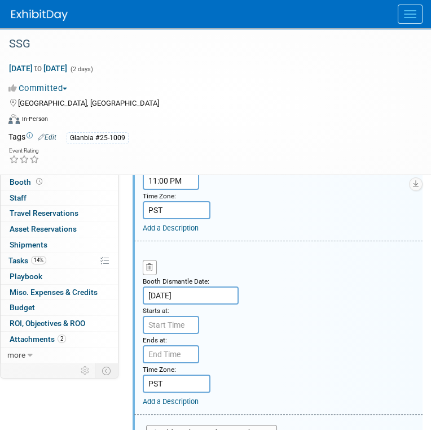
type input "7:00 AM"
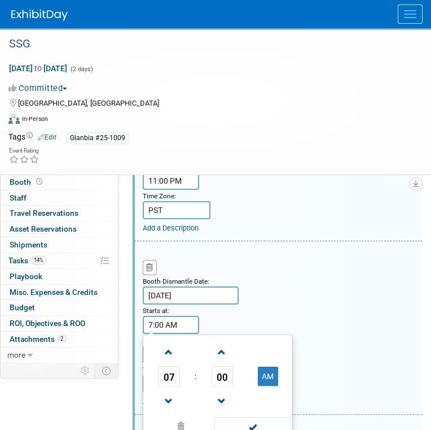
click at [185, 326] on input "7:00 AM" at bounding box center [171, 325] width 56 height 18
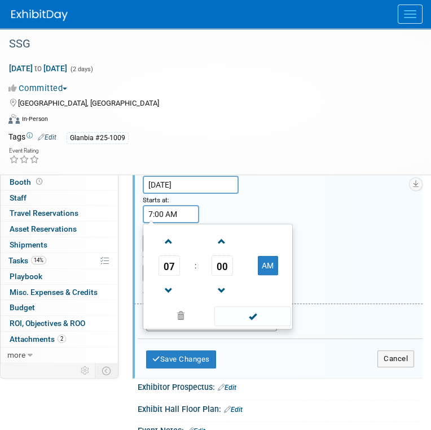
scroll to position [559, 0]
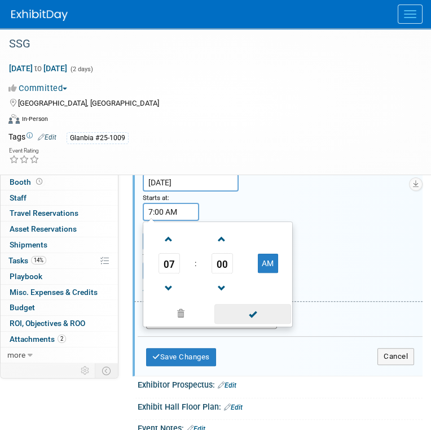
click at [246, 313] on span at bounding box center [253, 314] width 76 height 20
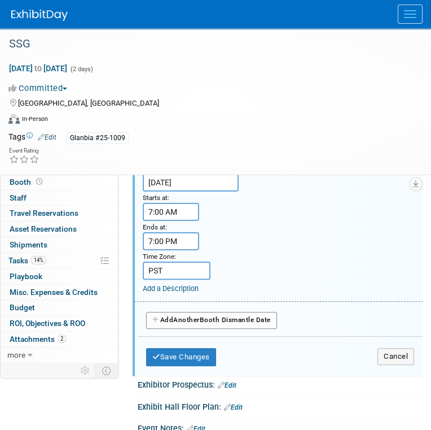
click at [177, 250] on input "7:00 PM" at bounding box center [171, 241] width 56 height 18
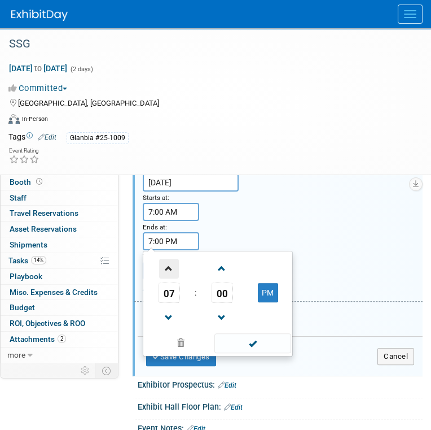
click at [169, 274] on span at bounding box center [169, 269] width 20 height 20
click at [170, 274] on span at bounding box center [169, 269] width 20 height 20
click at [268, 302] on button "PM" at bounding box center [268, 292] width 20 height 19
type input "10:00 AM"
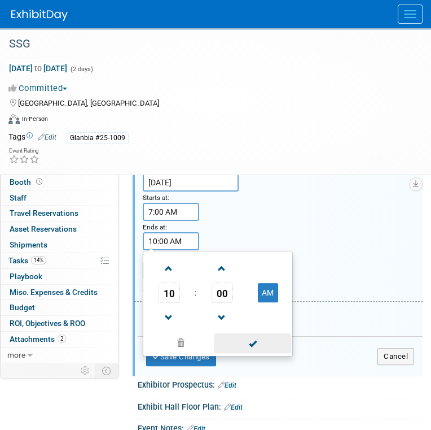
click at [272, 350] on span at bounding box center [253, 343] width 76 height 20
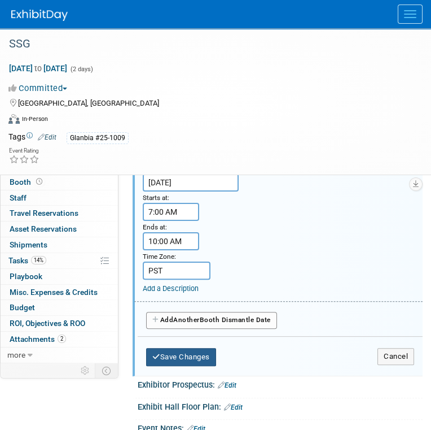
click at [206, 357] on button "Save Changes" at bounding box center [181, 357] width 70 height 18
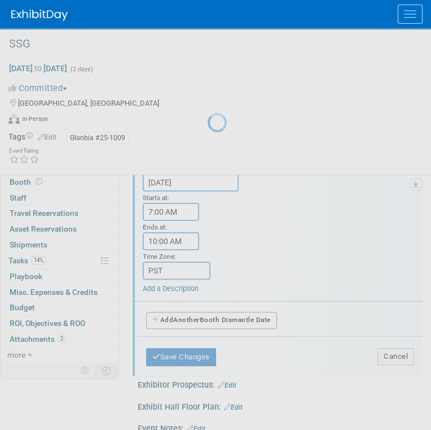
scroll to position [316, 0]
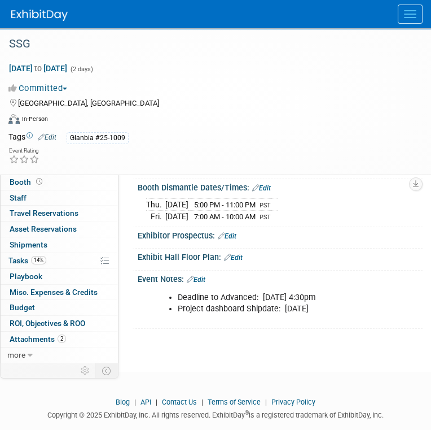
click at [233, 261] on link "Edit" at bounding box center [233, 258] width 19 height 8
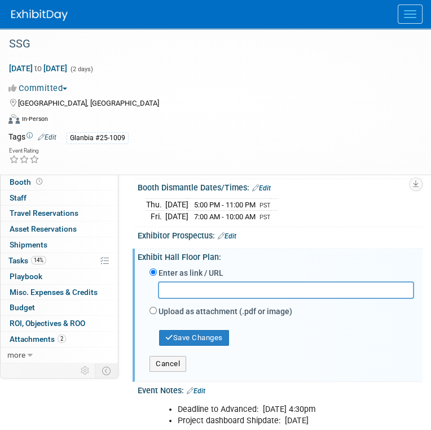
click at [222, 298] on input "text" at bounding box center [286, 290] width 256 height 18
paste input "file:///H:/Clients/2025/Glanbia/25-1009%20SSG/Show%20Info/BAYSIDE%20TARGETED%20…"
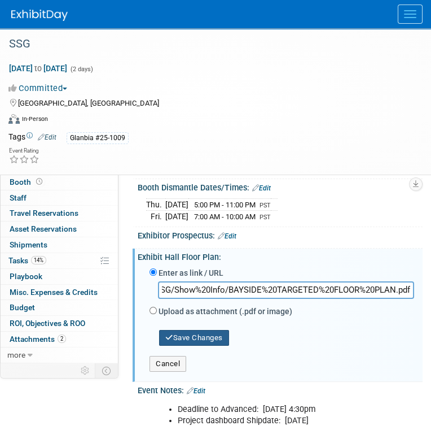
scroll to position [0, 0]
click at [187, 343] on button "Save Changes" at bounding box center [194, 338] width 70 height 16
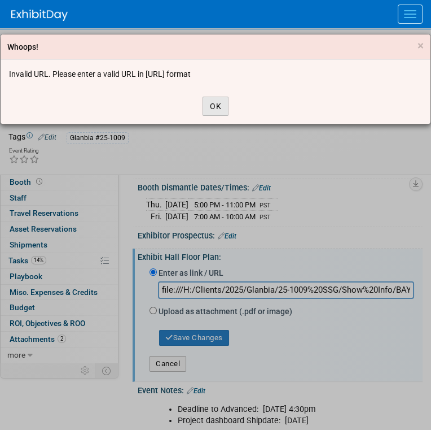
click at [221, 107] on button "OK" at bounding box center [216, 106] width 26 height 19
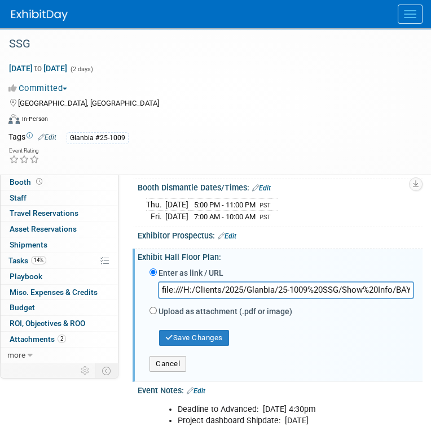
click at [223, 298] on input "file:///H:/Clients/2025/Glanbia/25-1009%20SSG/Show%20Info/BAYSIDE%20TARGETED%20…" at bounding box center [286, 290] width 256 height 18
drag, startPoint x: 163, startPoint y: 296, endPoint x: 516, endPoint y: 285, distance: 353.7
type input "f"
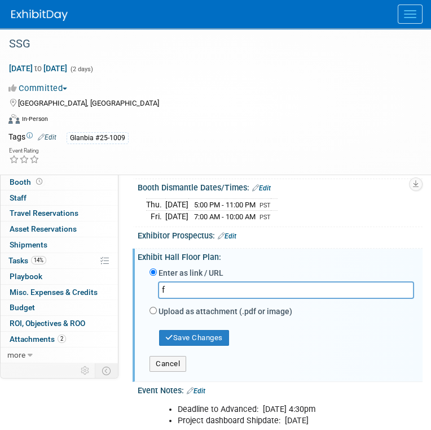
scroll to position [0, 0]
click at [151, 314] on input "Upload as attachment (.pdf or image)" at bounding box center [153, 310] width 7 height 7
radio input "true"
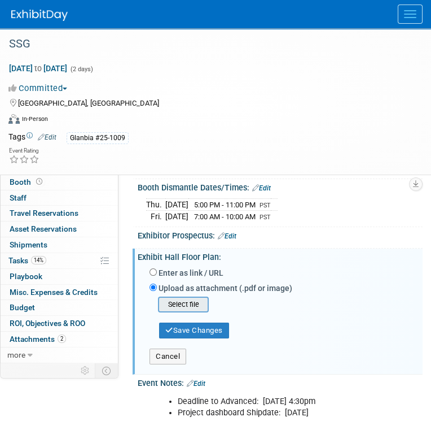
click at [194, 307] on input "file" at bounding box center [140, 305] width 134 height 14
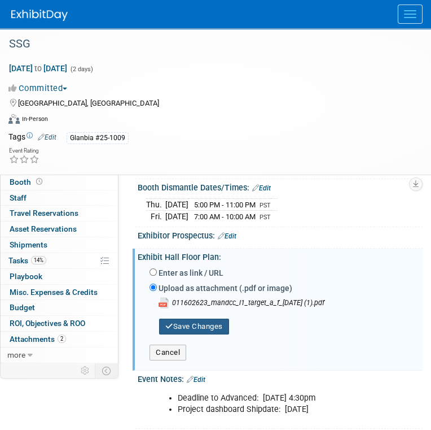
click at [217, 333] on button "Save Changes" at bounding box center [194, 327] width 70 height 16
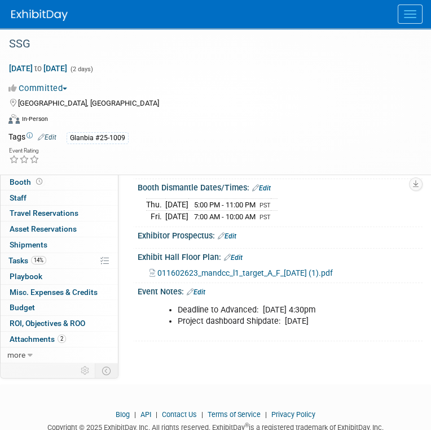
click at [200, 296] on link "Edit" at bounding box center [196, 292] width 19 height 8
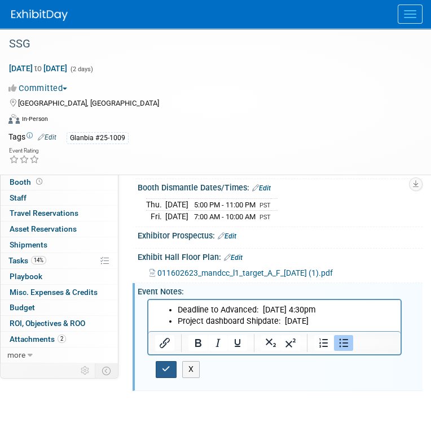
click at [167, 370] on icon "button" at bounding box center [166, 369] width 8 height 8
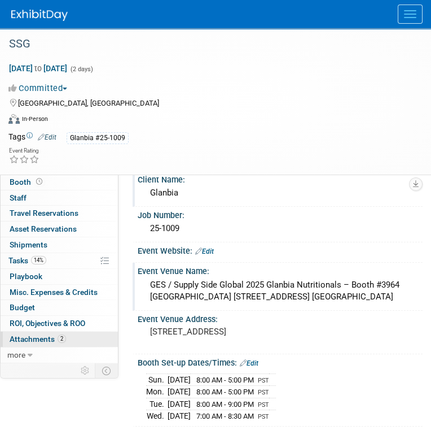
click at [42, 339] on span "Attachments 2" at bounding box center [38, 338] width 56 height 9
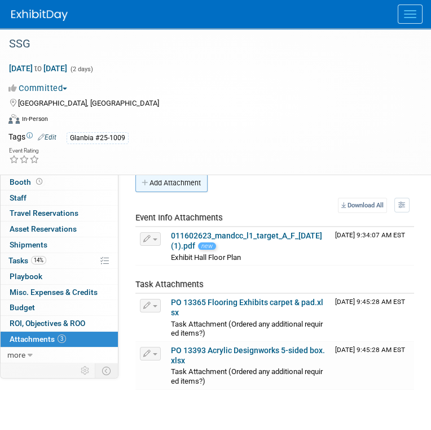
click at [167, 185] on button "Add Attachment" at bounding box center [172, 183] width 72 height 18
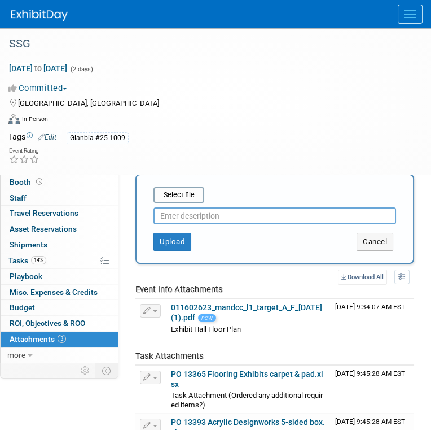
click at [173, 211] on input "text" at bounding box center [275, 215] width 243 height 17
paste input "[URL][DOMAIN_NAME]"
click at [177, 242] on button "Upload" at bounding box center [173, 242] width 38 height 18
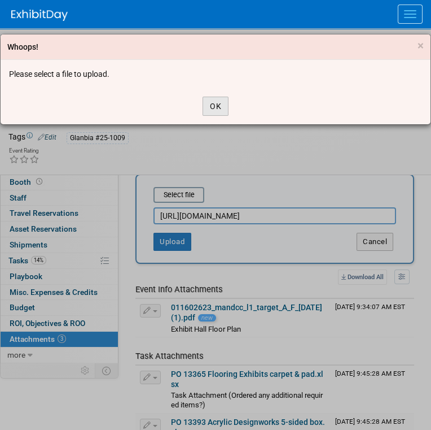
click at [219, 104] on button "OK" at bounding box center [216, 106] width 26 height 19
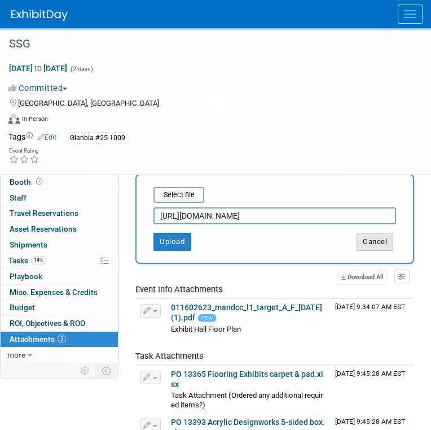
click at [360, 237] on button "Cancel" at bounding box center [375, 242] width 37 height 18
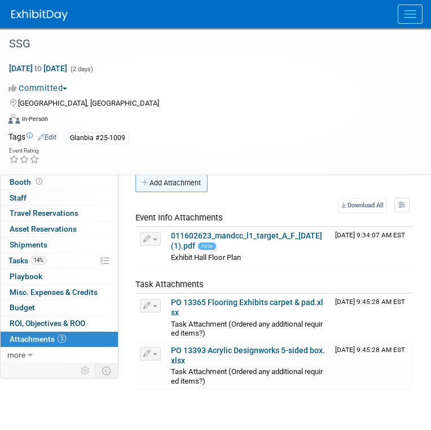
click at [190, 175] on button "Add Attachment" at bounding box center [172, 183] width 72 height 18
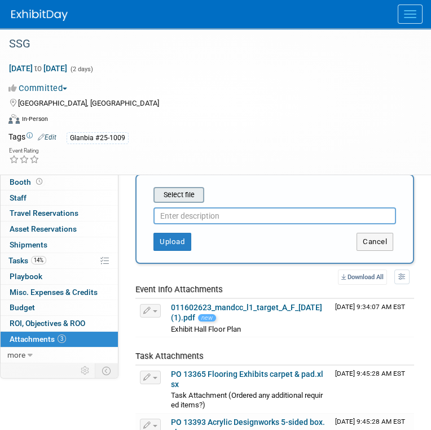
click at [185, 197] on input "file" at bounding box center [136, 195] width 134 height 14
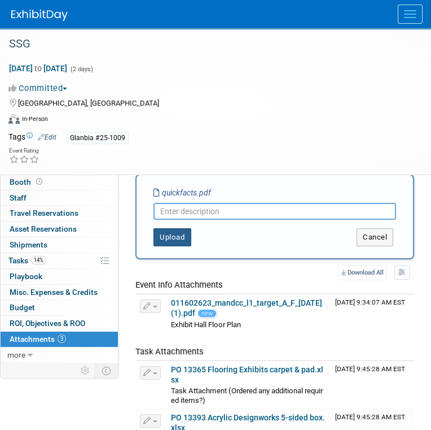
click at [183, 238] on button "Upload" at bounding box center [173, 237] width 38 height 18
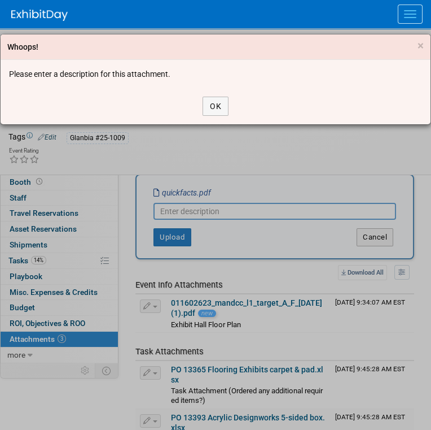
drag, startPoint x: 199, startPoint y: 209, endPoint x: 216, endPoint y: 181, distance: 32.4
click at [200, 208] on div "Whoops! × Please enter a description for this attachment. OK" at bounding box center [215, 215] width 431 height 430
drag, startPoint x: 216, startPoint y: 103, endPoint x: 218, endPoint y: 111, distance: 8.1
click at [216, 103] on button "OK" at bounding box center [216, 106] width 26 height 19
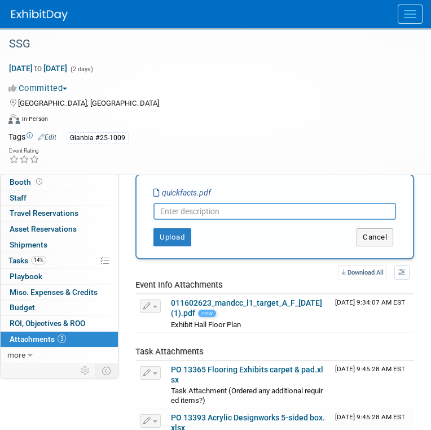
drag, startPoint x: 204, startPoint y: 213, endPoint x: 212, endPoint y: 217, distance: 8.8
click at [207, 215] on input "text" at bounding box center [275, 211] width 243 height 17
type input "Quickfacts"
click at [177, 235] on button "Upload" at bounding box center [173, 237] width 38 height 18
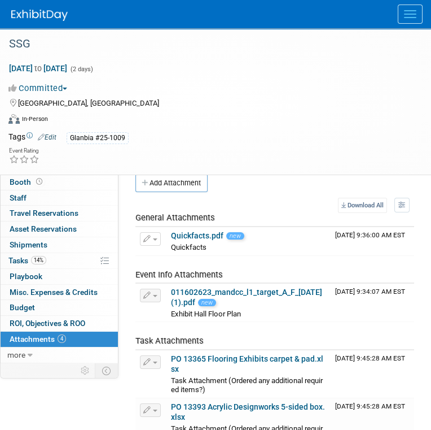
click at [59, 163] on span "Event Information" at bounding box center [41, 166] width 63 height 9
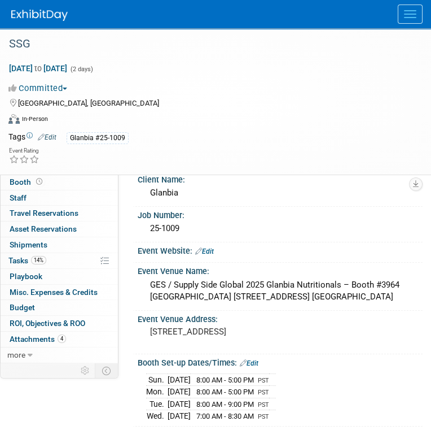
click at [25, 15] on img at bounding box center [39, 15] width 56 height 11
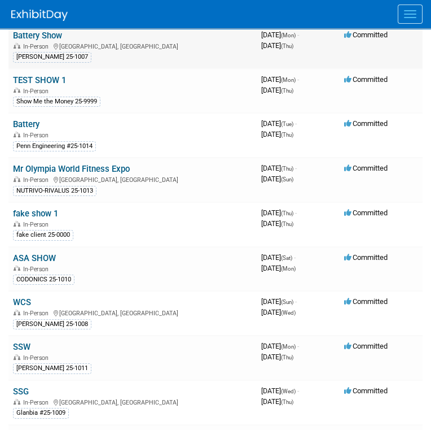
scroll to position [452, 0]
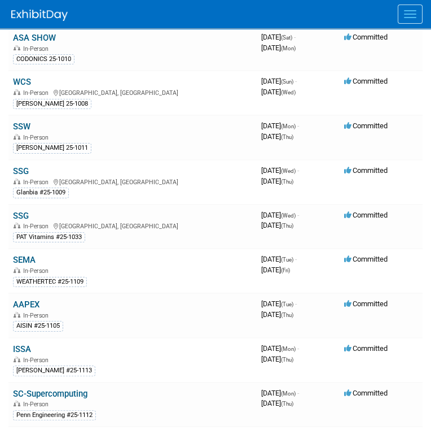
click at [38, 299] on link "AAPEX" at bounding box center [26, 304] width 27 height 10
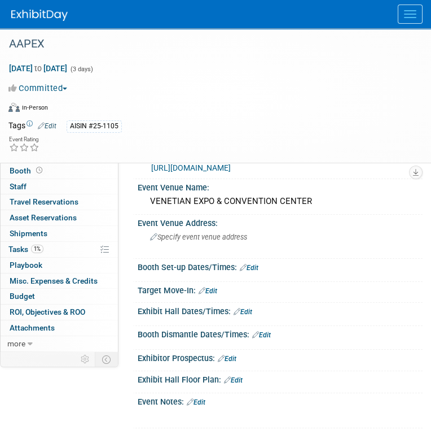
scroll to position [113, 0]
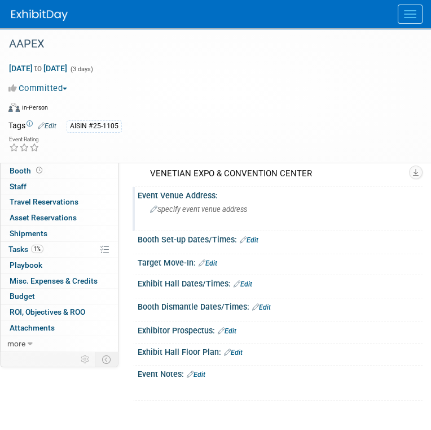
click at [236, 206] on span "Specify event venue address" at bounding box center [198, 209] width 97 height 8
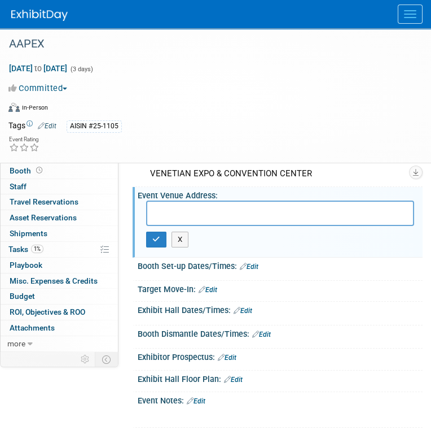
click at [195, 205] on textarea at bounding box center [280, 212] width 268 height 25
paste textarea "ADVANCED WAREHOUSE ADDRESS: AAPEX 2025 – Venetian Aisin / Booth# A5031 6675 W S…"
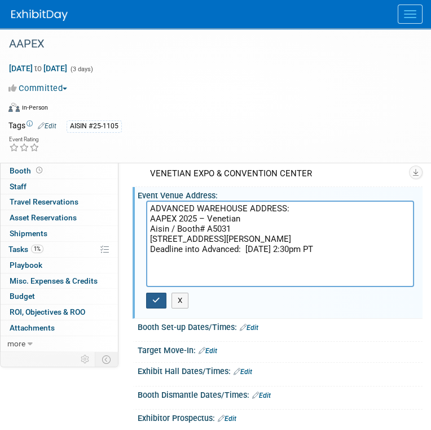
type textarea "ADVANCED WAREHOUSE ADDRESS: AAPEX 2025 – Venetian Aisin / Booth# A5031 6675 W S…"
click at [154, 297] on button "button" at bounding box center [156, 301] width 20 height 16
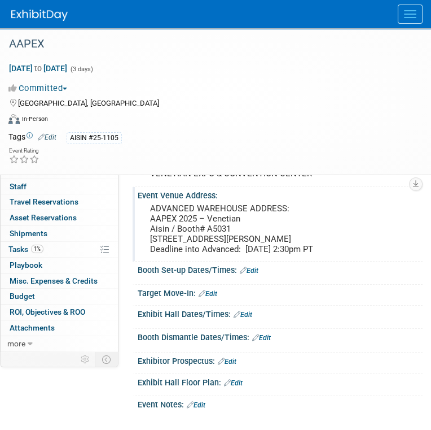
click at [215, 298] on link "Edit" at bounding box center [208, 294] width 19 height 8
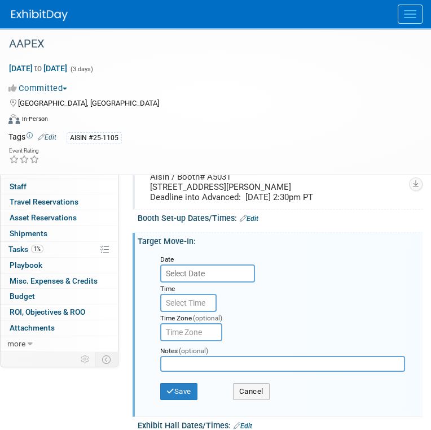
scroll to position [226, 0]
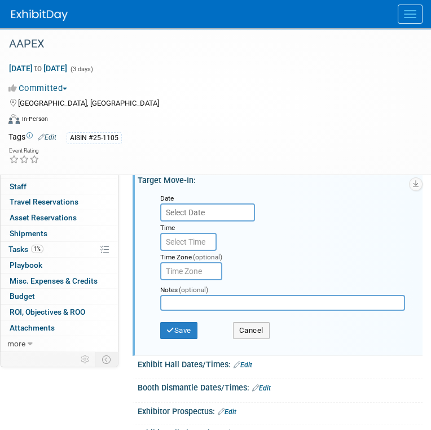
click at [194, 203] on div "Date" at bounding box center [208, 197] width 96 height 11
click at [204, 221] on input "text" at bounding box center [207, 212] width 95 height 18
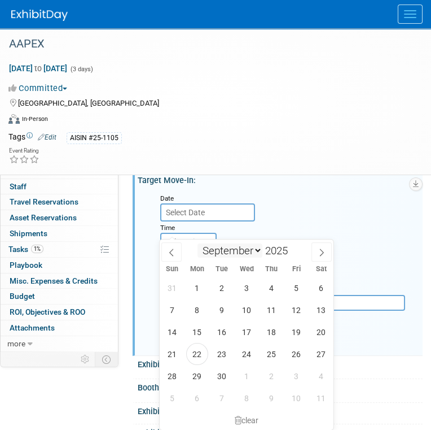
click at [257, 250] on select "January February March April May June July August September October November De…" at bounding box center [230, 250] width 65 height 14
select select "9"
click at [198, 243] on select "January February March April May June July August September October November De…" at bounding box center [230, 250] width 65 height 14
click at [273, 372] on span "30" at bounding box center [272, 376] width 22 height 22
type input "[DATE]"
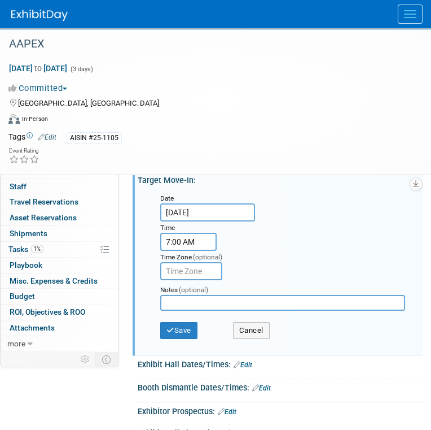
click at [193, 251] on input "7:00 AM" at bounding box center [188, 242] width 56 height 18
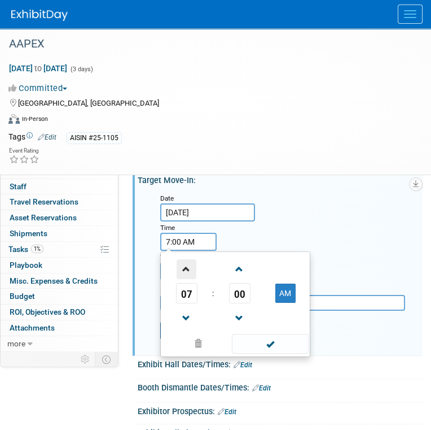
click at [190, 279] on span at bounding box center [187, 269] width 20 height 20
click at [191, 279] on span at bounding box center [187, 269] width 20 height 20
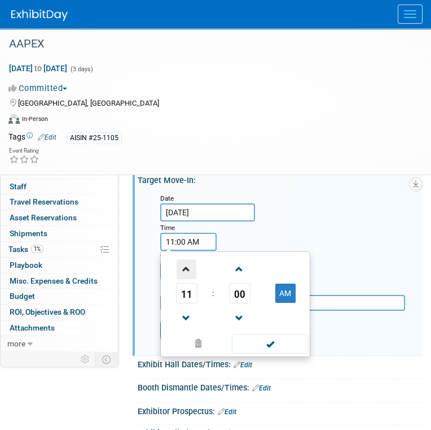
type input "12:00 PM"
click at [277, 354] on span at bounding box center [270, 344] width 76 height 20
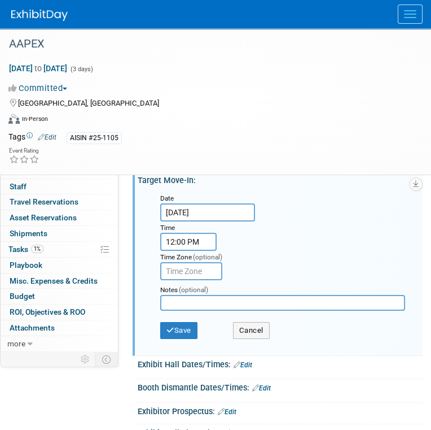
click at [211, 280] on input "text" at bounding box center [191, 271] width 62 height 18
type input "pst"
click at [185, 339] on button "Save" at bounding box center [178, 330] width 37 height 17
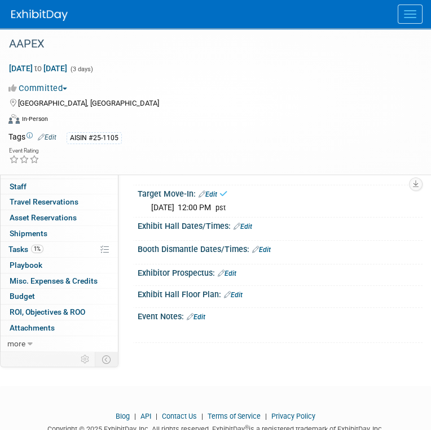
scroll to position [169, 0]
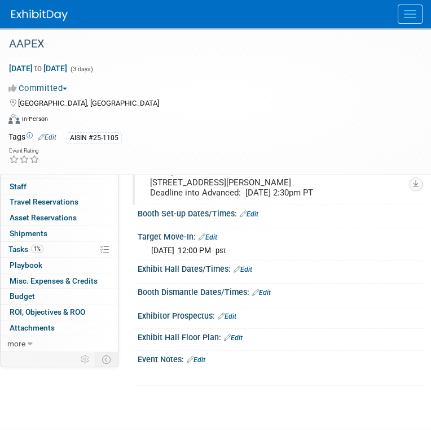
click at [214, 241] on link "Edit" at bounding box center [208, 237] width 19 height 8
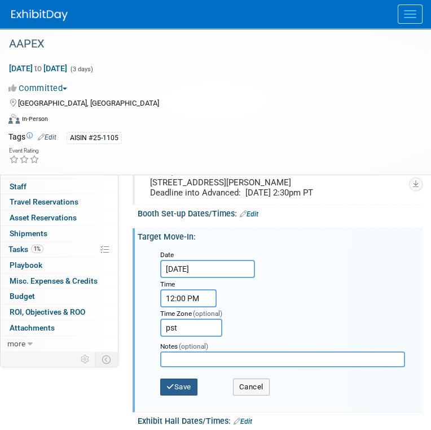
click at [189, 395] on button "Save" at bounding box center [178, 386] width 37 height 17
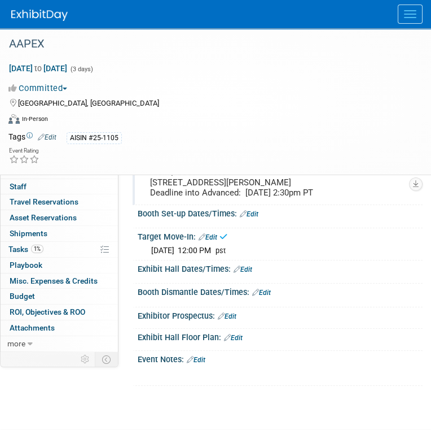
click at [251, 218] on link "Edit" at bounding box center [249, 214] width 19 height 8
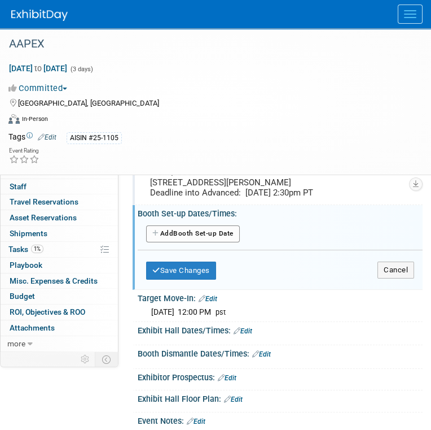
click at [213, 242] on button "Add Another Booth Set-up Date" at bounding box center [193, 233] width 94 height 17
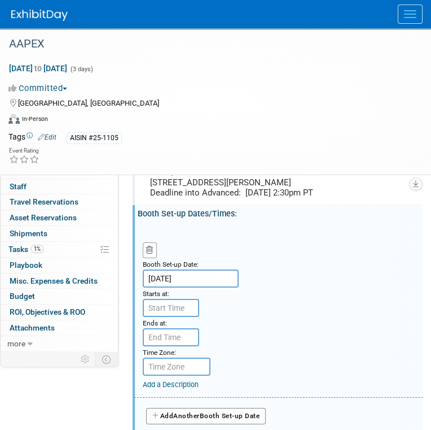
click at [210, 287] on input "Nov 4, 2025" at bounding box center [191, 278] width 96 height 18
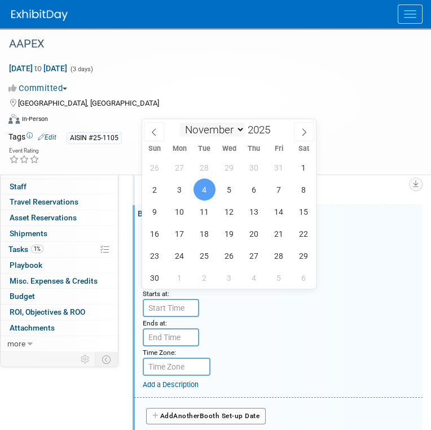
click at [191, 128] on select "January February March April May June July August September October November De…" at bounding box center [212, 130] width 65 height 14
select select "9"
click at [180, 123] on select "January February March April May June July August September October November De…" at bounding box center [212, 130] width 65 height 14
click at [258, 256] on span "30" at bounding box center [254, 256] width 22 height 22
type input "[DATE]"
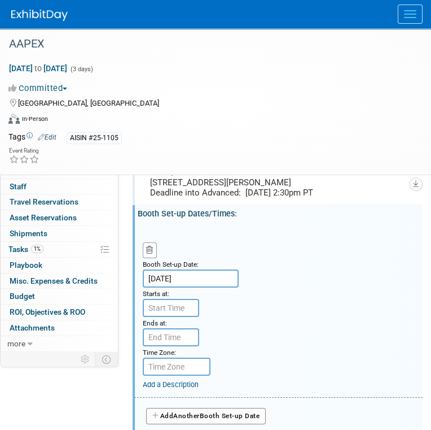
drag, startPoint x: 199, startPoint y: 319, endPoint x: 187, endPoint y: 326, distance: 13.5
click at [197, 317] on div "Starts at:" at bounding box center [169, 301] width 71 height 29
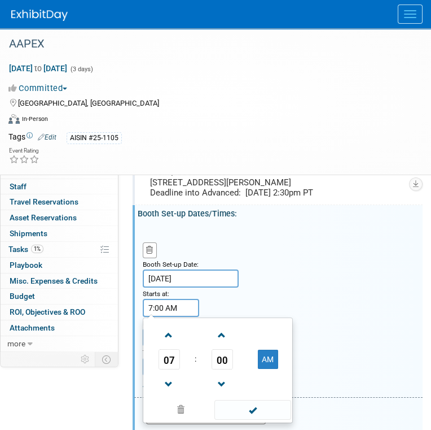
click at [183, 317] on input "7:00 AM" at bounding box center [171, 308] width 56 height 18
click at [175, 345] on span at bounding box center [169, 335] width 20 height 20
click at [174, 345] on span at bounding box center [169, 335] width 20 height 20
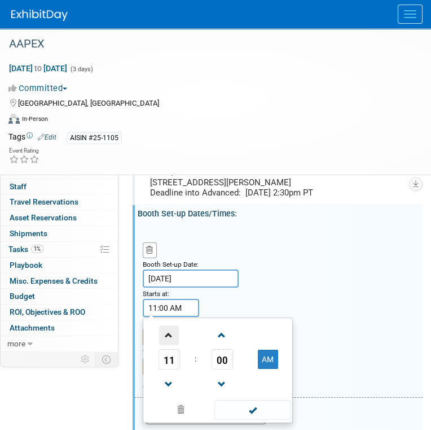
click at [174, 345] on span at bounding box center [169, 335] width 20 height 20
type input "12:00 PM"
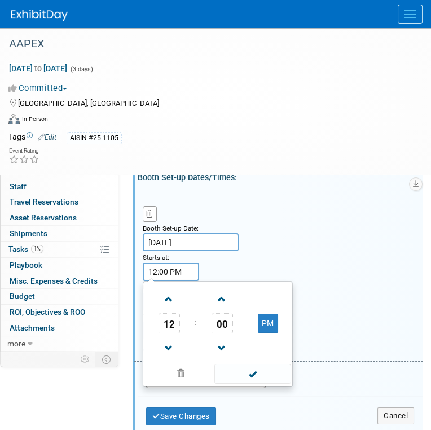
scroll to position [226, 0]
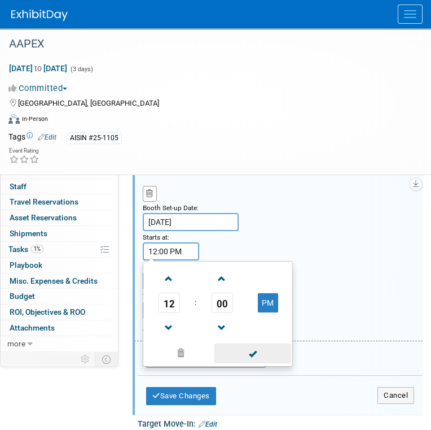
click at [262, 363] on span at bounding box center [253, 353] width 76 height 20
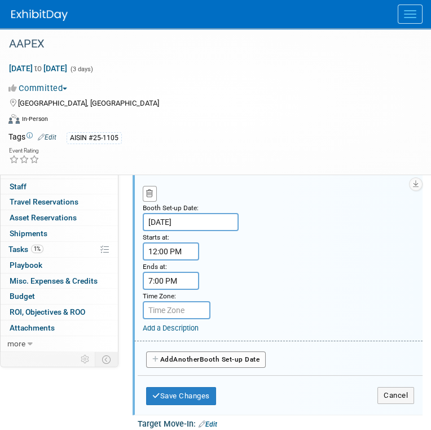
click at [190, 290] on input "7:00 PM" at bounding box center [171, 281] width 56 height 18
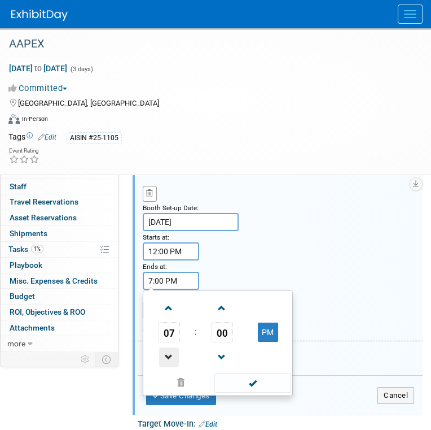
click at [168, 367] on span at bounding box center [169, 357] width 20 height 20
click at [169, 367] on span at bounding box center [169, 357] width 20 height 20
type input "5:00 PM"
click at [263, 393] on span at bounding box center [253, 383] width 76 height 20
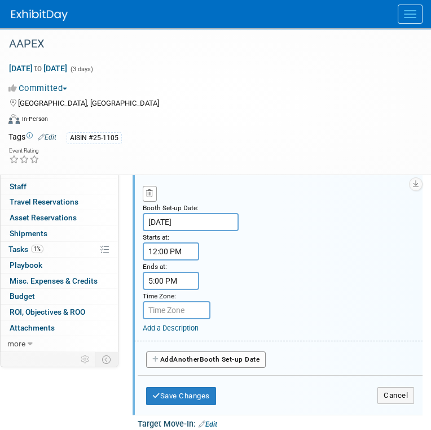
click at [181, 319] on input "text" at bounding box center [177, 310] width 68 height 18
type input "p"
type input "PST"
click at [197, 363] on span "Another" at bounding box center [186, 359] width 27 height 8
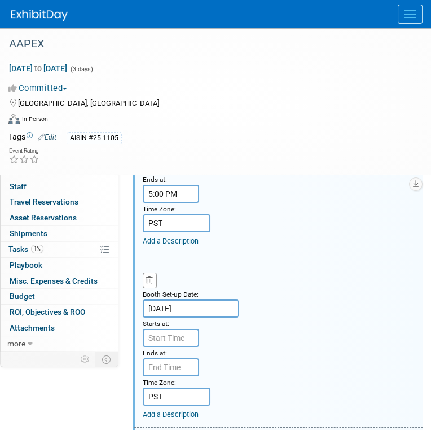
scroll to position [339, 0]
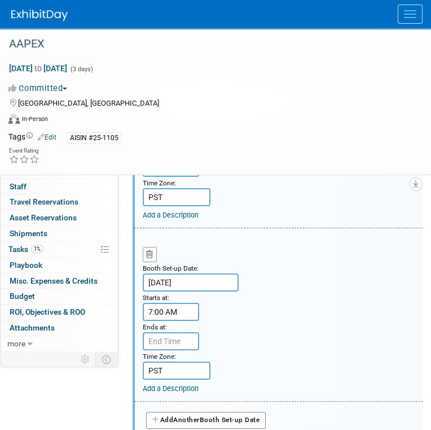
click at [183, 321] on input "7:00 AM" at bounding box center [171, 312] width 56 height 18
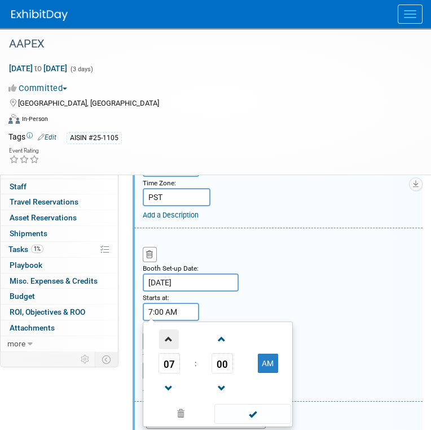
click at [171, 349] on span at bounding box center [169, 339] width 20 height 20
type input "8:00 AM"
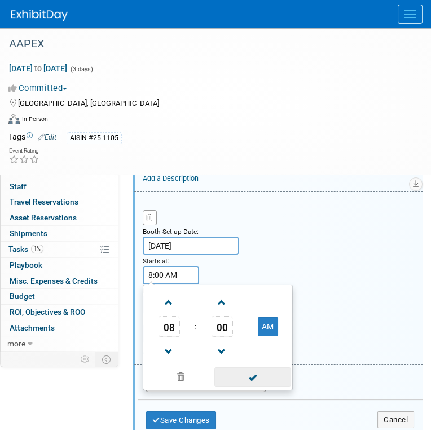
scroll to position [395, 0]
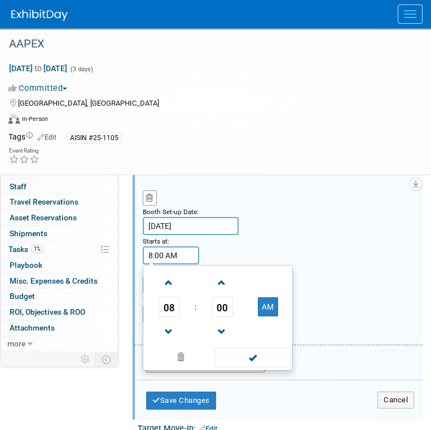
drag, startPoint x: 263, startPoint y: 368, endPoint x: 238, endPoint y: 344, distance: 34.7
click at [262, 367] on span at bounding box center [253, 357] width 76 height 20
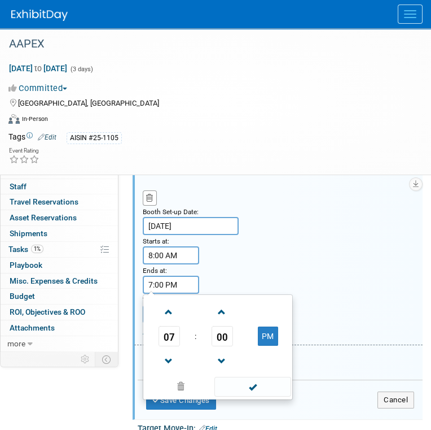
click at [176, 294] on input "7:00 PM" at bounding box center [171, 285] width 56 height 18
click at [172, 370] on span at bounding box center [169, 361] width 20 height 20
type input "5:00 PM"
click at [245, 396] on span at bounding box center [253, 387] width 76 height 20
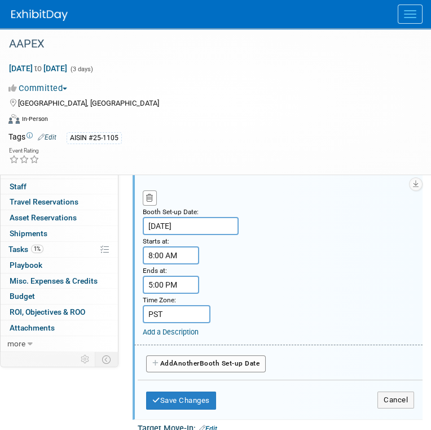
click at [193, 367] on span "Another" at bounding box center [186, 363] width 27 height 8
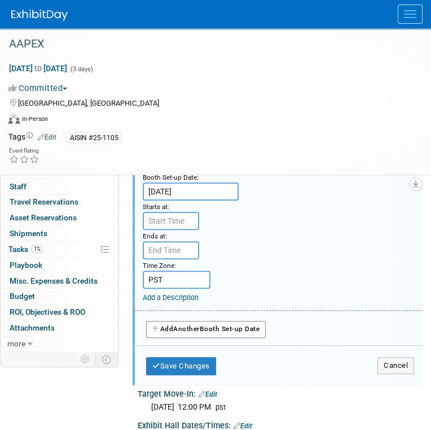
scroll to position [621, 0]
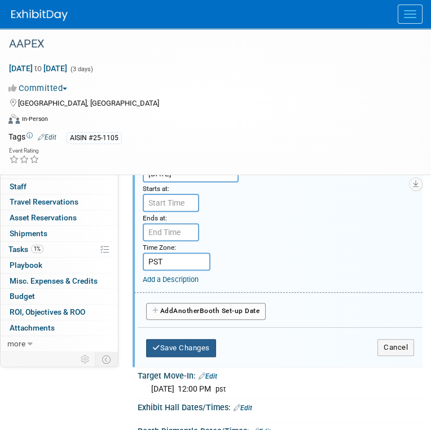
click at [207, 357] on button "Save Changes" at bounding box center [181, 348] width 70 height 18
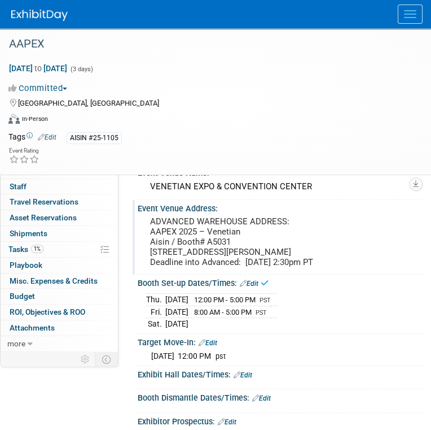
scroll to position [91, 0]
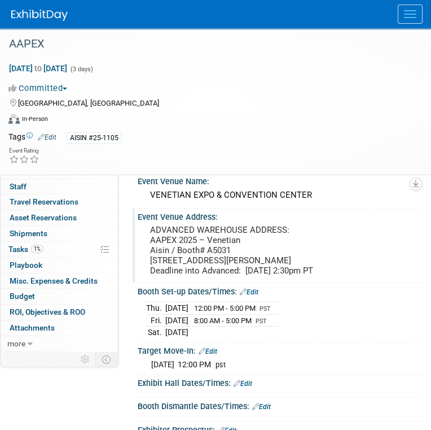
click at [189, 338] on td "Nov 1, 2025" at bounding box center [176, 332] width 23 height 12
click at [248, 296] on link "Edit" at bounding box center [249, 292] width 19 height 8
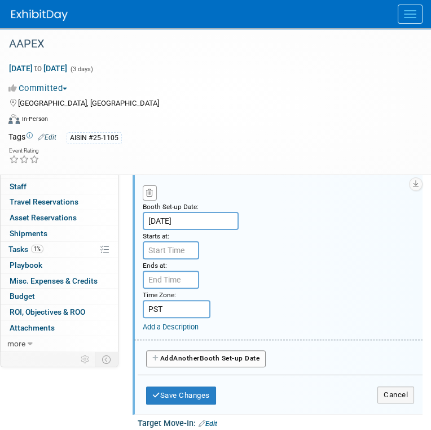
scroll to position [600, 0]
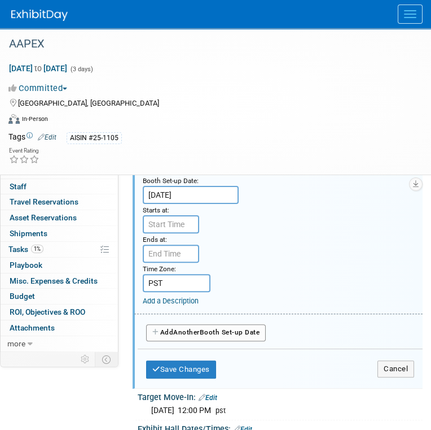
click at [152, 175] on button "button" at bounding box center [150, 166] width 14 height 15
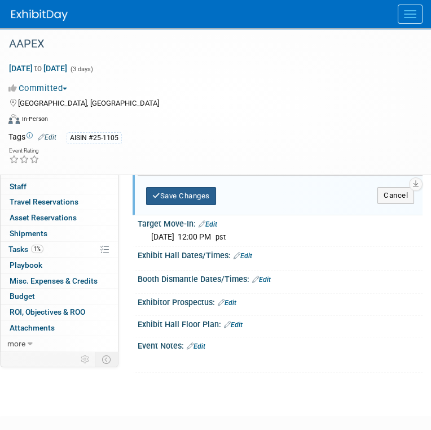
click at [182, 205] on button "Save Changes" at bounding box center [181, 196] width 70 height 18
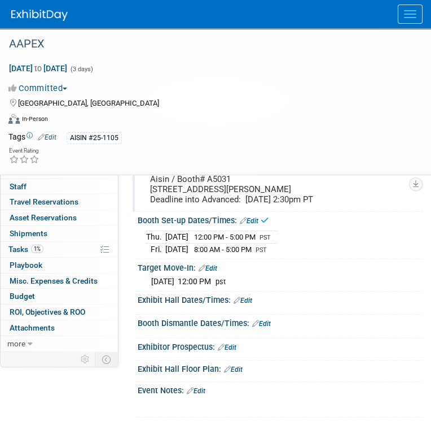
scroll to position [148, 0]
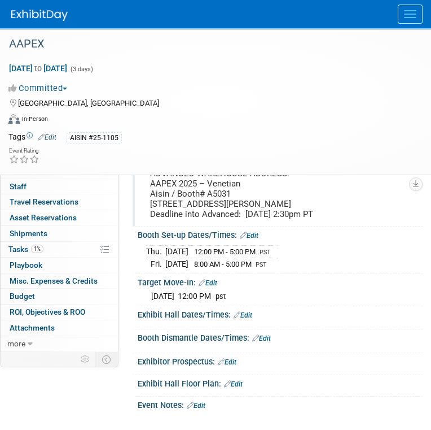
click at [257, 239] on link "Edit" at bounding box center [249, 236] width 19 height 8
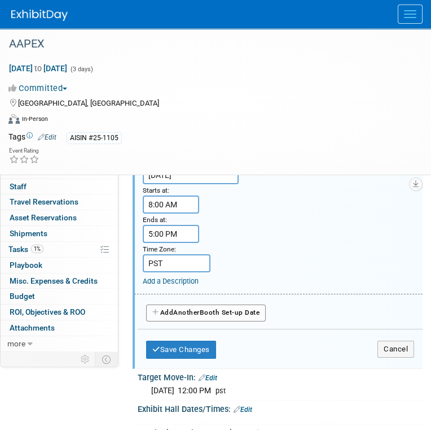
scroll to position [543, 0]
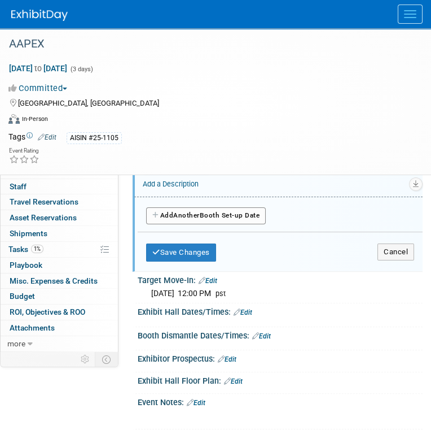
click at [216, 224] on button "Add Another Booth Set-up Date" at bounding box center [206, 215] width 120 height 17
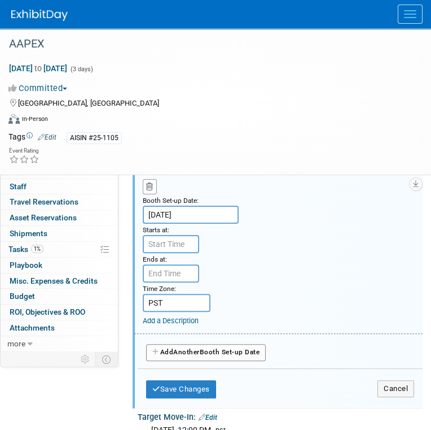
scroll to position [600, 0]
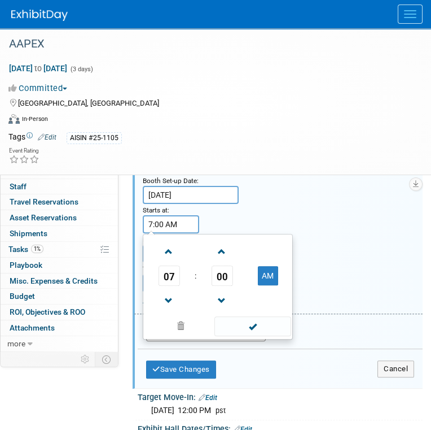
click at [167, 233] on input "7:00 AM" at bounding box center [171, 224] width 56 height 18
click at [168, 261] on span at bounding box center [169, 252] width 20 height 20
type input "8:00 AM"
drag, startPoint x: 250, startPoint y: 337, endPoint x: 194, endPoint y: 285, distance: 76.4
click at [246, 334] on span at bounding box center [253, 326] width 76 height 20
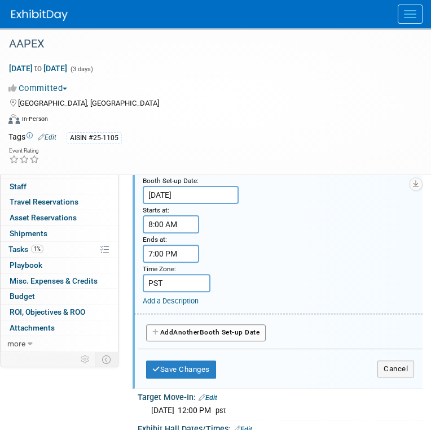
click at [172, 263] on input "7:00 PM" at bounding box center [171, 254] width 56 height 18
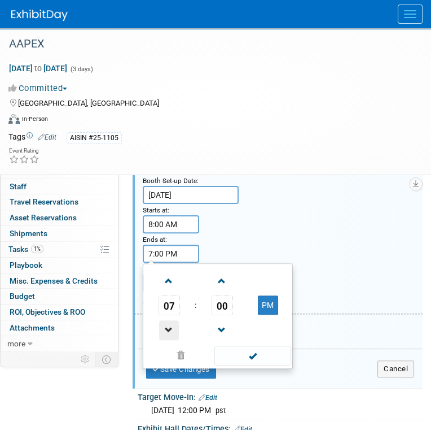
click at [176, 338] on span at bounding box center [169, 330] width 20 height 20
drag, startPoint x: 176, startPoint y: 338, endPoint x: 218, endPoint y: 352, distance: 44.1
click at [177, 338] on span at bounding box center [169, 330] width 20 height 20
type input "5:00 PM"
click at [236, 361] on span at bounding box center [253, 356] width 76 height 20
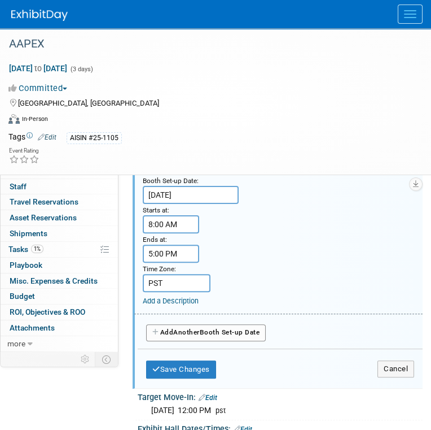
click at [199, 336] on span "Another" at bounding box center [186, 332] width 27 height 8
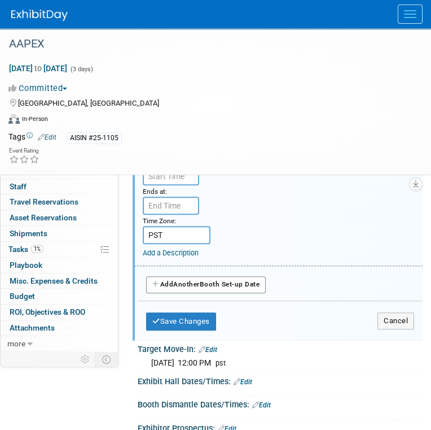
scroll to position [826, 0]
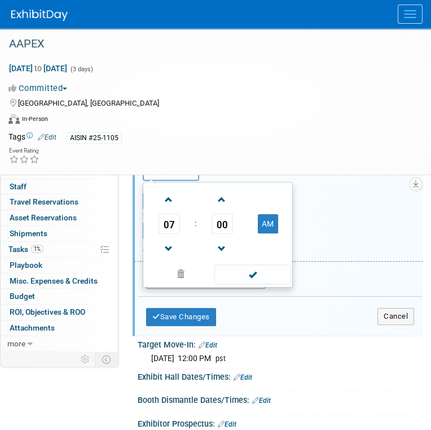
click at [174, 181] on input "7:00 AM" at bounding box center [171, 172] width 56 height 18
click at [162, 208] on span at bounding box center [169, 200] width 20 height 20
type input "8:00 AM"
click at [236, 282] on span at bounding box center [253, 274] width 76 height 20
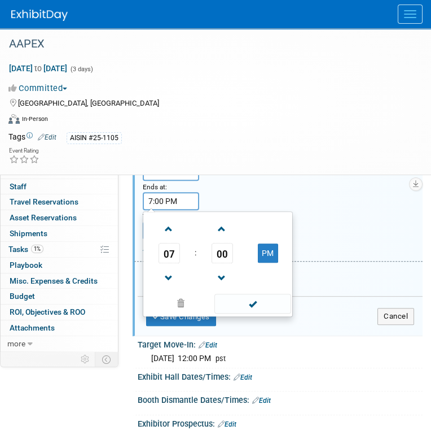
click at [167, 210] on input "7:00 PM" at bounding box center [171, 201] width 56 height 18
click at [173, 288] on span at bounding box center [169, 278] width 20 height 20
click at [175, 288] on span at bounding box center [169, 278] width 20 height 20
type input "5:00 PM"
click at [234, 314] on td at bounding box center [252, 303] width 76 height 22
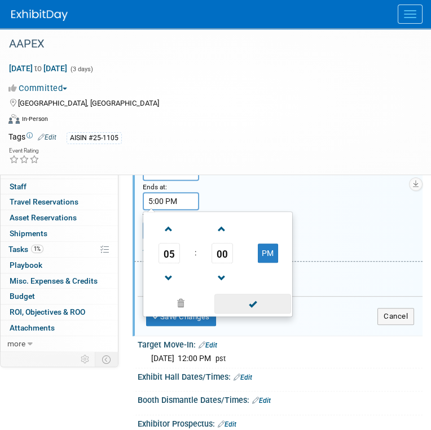
click at [240, 313] on span at bounding box center [253, 304] width 76 height 20
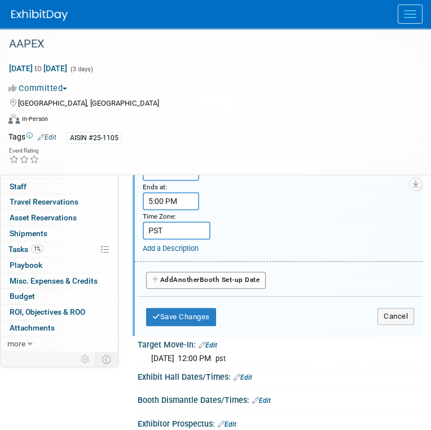
click at [208, 289] on button "Add Another Booth Set-up Date" at bounding box center [206, 280] width 120 height 17
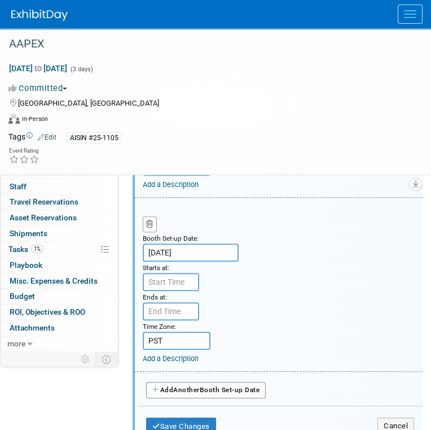
scroll to position [939, 0]
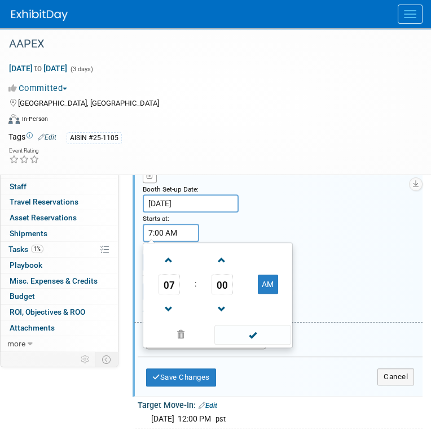
click at [174, 242] on input "7:00 AM" at bounding box center [171, 233] width 56 height 18
click at [167, 270] on span at bounding box center [169, 260] width 20 height 20
type input "8:00 AM"
click at [252, 342] on span at bounding box center [253, 335] width 76 height 20
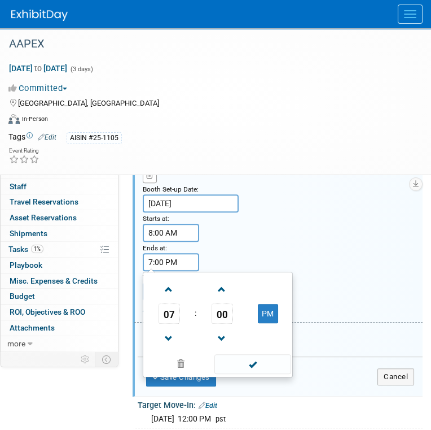
click at [177, 271] on input "7:00 PM" at bounding box center [171, 262] width 56 height 18
click at [167, 348] on span at bounding box center [169, 339] width 20 height 20
drag, startPoint x: 174, startPoint y: 351, endPoint x: 206, endPoint y: 355, distance: 31.9
click at [173, 348] on span at bounding box center [169, 339] width 20 height 20
type input "5:00 PM"
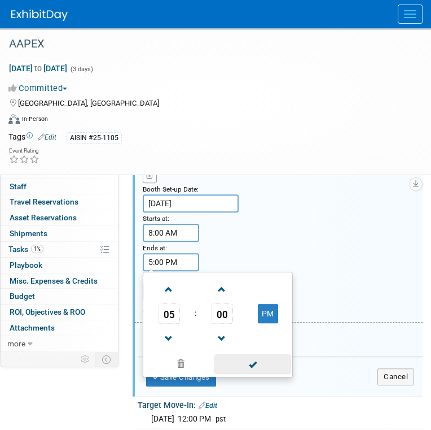
drag, startPoint x: 246, startPoint y: 374, endPoint x: 247, endPoint y: 369, distance: 5.8
click at [246, 374] on span at bounding box center [253, 364] width 76 height 20
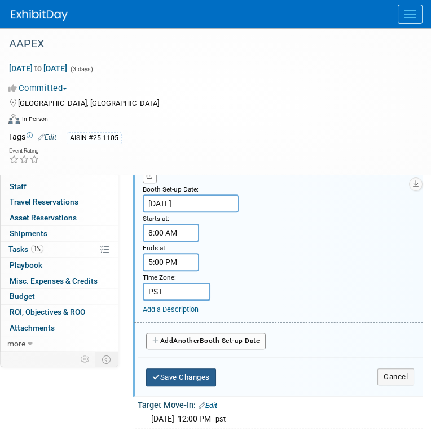
click at [193, 383] on button "Save Changes" at bounding box center [181, 377] width 70 height 18
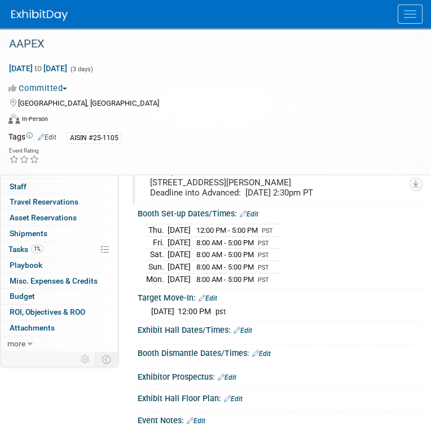
scroll to position [205, 0]
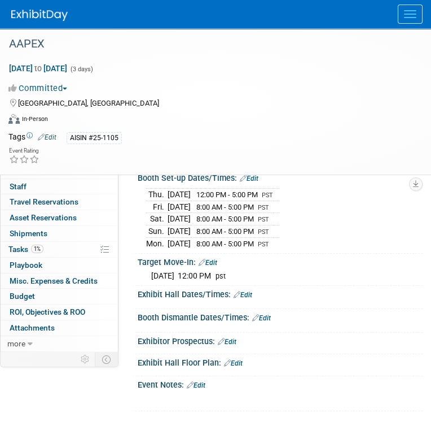
click at [249, 299] on link "Edit" at bounding box center [243, 295] width 19 height 8
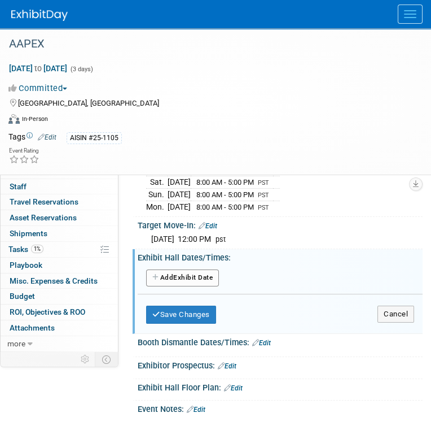
scroll to position [261, 0]
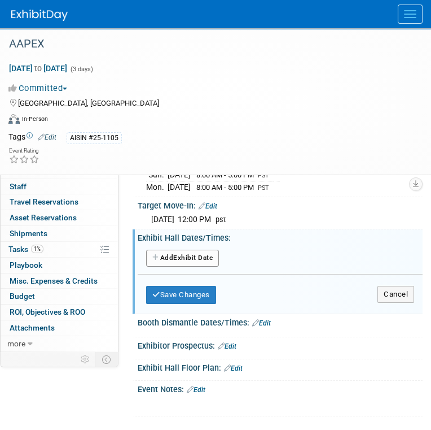
click at [208, 267] on button "Add Another Exhibit Date" at bounding box center [182, 258] width 73 height 17
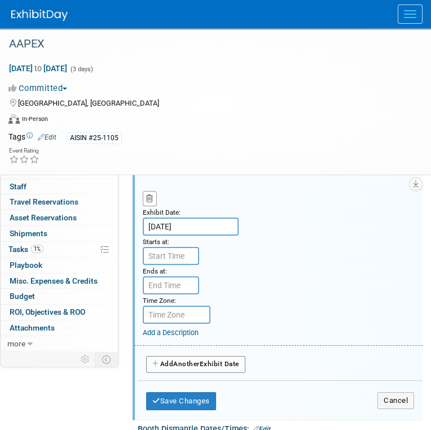
scroll to position [374, 0]
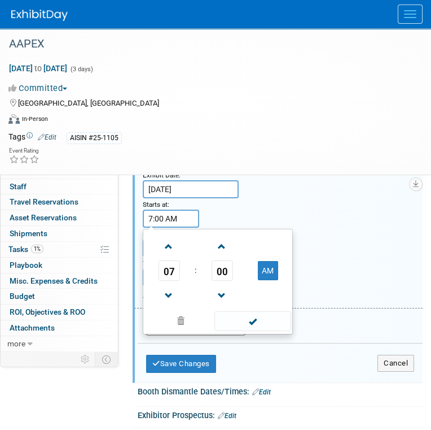
click at [185, 228] on input "7:00 AM" at bounding box center [171, 219] width 56 height 18
click at [176, 306] on span at bounding box center [169, 296] width 20 height 20
click at [171, 256] on span at bounding box center [169, 247] width 20 height 20
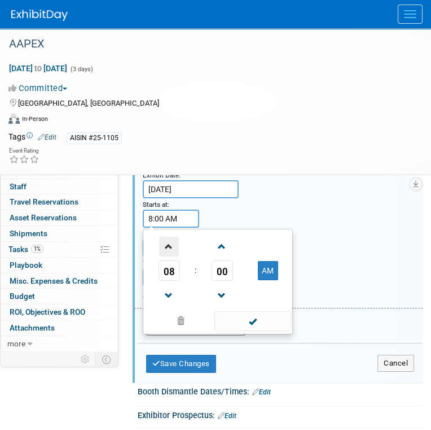
type input "9:00 AM"
drag, startPoint x: 262, startPoint y: 332, endPoint x: 243, endPoint y: 321, distance: 21.7
click at [261, 331] on span at bounding box center [253, 321] width 76 height 20
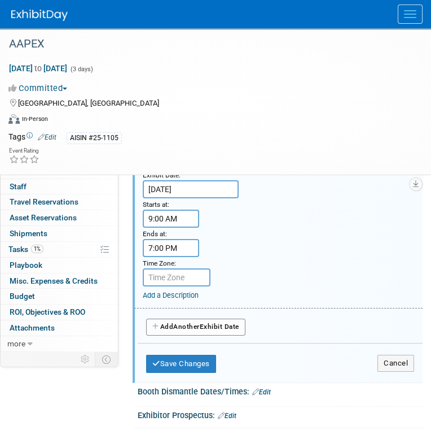
click at [169, 257] on input "7:00 PM" at bounding box center [171, 248] width 56 height 18
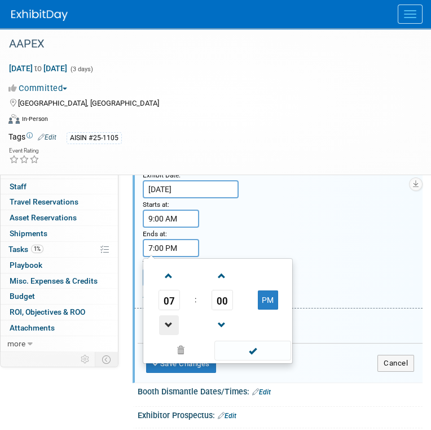
click at [173, 335] on span at bounding box center [169, 325] width 20 height 20
type input "5:00 PM"
click at [242, 360] on span at bounding box center [253, 351] width 76 height 20
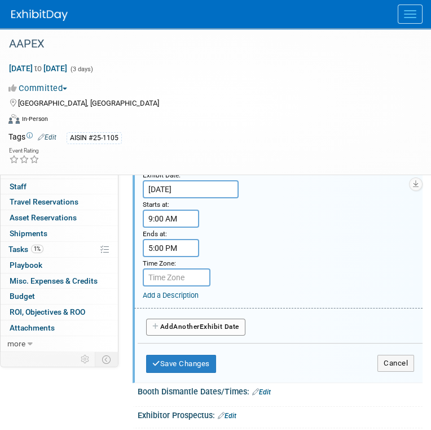
click at [169, 286] on input "text" at bounding box center [177, 277] width 68 height 18
type input "PST"
click at [197, 330] on span "Another" at bounding box center [186, 326] width 27 height 8
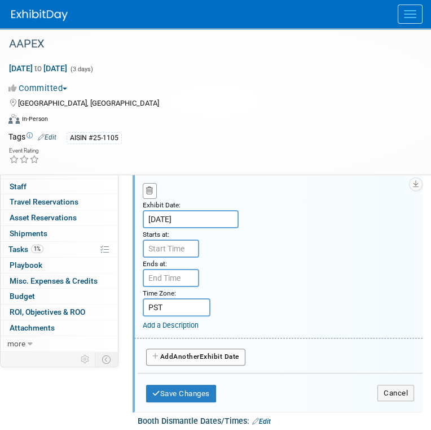
scroll to position [544, 0]
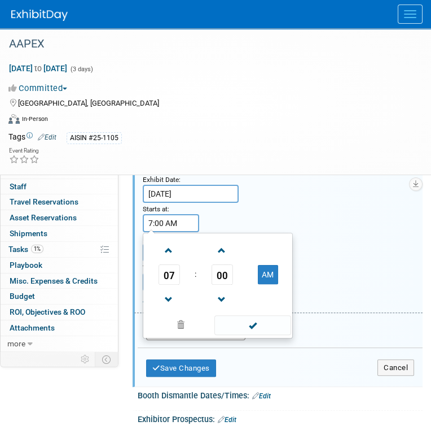
click at [180, 232] on input "7:00 AM" at bounding box center [171, 223] width 56 height 18
click at [169, 260] on span at bounding box center [169, 251] width 20 height 20
click at [171, 260] on span at bounding box center [169, 251] width 20 height 20
type input "9:00 AM"
drag, startPoint x: 238, startPoint y: 338, endPoint x: 229, endPoint y: 326, distance: 15.3
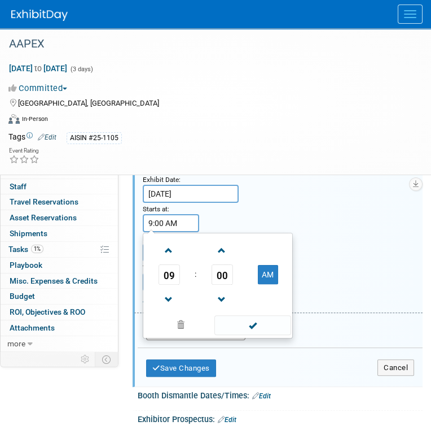
click at [238, 335] on span at bounding box center [253, 325] width 76 height 20
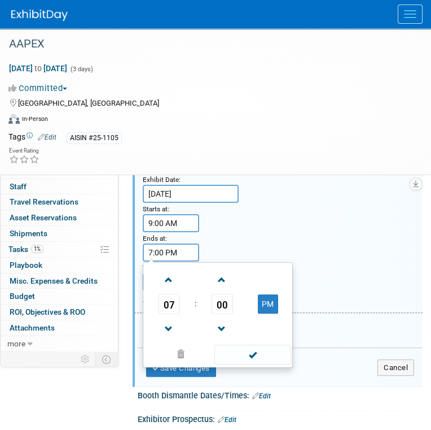
click at [185, 261] on input "7:00 PM" at bounding box center [171, 252] width 56 height 18
click at [169, 339] on span at bounding box center [169, 329] width 20 height 20
drag, startPoint x: 170, startPoint y: 342, endPoint x: 184, endPoint y: 350, distance: 16.5
click at [172, 339] on span at bounding box center [169, 329] width 20 height 20
type input "5:00 PM"
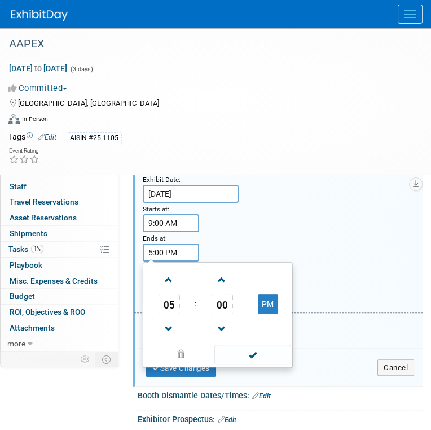
click at [248, 362] on span at bounding box center [253, 355] width 76 height 20
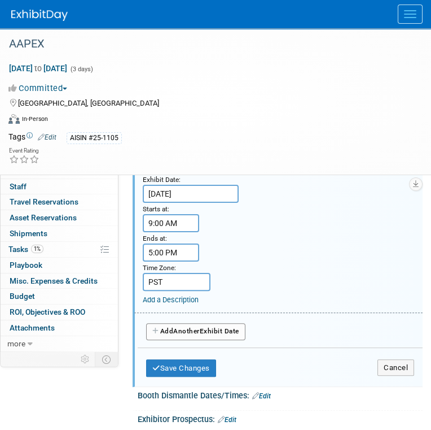
click at [181, 304] on link "Add a Description" at bounding box center [171, 299] width 56 height 8
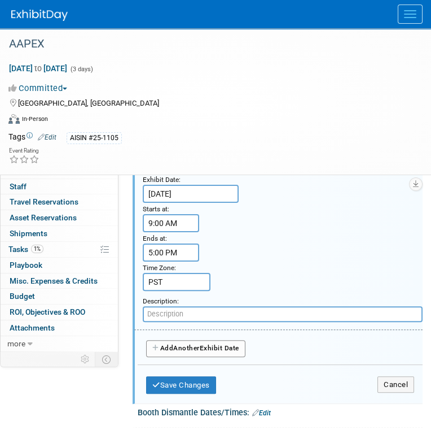
drag, startPoint x: 196, startPoint y: 365, endPoint x: 199, endPoint y: 357, distance: 8.6
click at [198, 357] on button "Add Another Exhibit Date" at bounding box center [195, 348] width 99 height 17
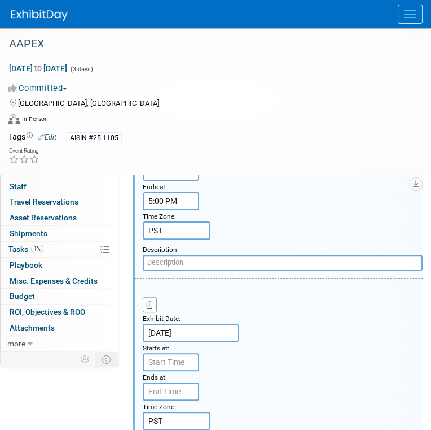
scroll to position [657, 0]
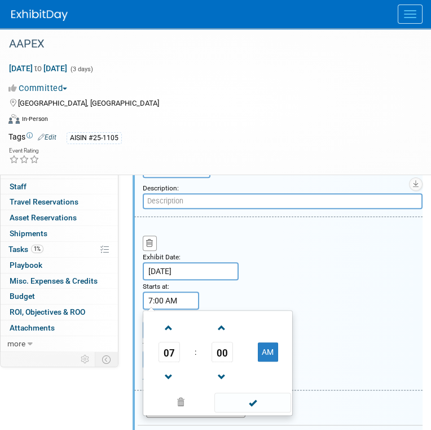
click at [180, 309] on input "7:00 AM" at bounding box center [171, 300] width 56 height 18
click at [172, 338] on span at bounding box center [169, 328] width 20 height 20
drag, startPoint x: 172, startPoint y: 342, endPoint x: 199, endPoint y: 368, distance: 37.2
click at [173, 338] on span at bounding box center [169, 328] width 20 height 20
type input "9:00 AM"
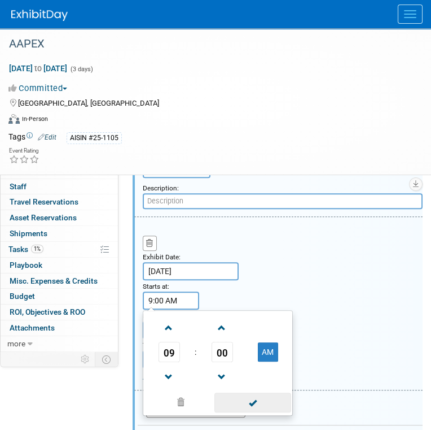
click at [229, 412] on span at bounding box center [253, 403] width 76 height 20
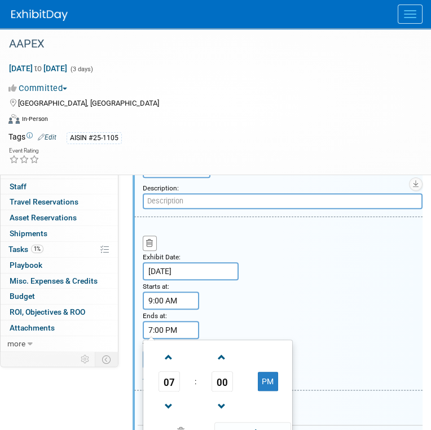
click at [168, 339] on input "7:00 PM" at bounding box center [171, 330] width 56 height 18
click at [170, 409] on span at bounding box center [169, 406] width 20 height 20
click at [170, 408] on link at bounding box center [169, 405] width 21 height 29
type input "5:00 PM"
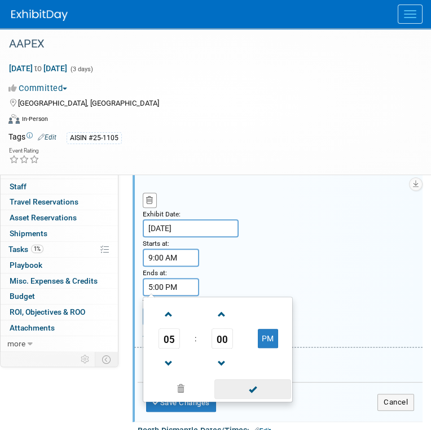
scroll to position [770, 0]
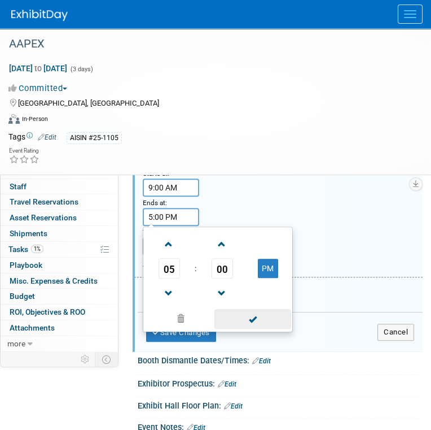
click at [261, 329] on span at bounding box center [253, 319] width 76 height 20
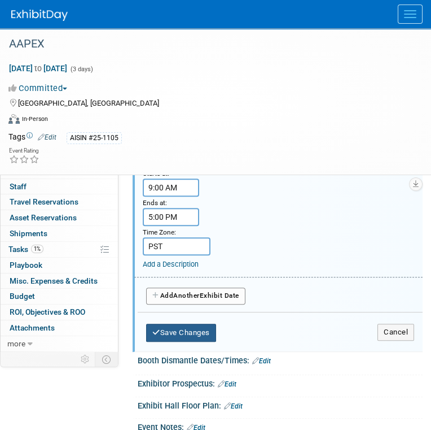
click at [185, 341] on button "Save Changes" at bounding box center [181, 333] width 70 height 18
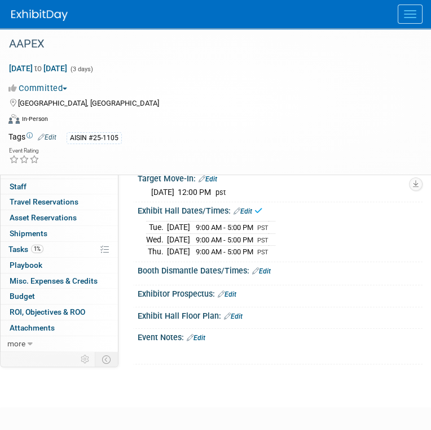
scroll to position [264, 0]
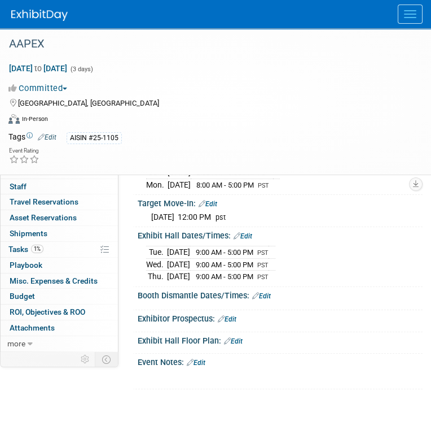
click at [263, 300] on link "Edit" at bounding box center [261, 296] width 19 height 8
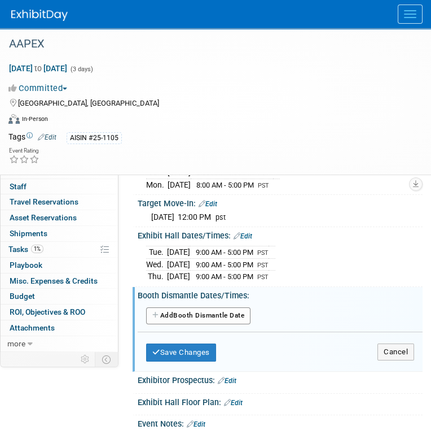
click at [229, 324] on button "Add Another Booth Dismantle Date" at bounding box center [198, 315] width 104 height 17
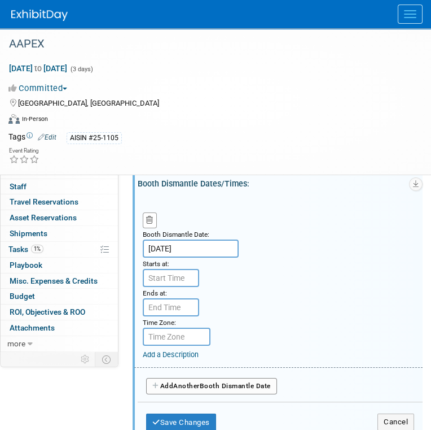
scroll to position [377, 0]
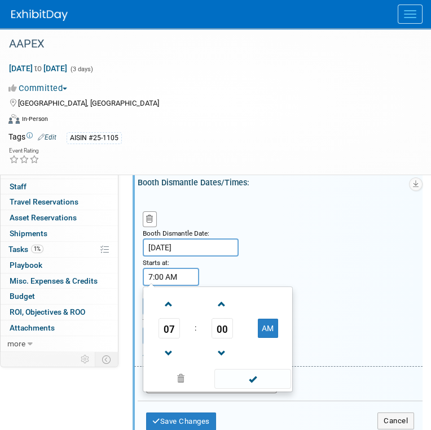
click at [185, 286] on input "7:00 AM" at bounding box center [171, 277] width 56 height 18
click at [167, 359] on span at bounding box center [169, 353] width 20 height 20
drag, startPoint x: 167, startPoint y: 358, endPoint x: 187, endPoint y: 366, distance: 21.3
click at [168, 359] on span at bounding box center [169, 353] width 20 height 20
drag, startPoint x: 274, startPoint y: 338, endPoint x: 272, endPoint y: 350, distance: 12.0
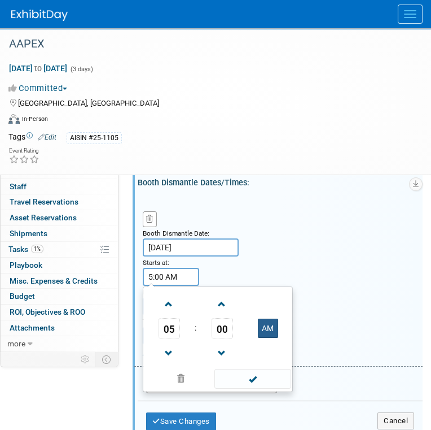
click at [273, 338] on button "AM" at bounding box center [268, 328] width 20 height 19
type input "5:00 PM"
click at [264, 389] on span at bounding box center [253, 379] width 76 height 20
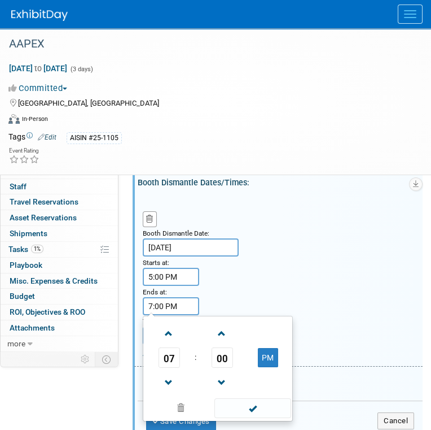
click at [174, 315] on input "7:00 PM" at bounding box center [171, 306] width 56 height 18
click at [168, 343] on span at bounding box center [169, 334] width 20 height 20
type input "10:00 PM"
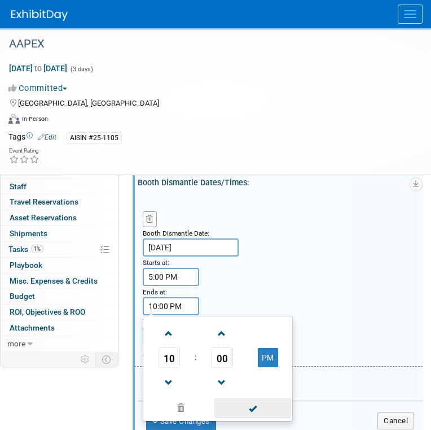
click at [250, 418] on span at bounding box center [253, 408] width 76 height 20
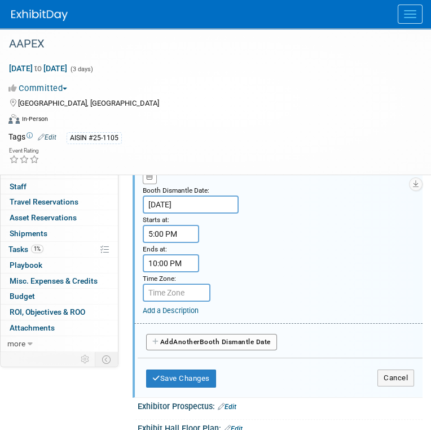
scroll to position [490, 0]
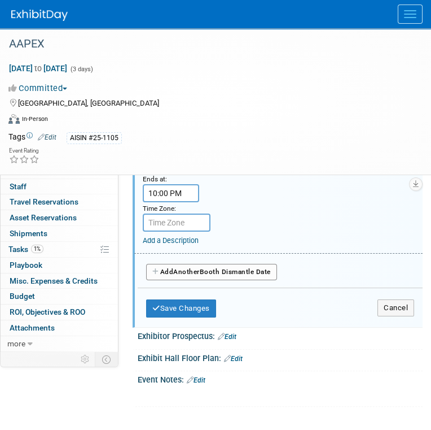
click at [189, 232] on input "text" at bounding box center [177, 222] width 68 height 18
type input "PST"
click at [204, 278] on button "Add Another Booth Dismantle Date" at bounding box center [211, 272] width 131 height 17
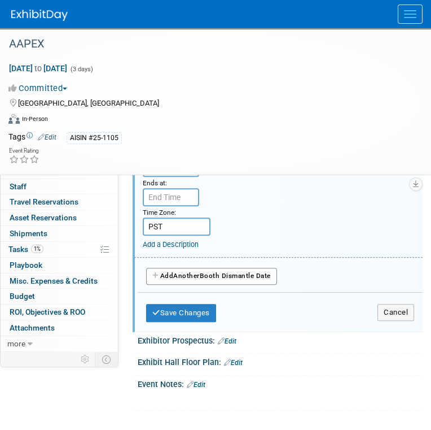
scroll to position [603, 0]
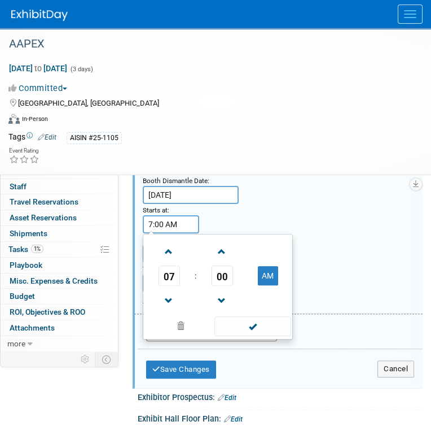
click at [186, 233] on input "7:00 AM" at bounding box center [171, 224] width 56 height 18
click at [168, 261] on span at bounding box center [169, 252] width 20 height 20
type input "8:00 AM"
click at [246, 336] on span at bounding box center [253, 326] width 76 height 20
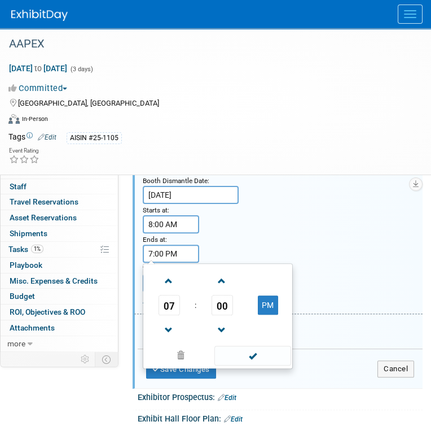
click at [174, 263] on input "7:00 PM" at bounding box center [171, 254] width 56 height 18
click at [168, 340] on span at bounding box center [169, 330] width 20 height 20
drag, startPoint x: 168, startPoint y: 344, endPoint x: 200, endPoint y: 356, distance: 34.8
click at [168, 340] on span at bounding box center [169, 330] width 20 height 20
type input "5:00 PM"
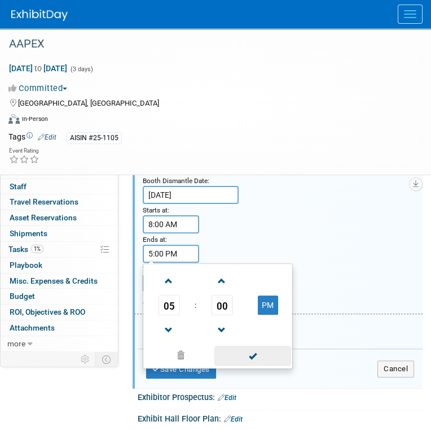
click at [245, 365] on span at bounding box center [253, 356] width 76 height 20
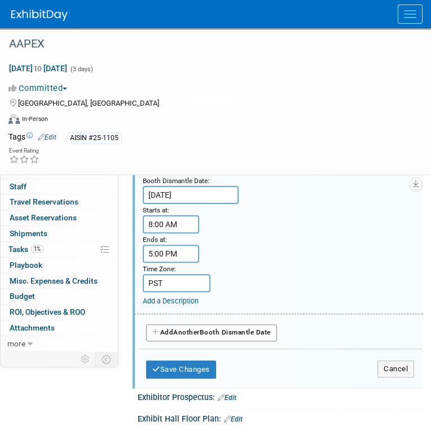
click at [196, 336] on span "Another" at bounding box center [186, 332] width 27 height 8
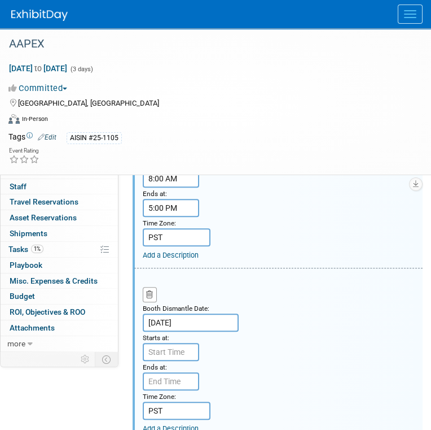
scroll to position [716, 0]
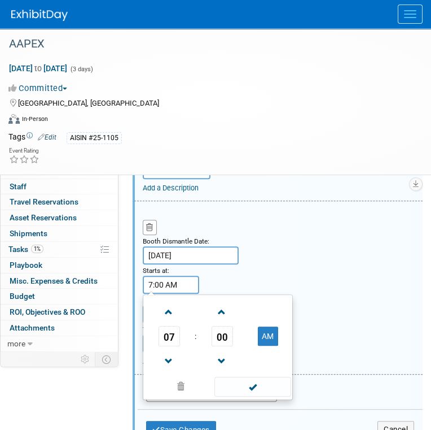
click at [185, 294] on input "7:00 AM" at bounding box center [171, 285] width 56 height 18
click at [175, 322] on span at bounding box center [169, 312] width 20 height 20
type input "8:00 AM"
drag, startPoint x: 239, startPoint y: 401, endPoint x: 218, endPoint y: 375, distance: 33.7
click at [239, 396] on span at bounding box center [253, 387] width 76 height 20
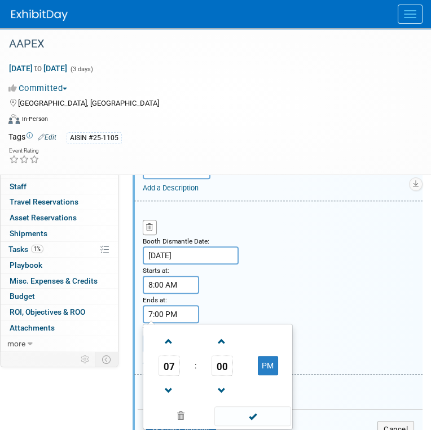
click at [176, 323] on input "7:00 PM" at bounding box center [171, 314] width 56 height 18
click at [173, 351] on span at bounding box center [169, 342] width 20 height 20
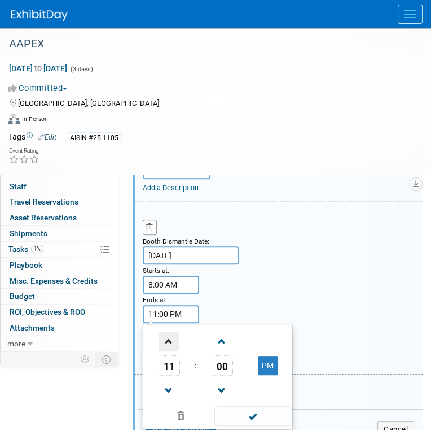
click at [173, 351] on span at bounding box center [169, 342] width 20 height 20
click at [267, 374] on button "AM" at bounding box center [268, 365] width 20 height 19
type input "12:00 PM"
click at [259, 425] on span at bounding box center [253, 416] width 76 height 20
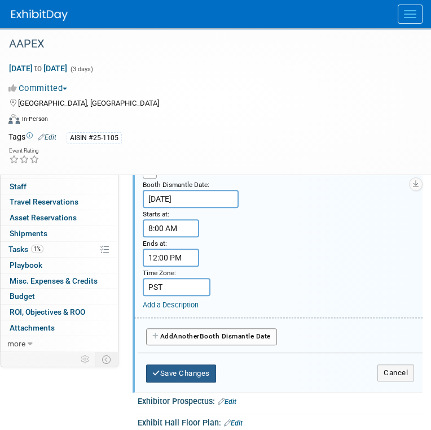
click at [198, 382] on button "Save Changes" at bounding box center [181, 373] width 70 height 18
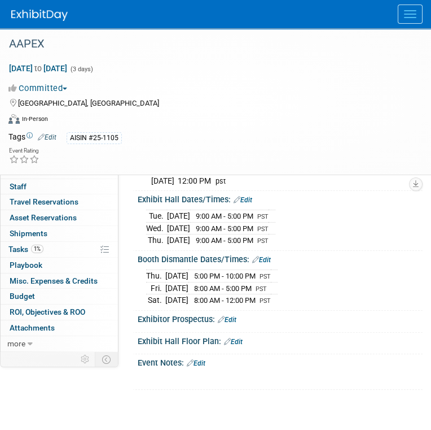
scroll to position [356, 0]
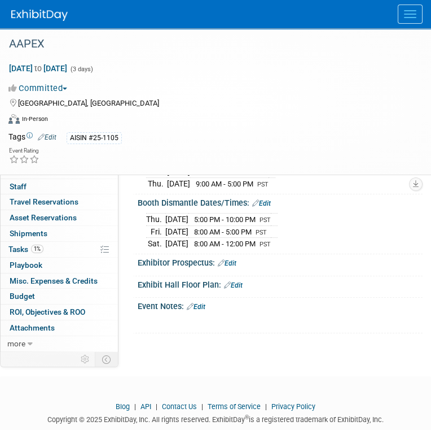
click at [208, 312] on div "Event Notes: Edit" at bounding box center [280, 305] width 285 height 15
click at [206, 311] on link "Edit" at bounding box center [196, 307] width 19 height 8
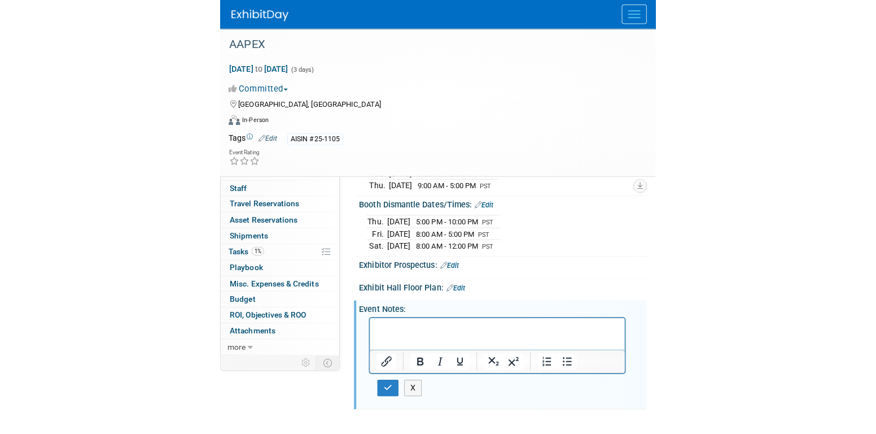
scroll to position [0, 0]
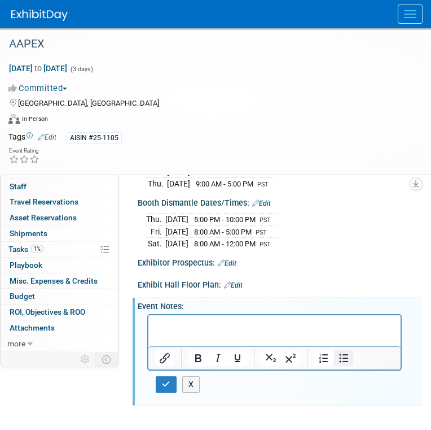
click at [346, 365] on icon "Bullet list" at bounding box center [344, 358] width 14 height 14
click at [328, 319] on li "Driver check-in by 10am" at bounding box center [286, 324] width 217 height 11
click at [285, 333] on li "Forced Floor by 12pm" at bounding box center [286, 335] width 217 height 11
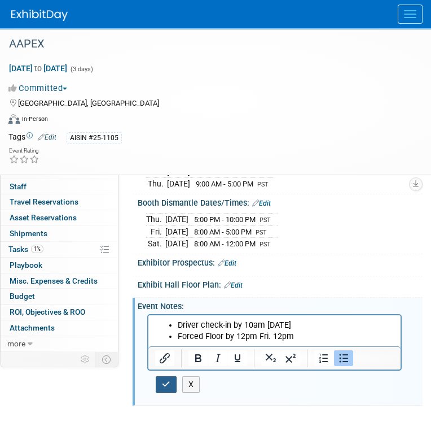
drag, startPoint x: 157, startPoint y: 394, endPoint x: 278, endPoint y: 400, distance: 121.6
click at [158, 393] on button "button" at bounding box center [166, 384] width 21 height 16
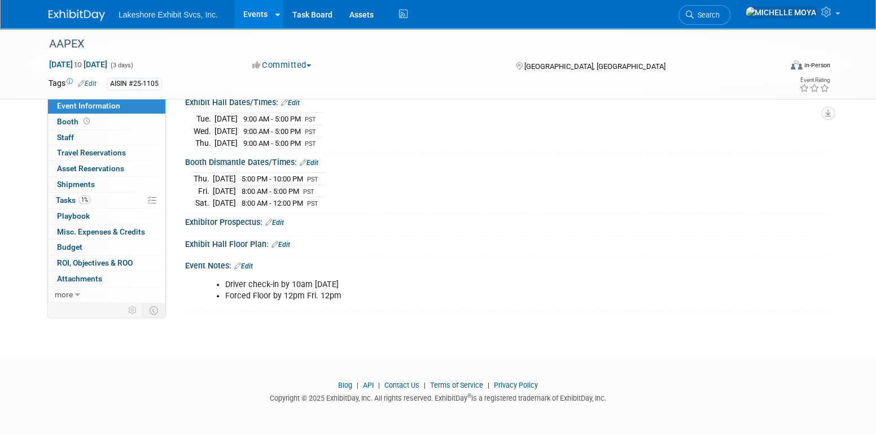
click at [285, 248] on link "Edit" at bounding box center [281, 245] width 19 height 8
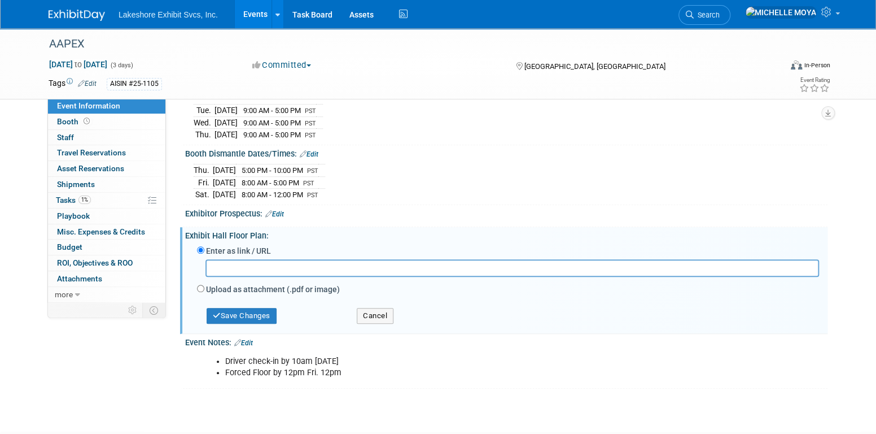
click at [204, 298] on div "Upload as attachment (.pdf or image)" at bounding box center [508, 289] width 622 height 15
click at [202, 292] on input "Upload as attachment (.pdf or image)" at bounding box center [200, 288] width 7 height 7
radio input "true"
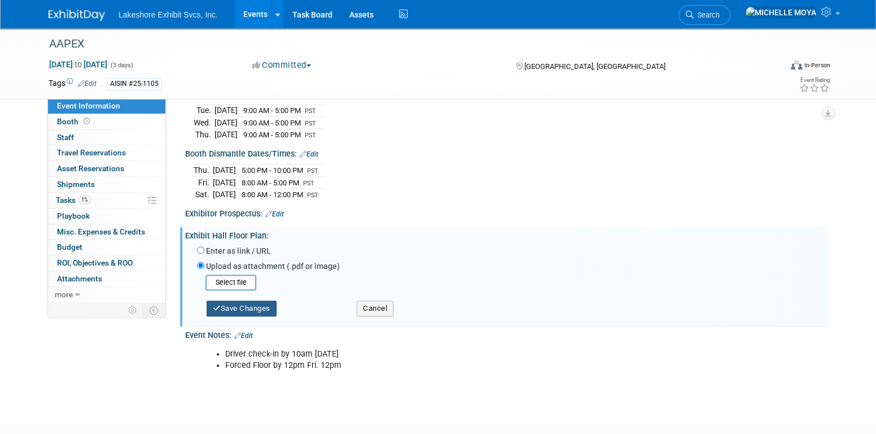
click at [222, 316] on button "Save Changes" at bounding box center [242, 308] width 70 height 16
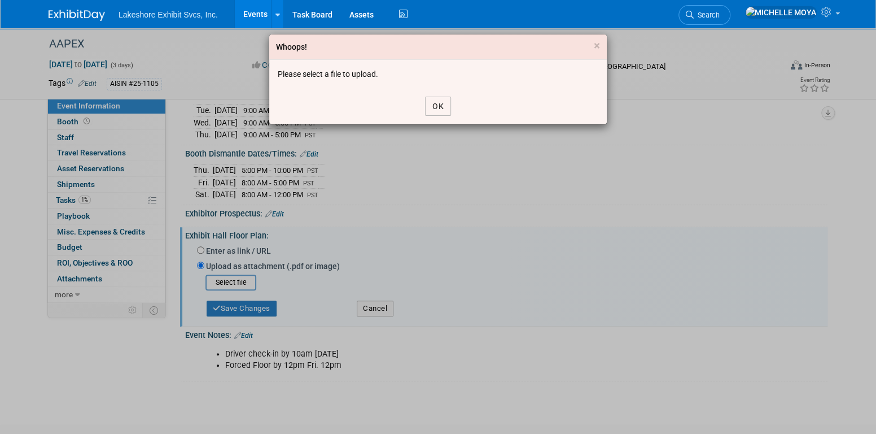
drag, startPoint x: 438, startPoint y: 101, endPoint x: 415, endPoint y: 132, distance: 39.2
click at [431, 103] on button "OK" at bounding box center [438, 106] width 26 height 19
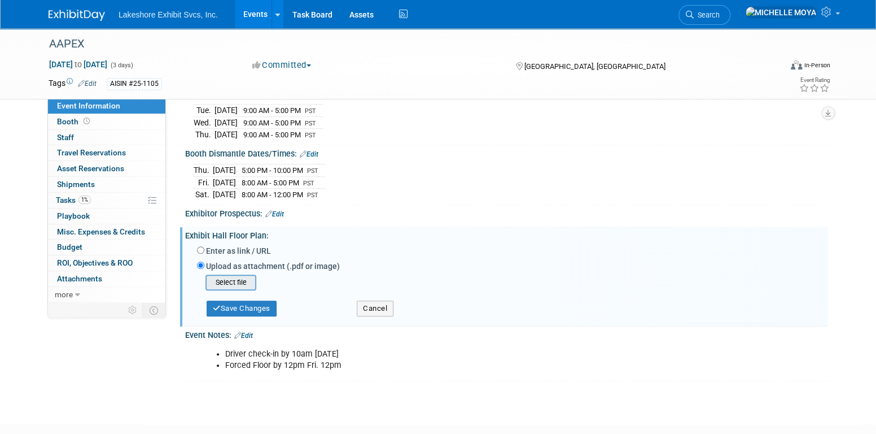
drag, startPoint x: 222, startPoint y: 303, endPoint x: 226, endPoint y: 298, distance: 6.4
click at [224, 290] on div "Select file" at bounding box center [231, 282] width 51 height 16
click at [226, 289] on input "file" at bounding box center [188, 283] width 134 height 14
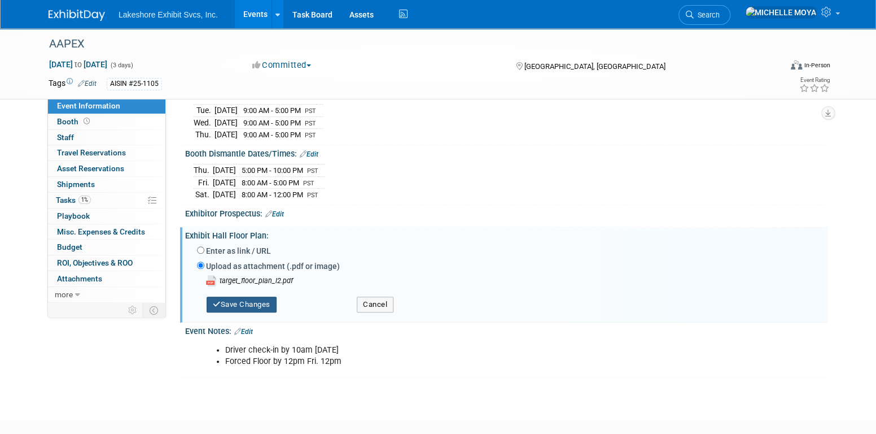
click at [254, 312] on button "Save Changes" at bounding box center [242, 304] width 70 height 16
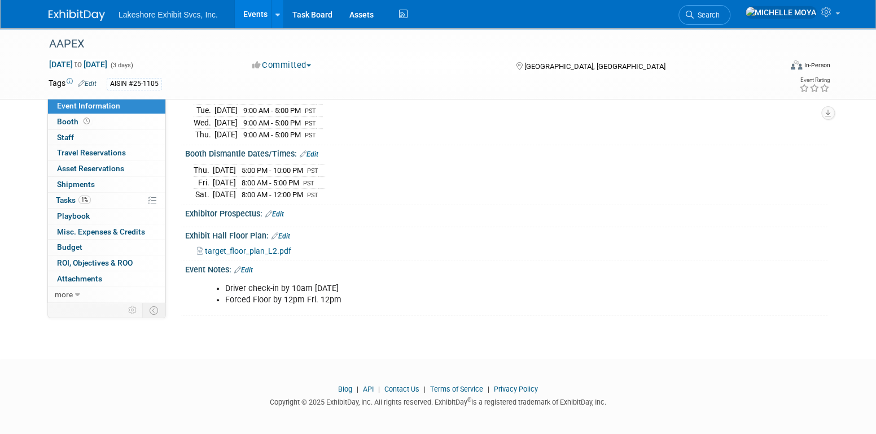
click at [280, 218] on link "Edit" at bounding box center [274, 214] width 19 height 8
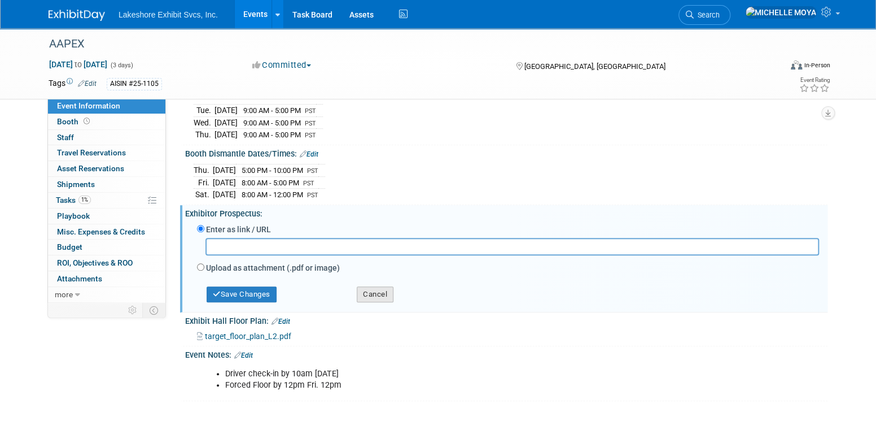
click at [382, 308] on div "Save Changes Cancel" at bounding box center [508, 292] width 622 height 32
click at [387, 302] on button "Cancel" at bounding box center [375, 294] width 37 height 16
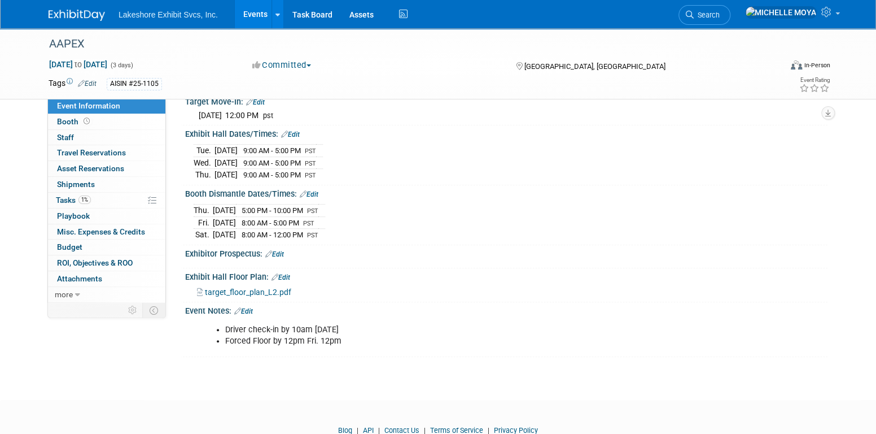
scroll to position [374, 0]
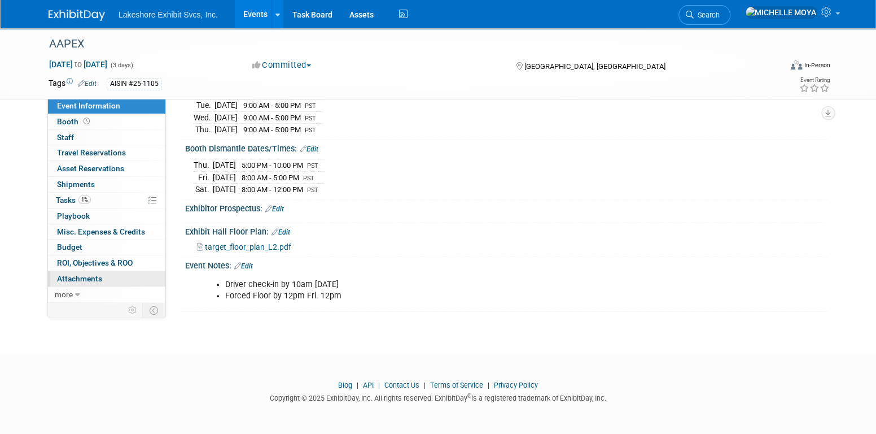
click at [82, 276] on span "Attachments 0" at bounding box center [79, 278] width 45 height 9
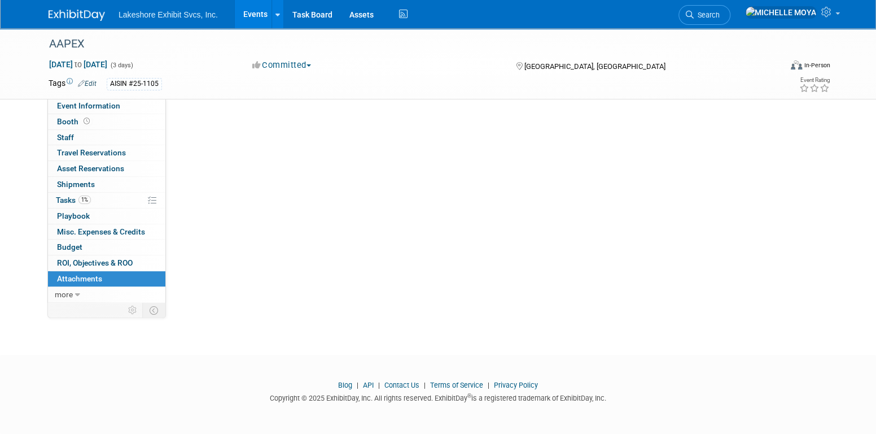
scroll to position [0, 0]
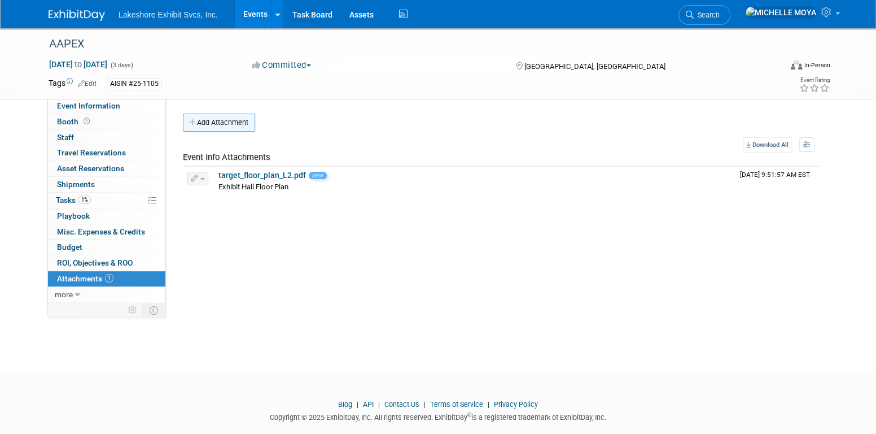
drag, startPoint x: 206, startPoint y: 107, endPoint x: 219, endPoint y: 114, distance: 14.9
click at [207, 108] on div "Client Name: AISIN Job Number: 25-1105 Event Website: Edit https://www.freemanc…" at bounding box center [497, 199] width 662 height 203
click at [224, 125] on button "Add Attachment" at bounding box center [219, 123] width 72 height 18
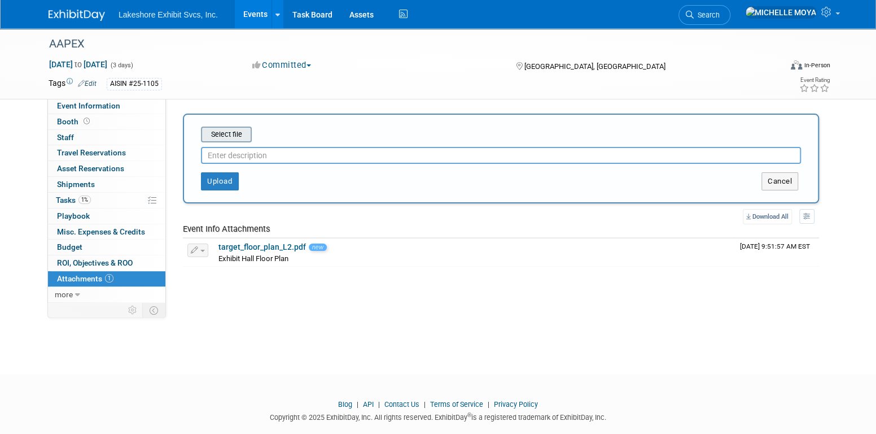
click at [229, 132] on input "file" at bounding box center [183, 135] width 134 height 14
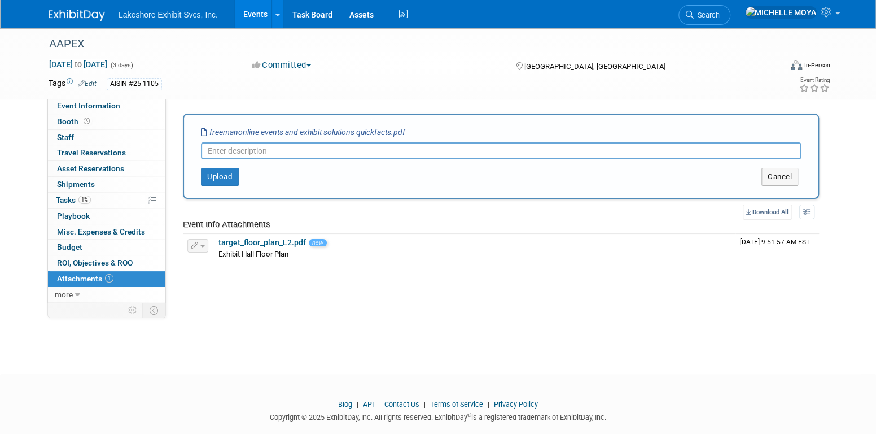
click at [254, 151] on input "text" at bounding box center [501, 150] width 600 height 17
type input "Show schedule"
click at [224, 179] on button "Upload" at bounding box center [220, 177] width 38 height 18
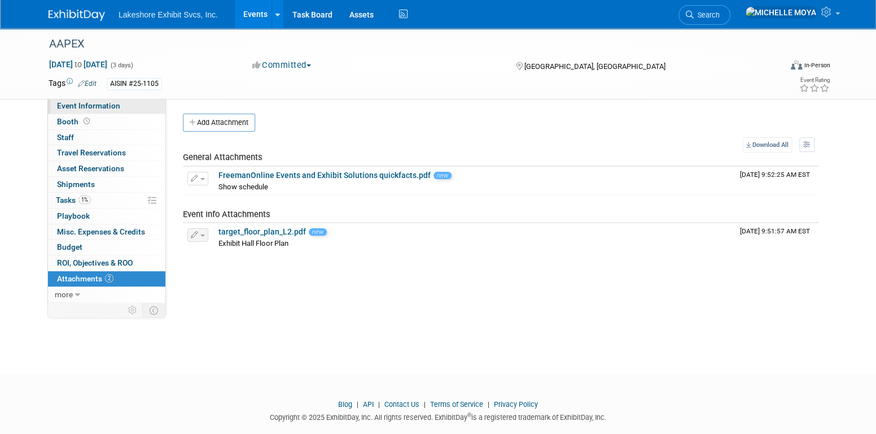
click at [111, 107] on span "Event Information" at bounding box center [88, 105] width 63 height 9
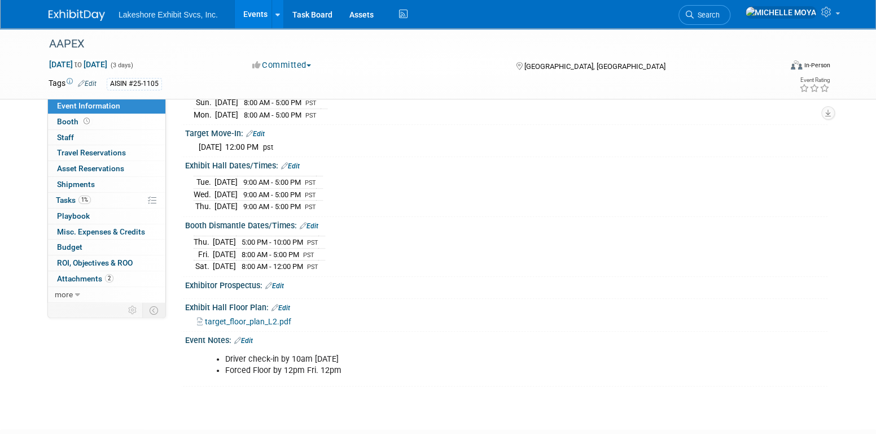
scroll to position [372, 0]
